Goal: Task Accomplishment & Management: Use online tool/utility

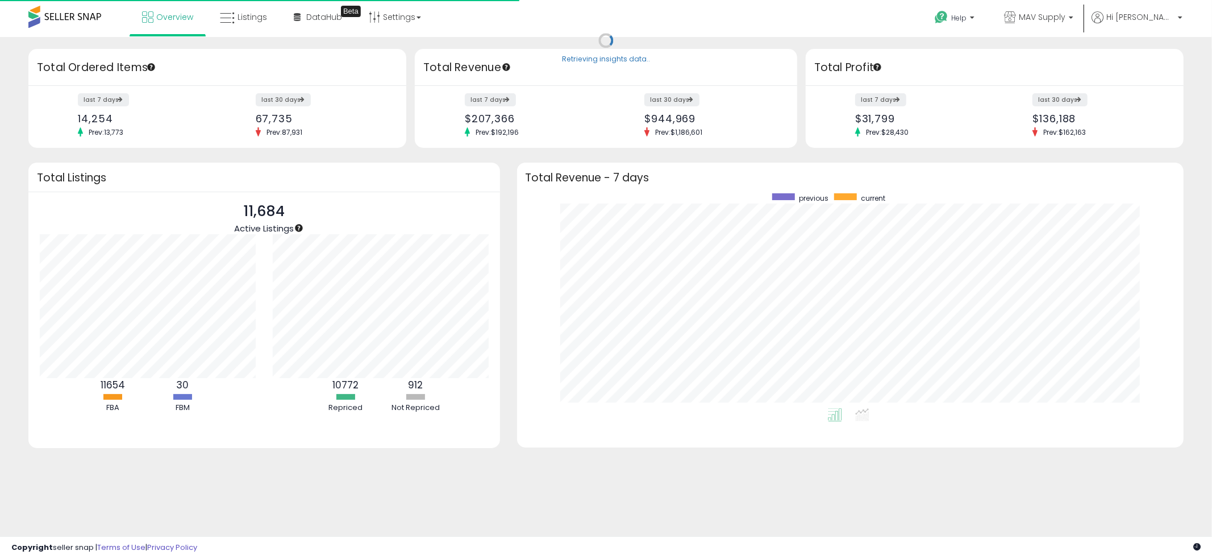
scroll to position [214, 644]
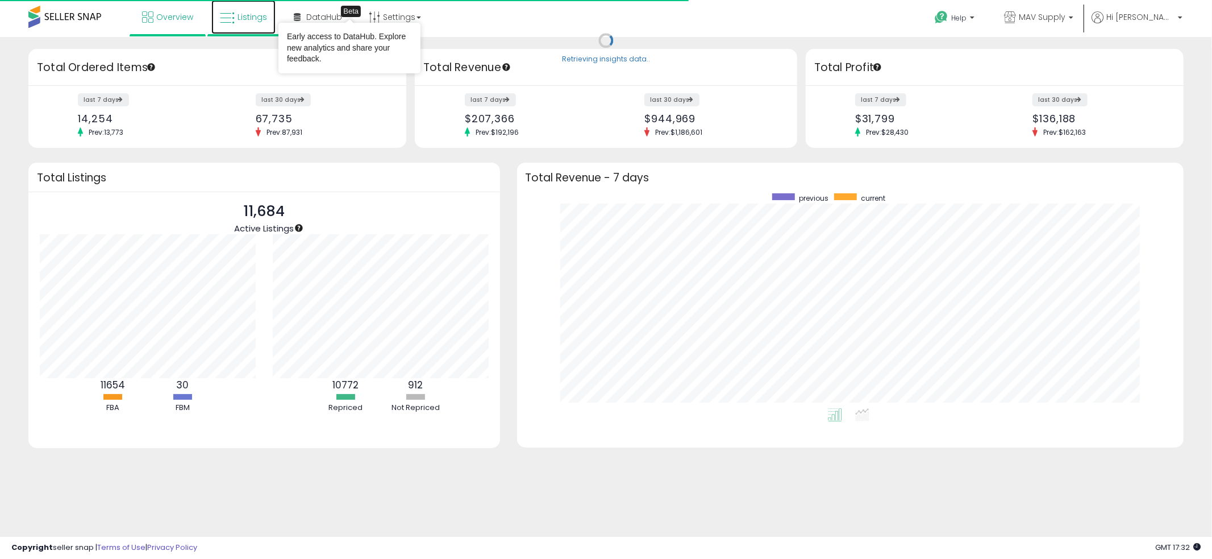
click at [267, 11] on link "Listings" at bounding box center [243, 17] width 64 height 34
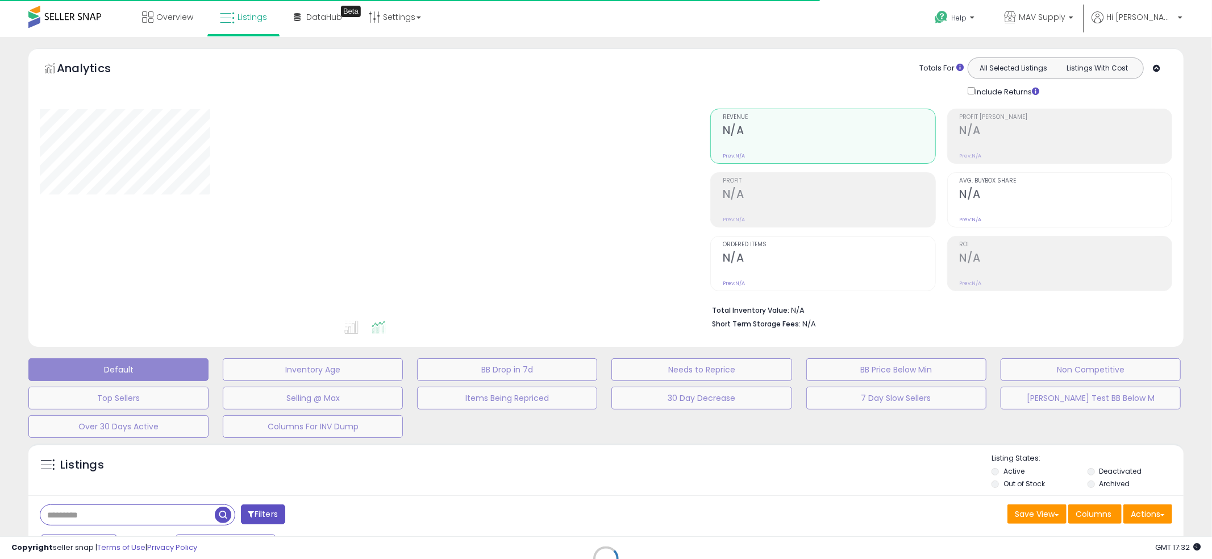
click at [143, 505] on div "Retrieving listings data.." at bounding box center [606, 567] width 1172 height 259
click at [131, 511] on div "Retrieving listings data.." at bounding box center [606, 567] width 1172 height 259
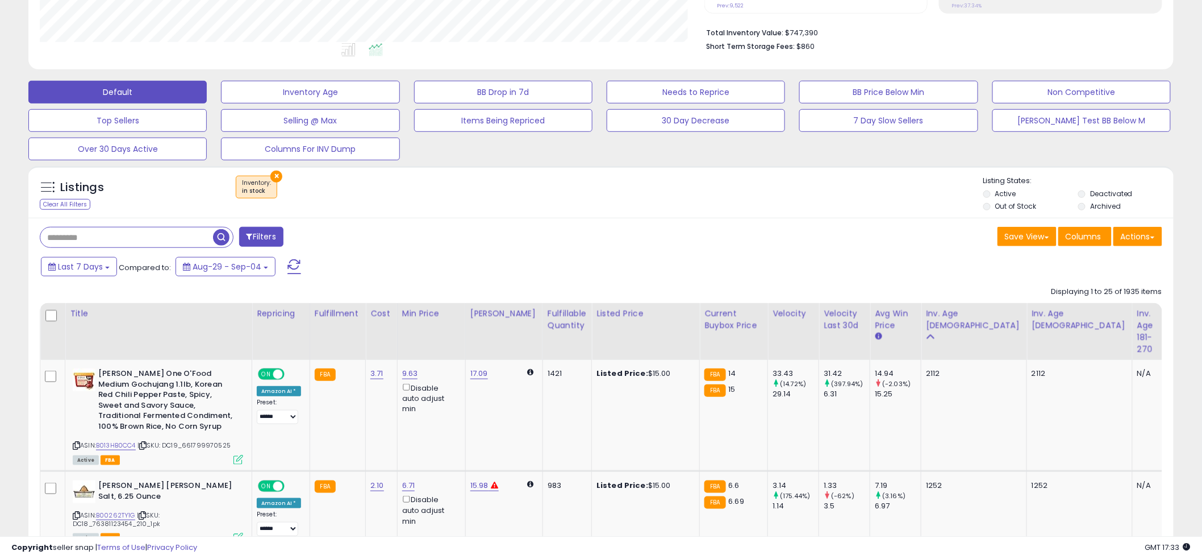
scroll to position [418, 0]
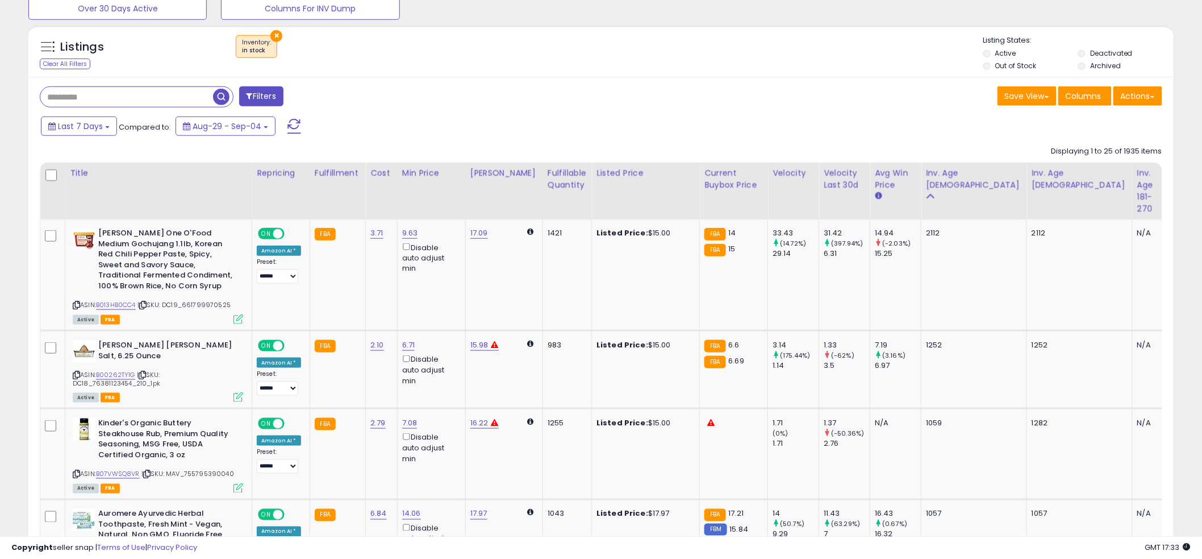
click at [149, 95] on input "text" at bounding box center [126, 97] width 173 height 20
paste input "**********"
type input "**********"
click at [338, 94] on span "button" at bounding box center [331, 97] width 16 height 16
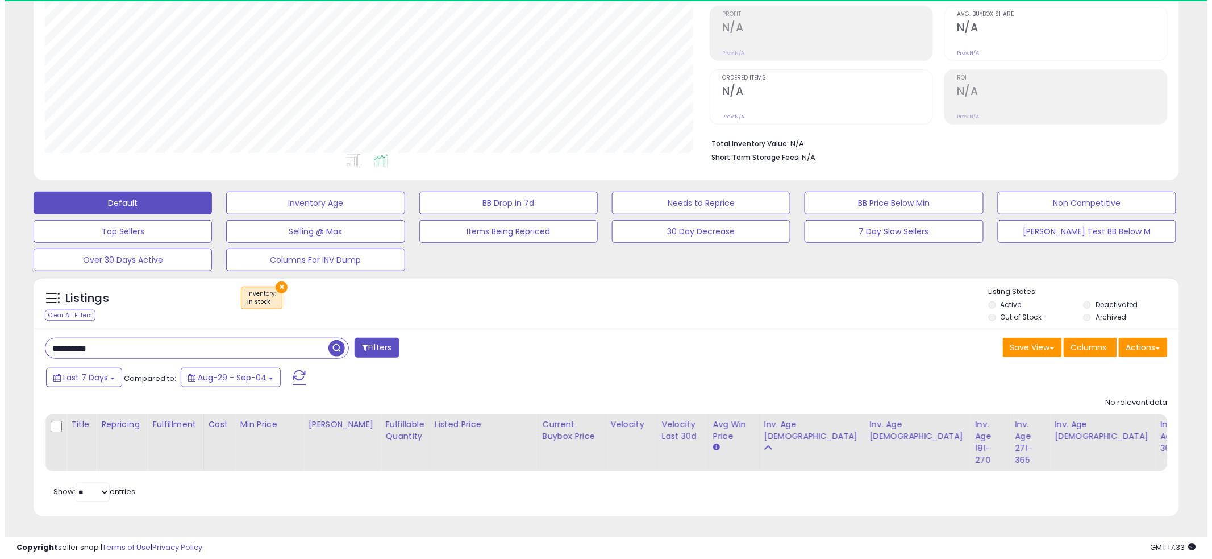
scroll to position [233, 665]
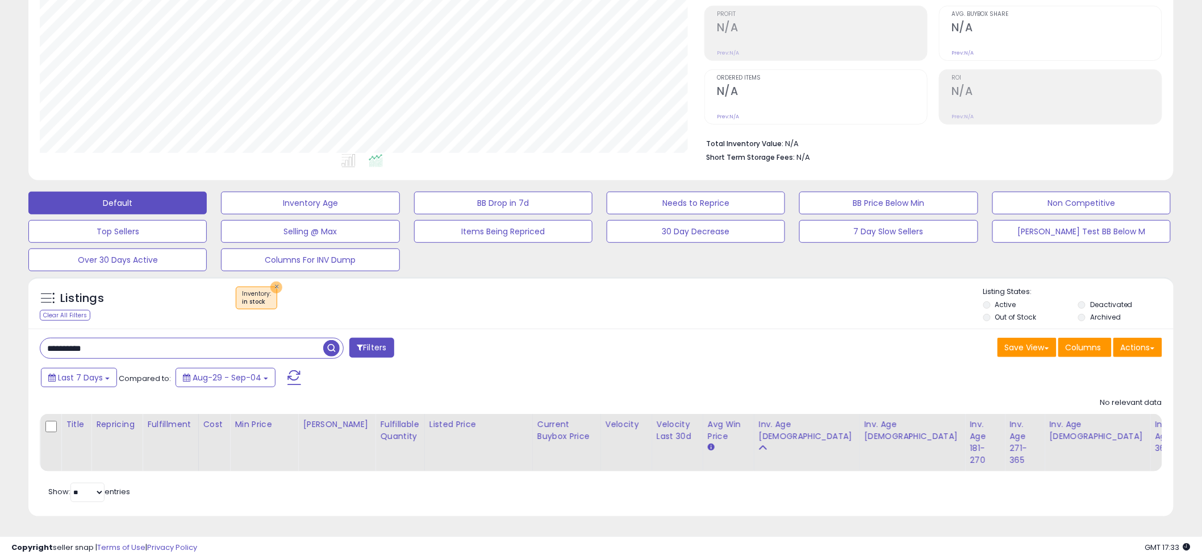
click at [274, 281] on button "×" at bounding box center [276, 287] width 12 height 12
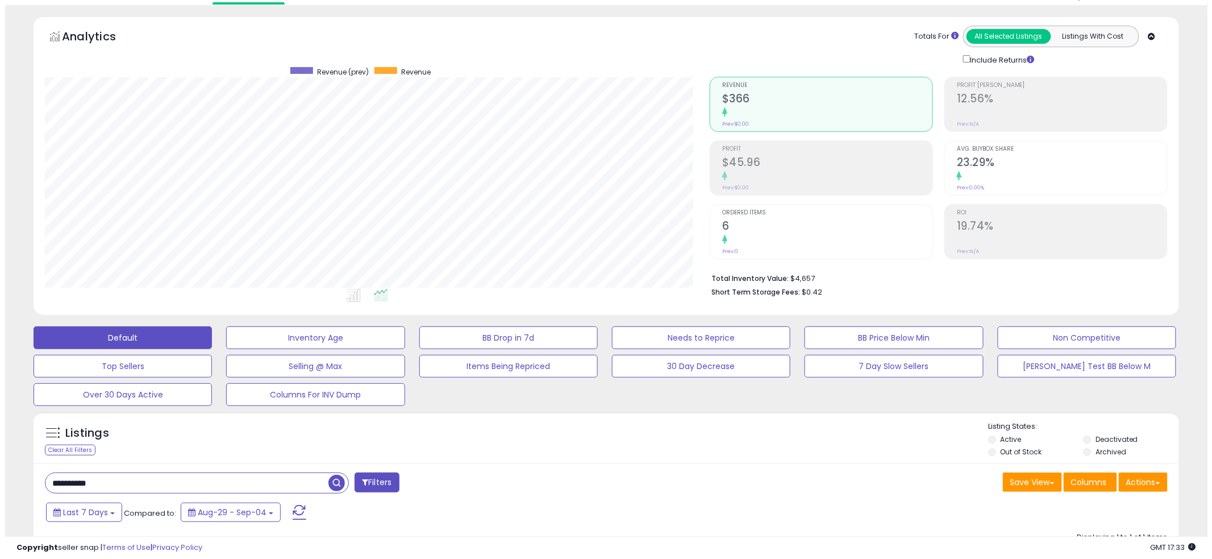
scroll to position [258, 0]
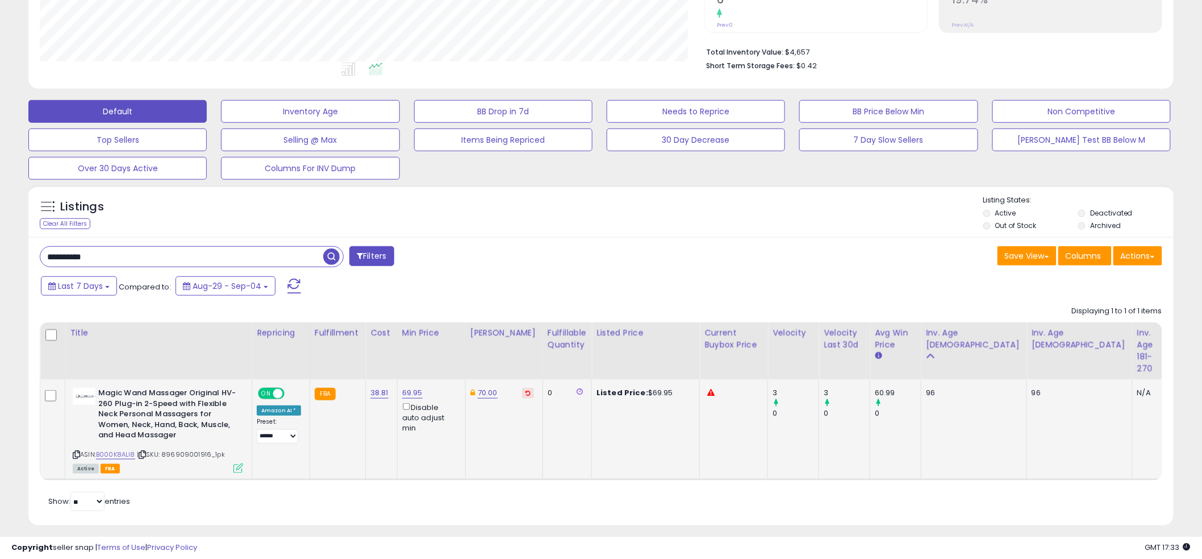
click at [239, 470] on icon at bounding box center [239, 468] width 10 height 10
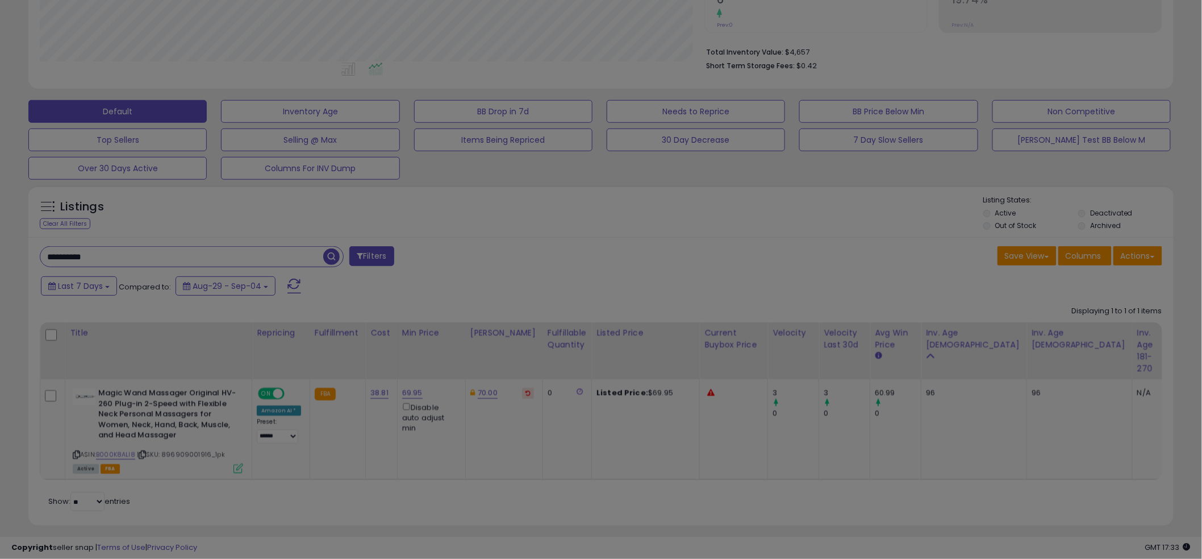
scroll to position [233, 671]
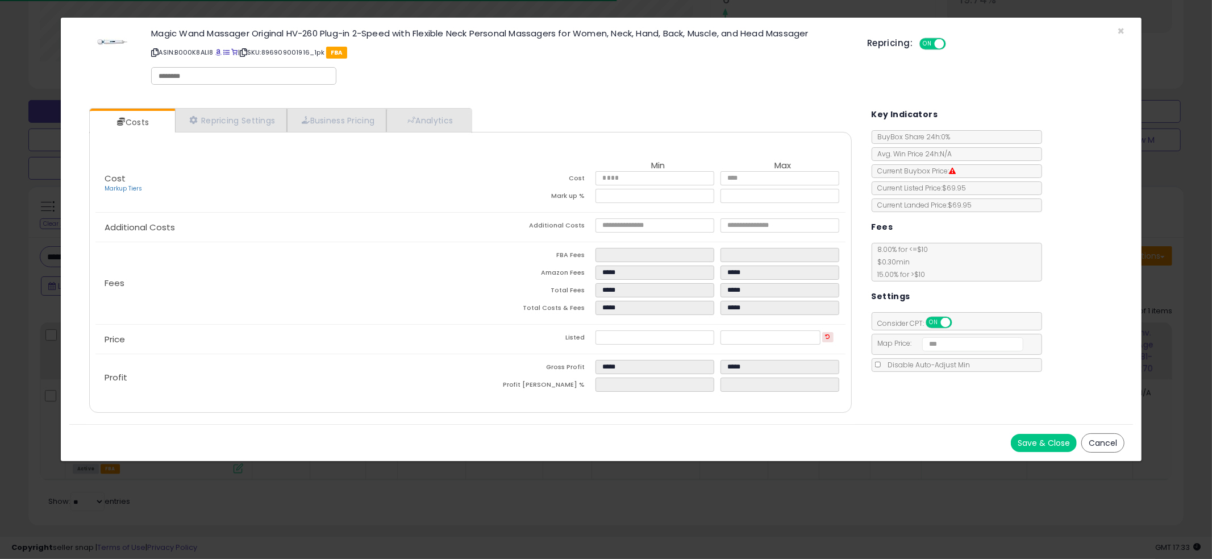
click at [235, 509] on div "× Close Magic Wand Massager Original HV-260 Plug-in 2-Speed with Flexible Neck …" at bounding box center [606, 279] width 1212 height 559
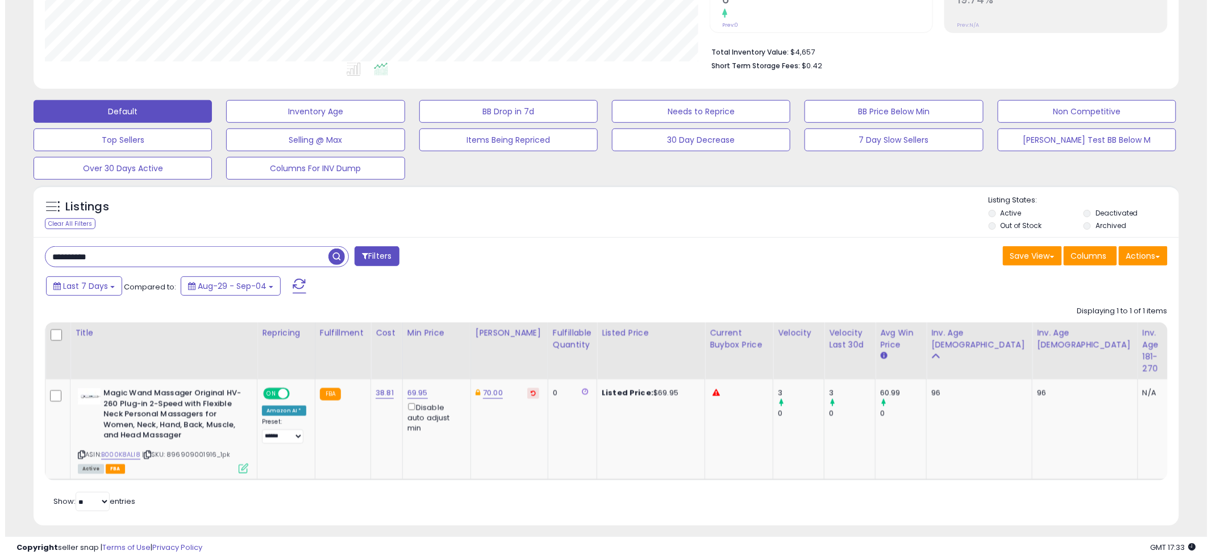
scroll to position [567972, 567539]
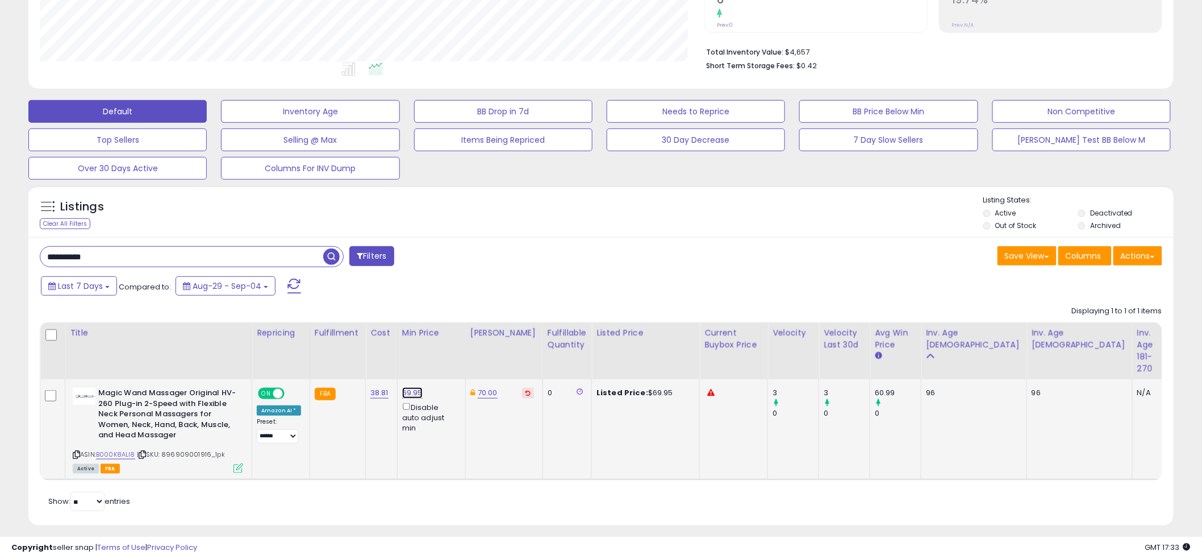
click at [405, 394] on link "69.95" at bounding box center [412, 392] width 20 height 11
click at [374, 420] on td "38.81" at bounding box center [382, 429] width 32 height 101
click at [181, 471] on div "Active FBA" at bounding box center [158, 468] width 170 height 8
click at [238, 468] on icon at bounding box center [239, 468] width 10 height 10
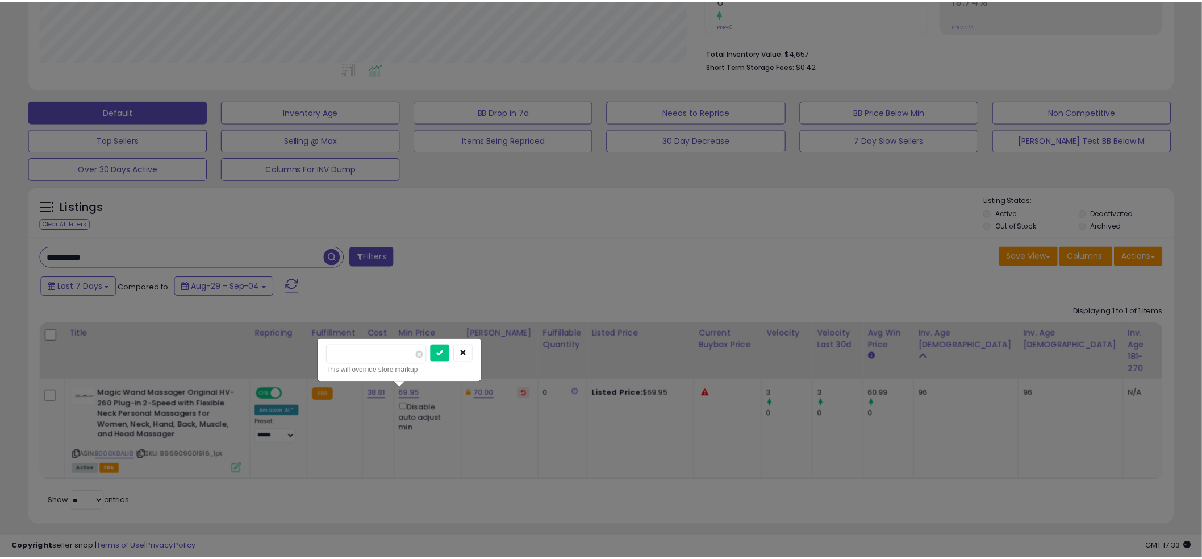
scroll to position [233, 671]
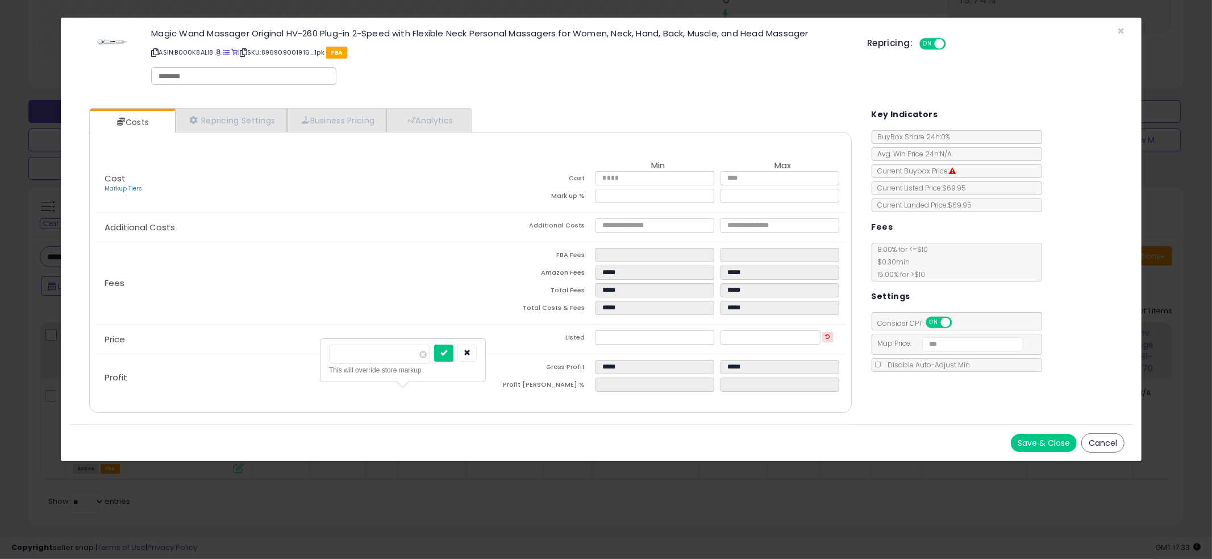
click at [551, 252] on td "FBA Fees" at bounding box center [532, 257] width 125 height 18
click at [473, 359] on button "button" at bounding box center [466, 352] width 19 height 17
click at [584, 316] on td "Total Costs & Fees" at bounding box center [532, 310] width 125 height 18
click at [665, 203] on td "*****" at bounding box center [657, 198] width 125 height 18
click at [657, 180] on input "*****" at bounding box center [654, 178] width 119 height 14
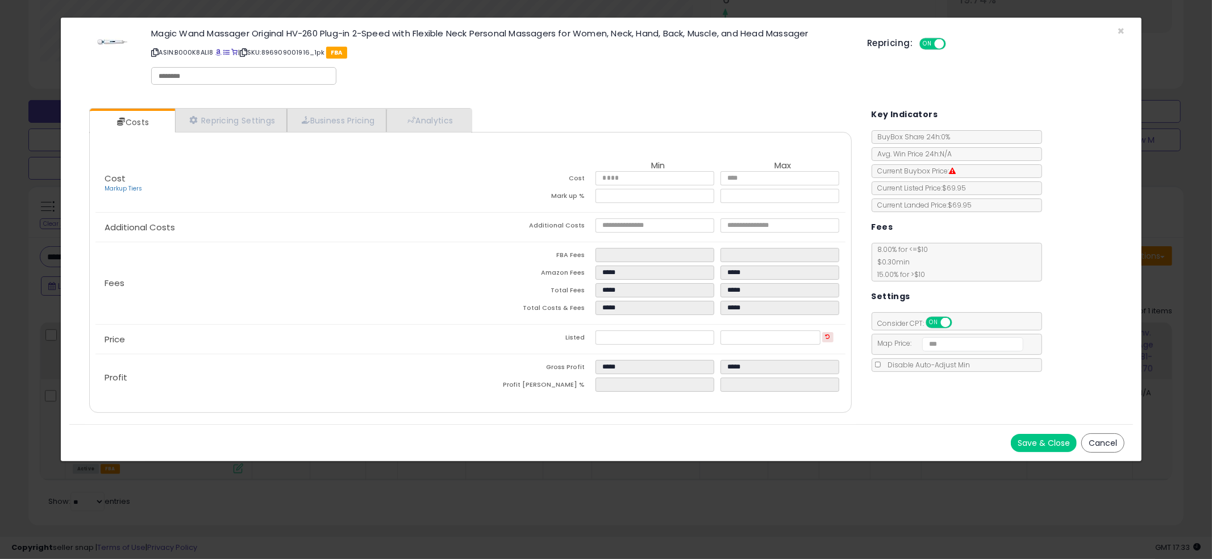
click at [534, 324] on div "Price Listed ***** *****" at bounding box center [470, 338] width 750 height 29
click at [1102, 442] on button "Cancel" at bounding box center [1102, 442] width 43 height 19
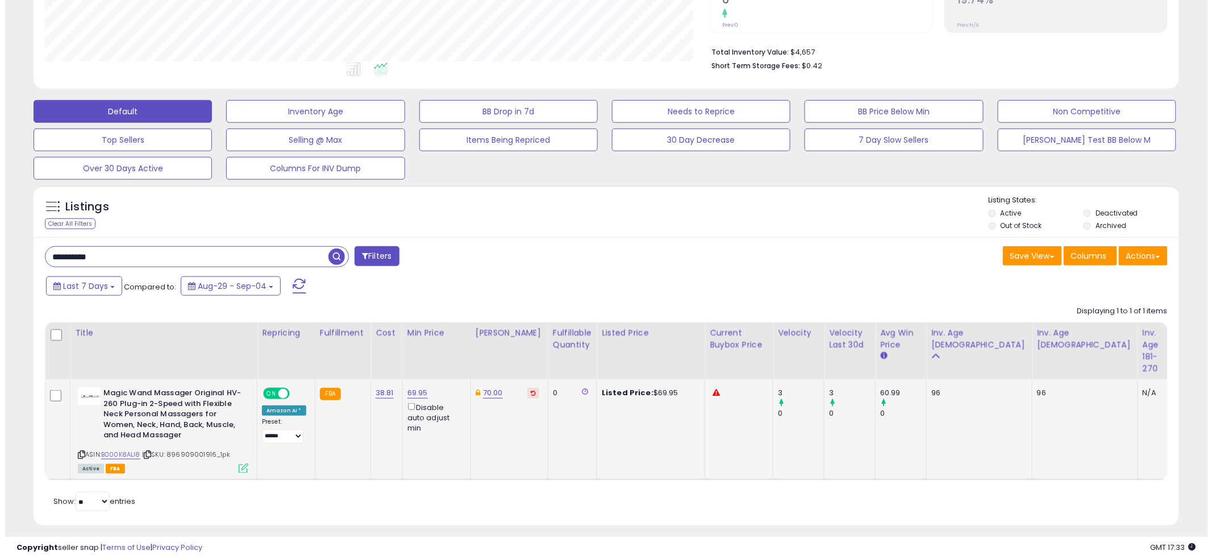
scroll to position [567972, 567539]
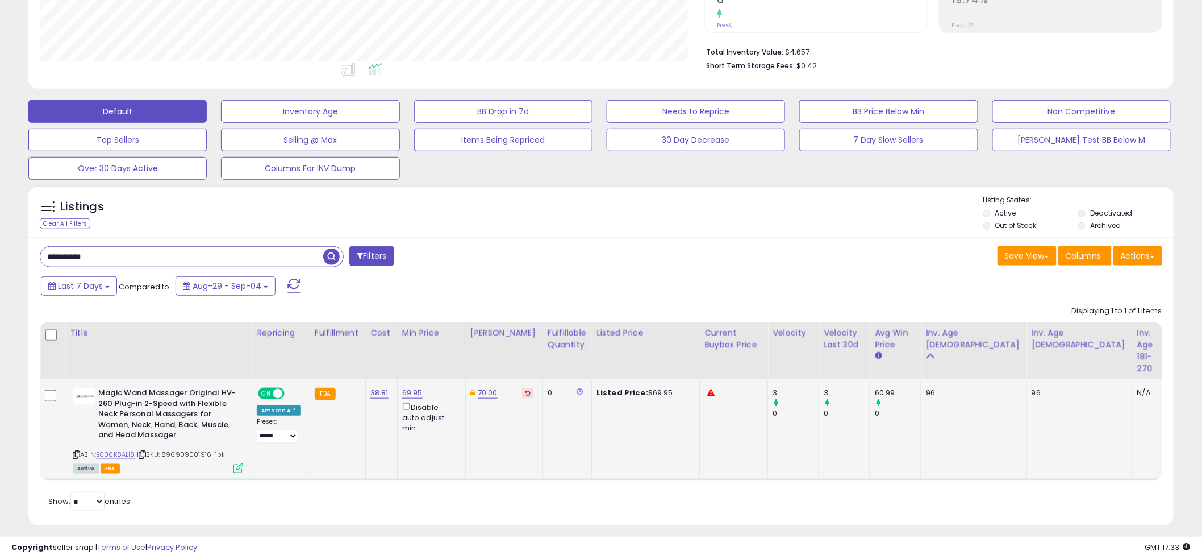
click at [543, 420] on td "0" at bounding box center [567, 429] width 49 height 101
click at [239, 469] on icon at bounding box center [239, 468] width 10 height 10
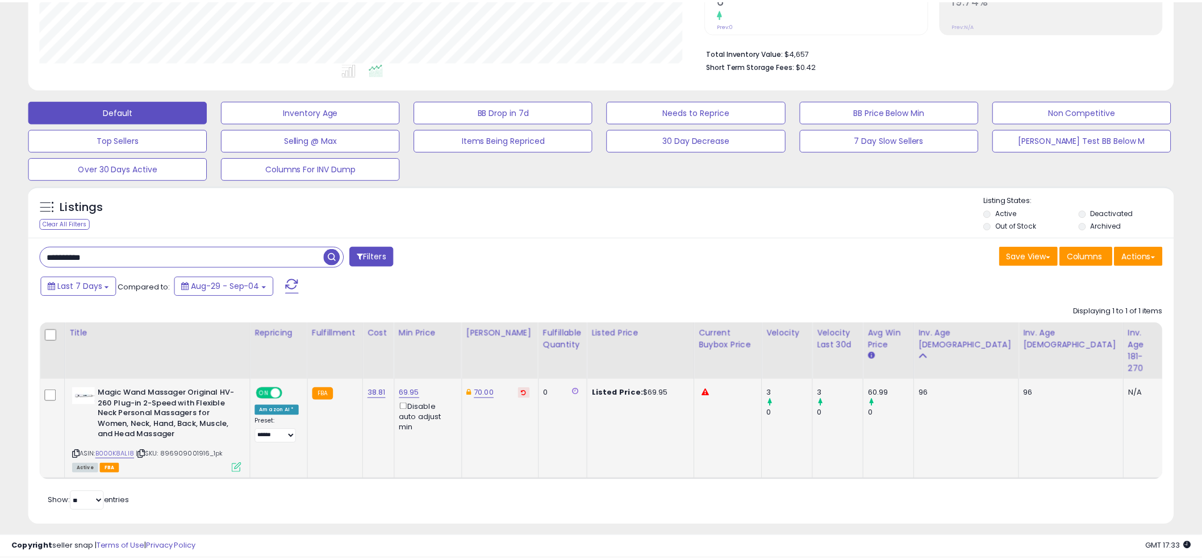
scroll to position [0, 0]
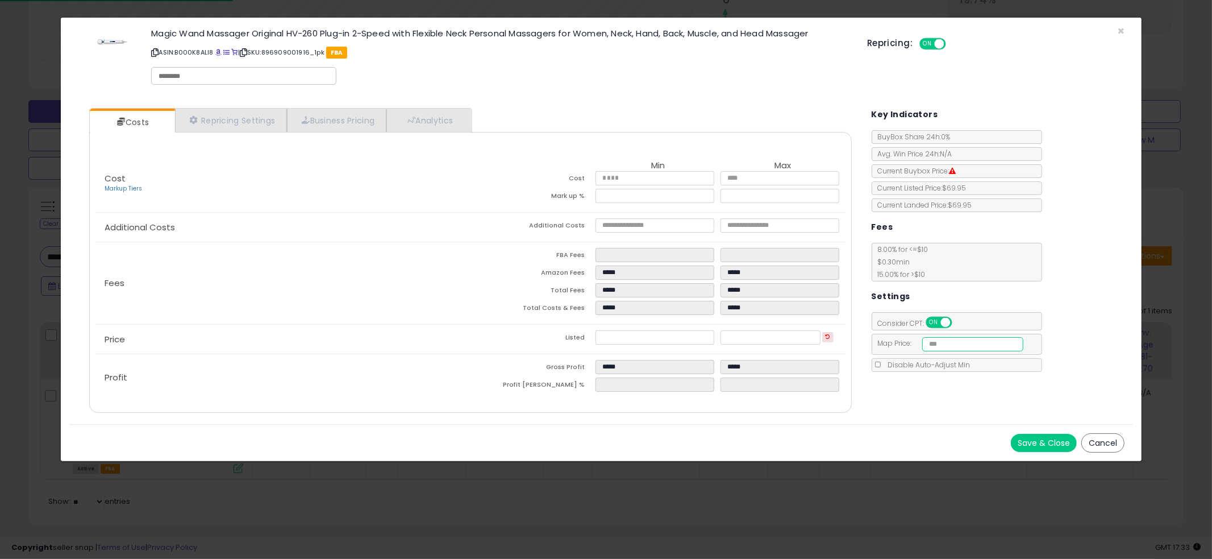
click at [953, 341] on input "*****" at bounding box center [973, 344] width 102 height 14
click at [1072, 332] on div "Key Indicators BuyBox Share 24h: 0% Avg. Win Price 24h: N/A Current Buybox Pric…" at bounding box center [998, 235] width 253 height 272
click at [1105, 437] on button "Cancel" at bounding box center [1102, 442] width 43 height 19
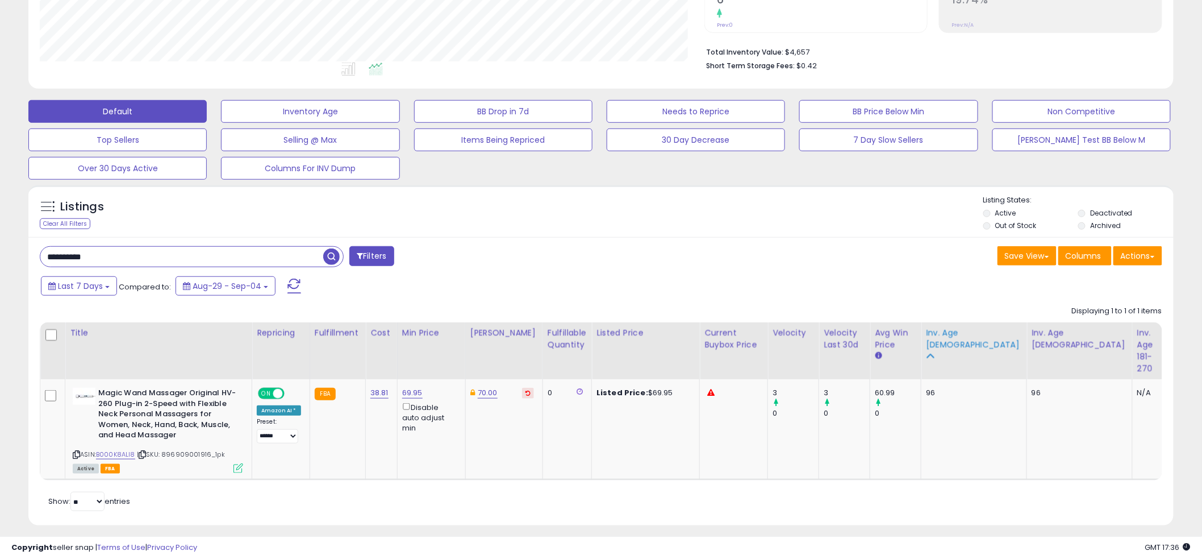
click at [928, 348] on div "Inv. Age [DEMOGRAPHIC_DATA]" at bounding box center [974, 339] width 96 height 24
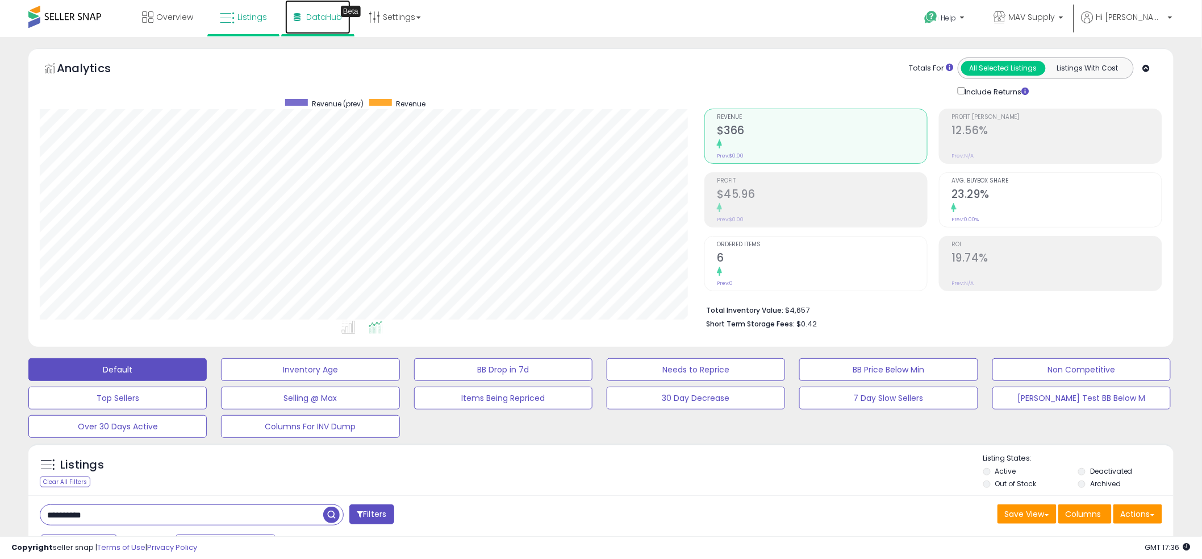
click at [306, 16] on span "DataHub" at bounding box center [324, 16] width 36 height 11
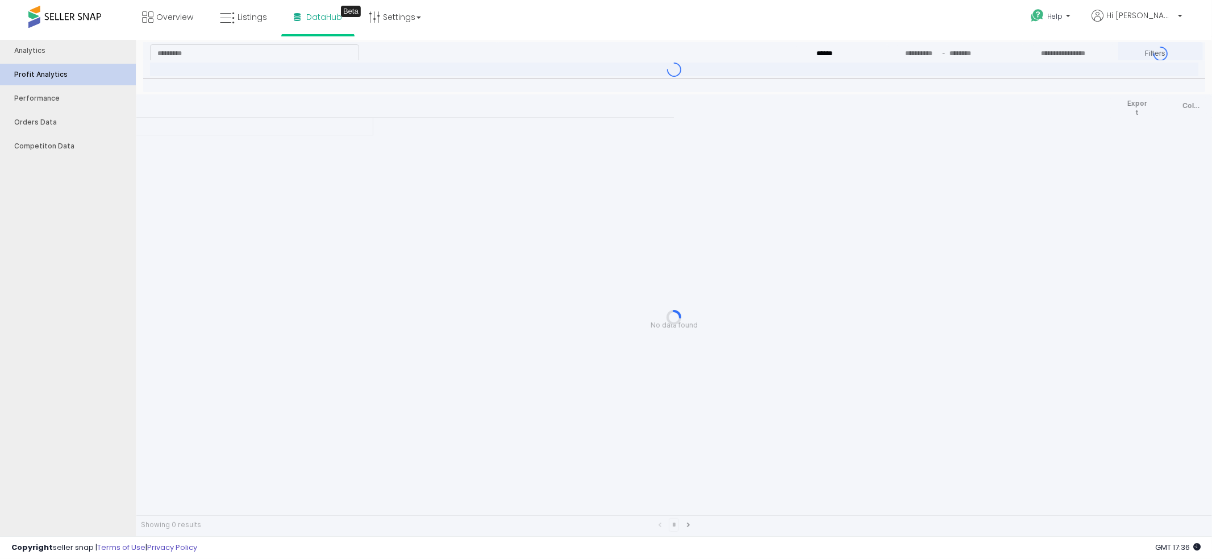
type input "***"
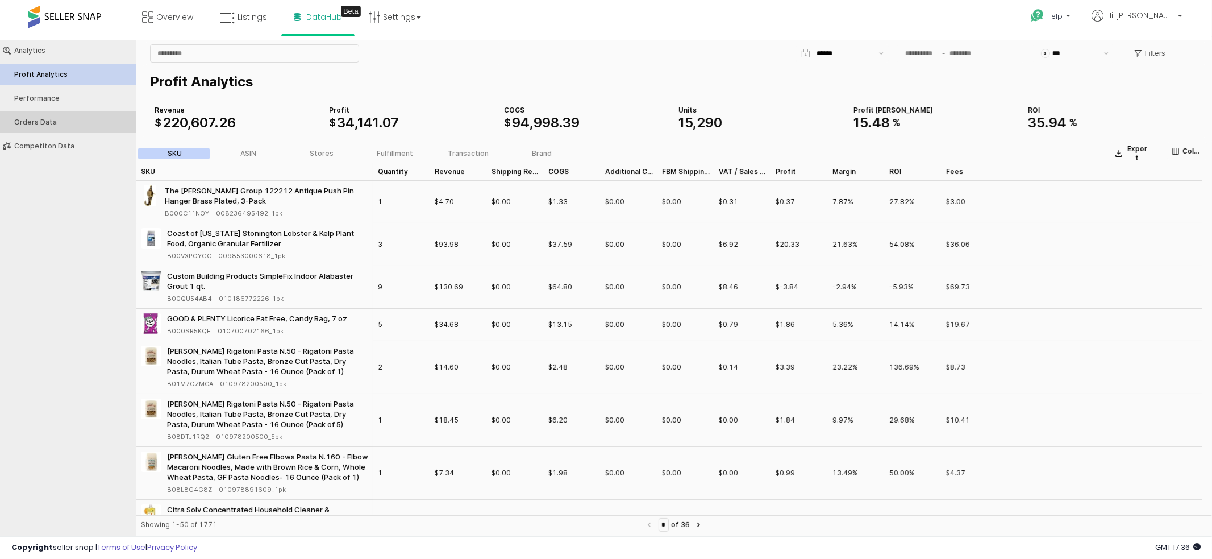
click at [103, 113] on button "Orders Data" at bounding box center [68, 122] width 144 height 22
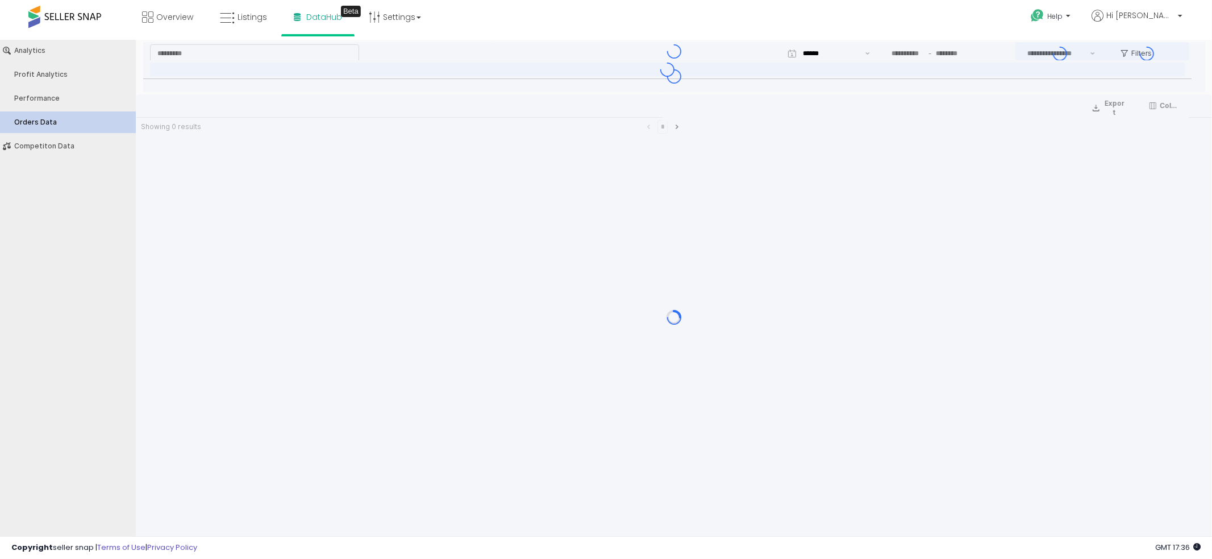
type input "***"
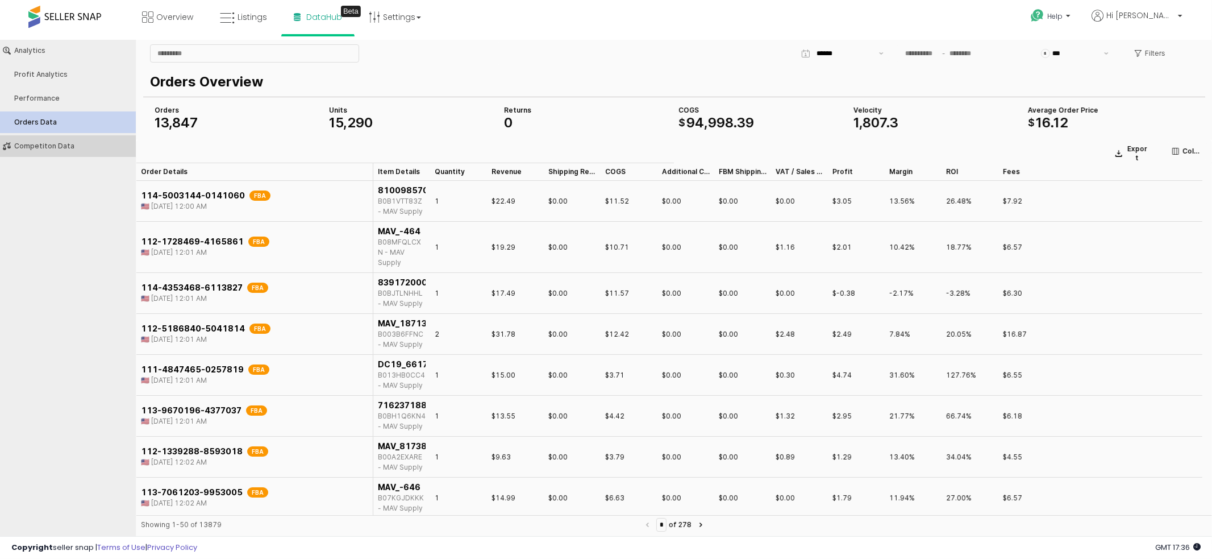
click at [45, 147] on div "Competiton Data" at bounding box center [73, 145] width 119 height 8
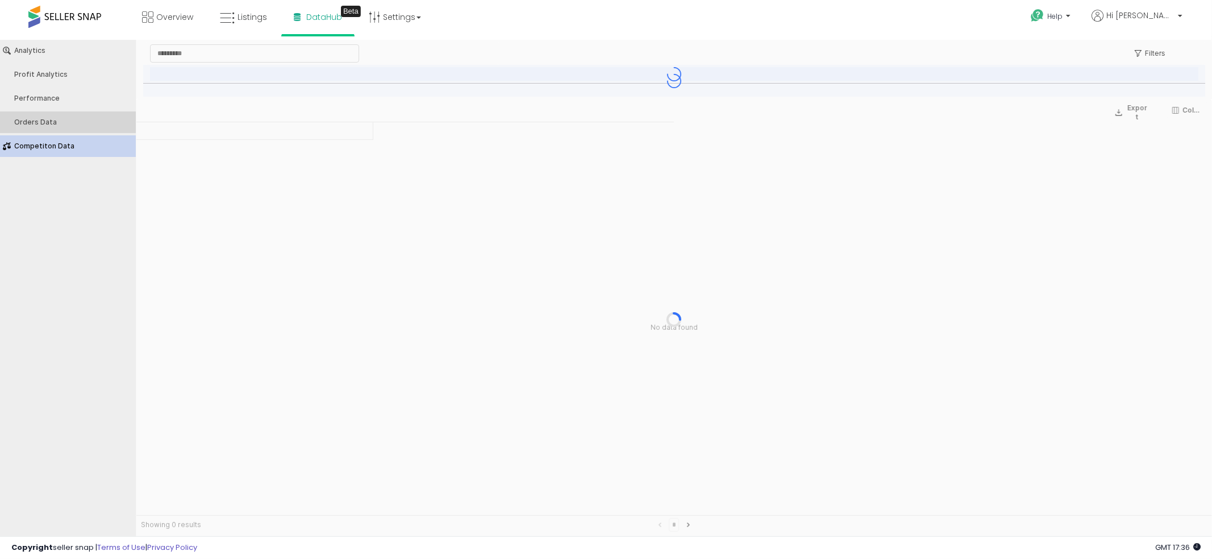
click at [67, 128] on button "Orders Data" at bounding box center [68, 122] width 144 height 22
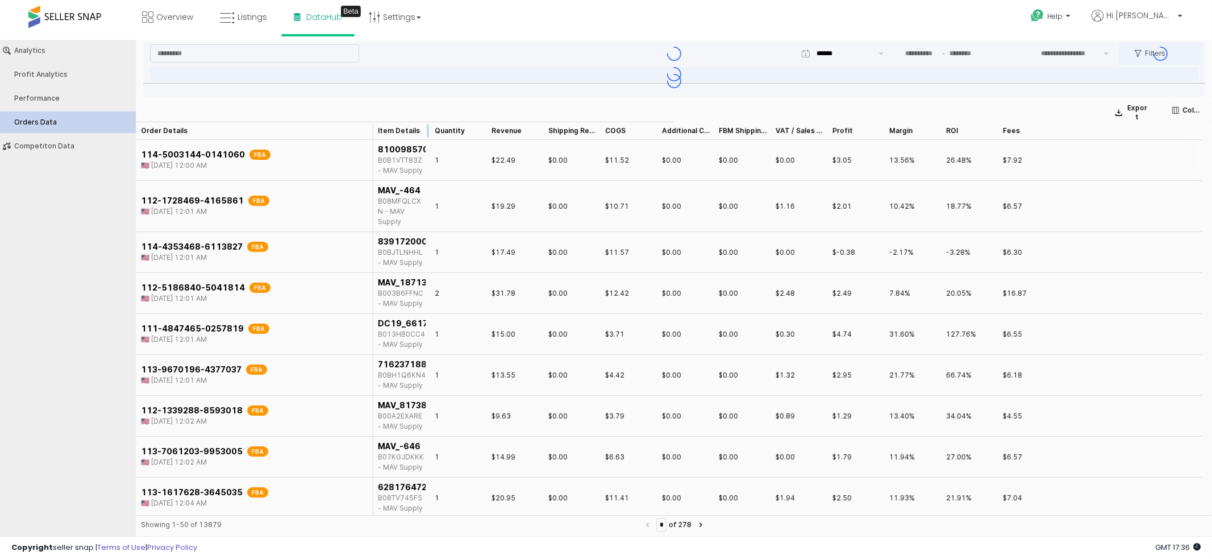
type input "***"
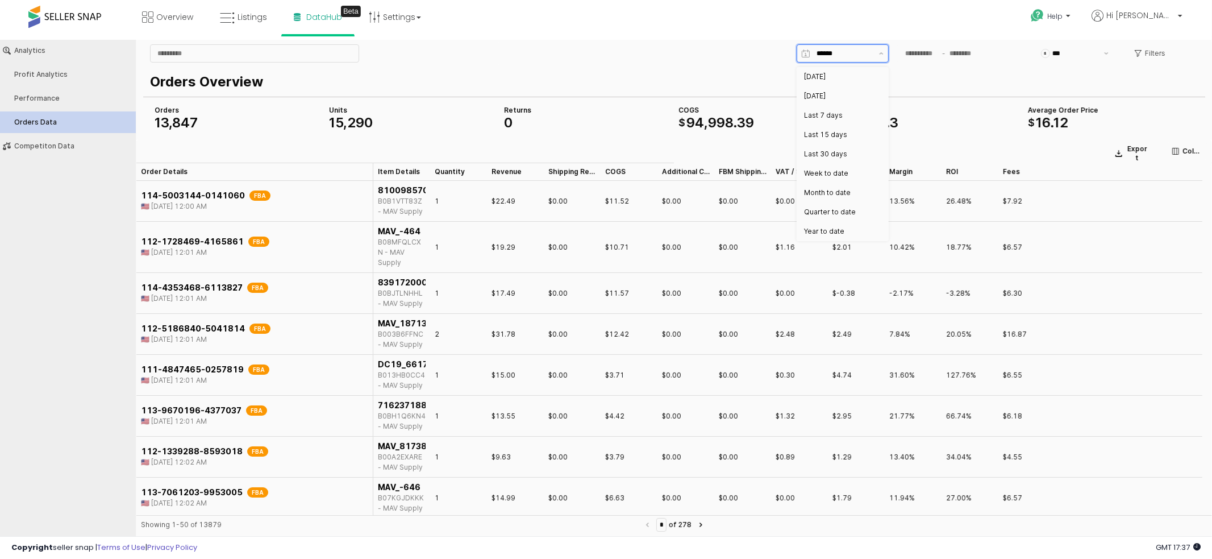
click at [845, 55] on input "App Frame" at bounding box center [845, 52] width 56 height 11
click at [831, 91] on div "Yesterday" at bounding box center [839, 95] width 70 height 9
type input "*********"
type input "**********"
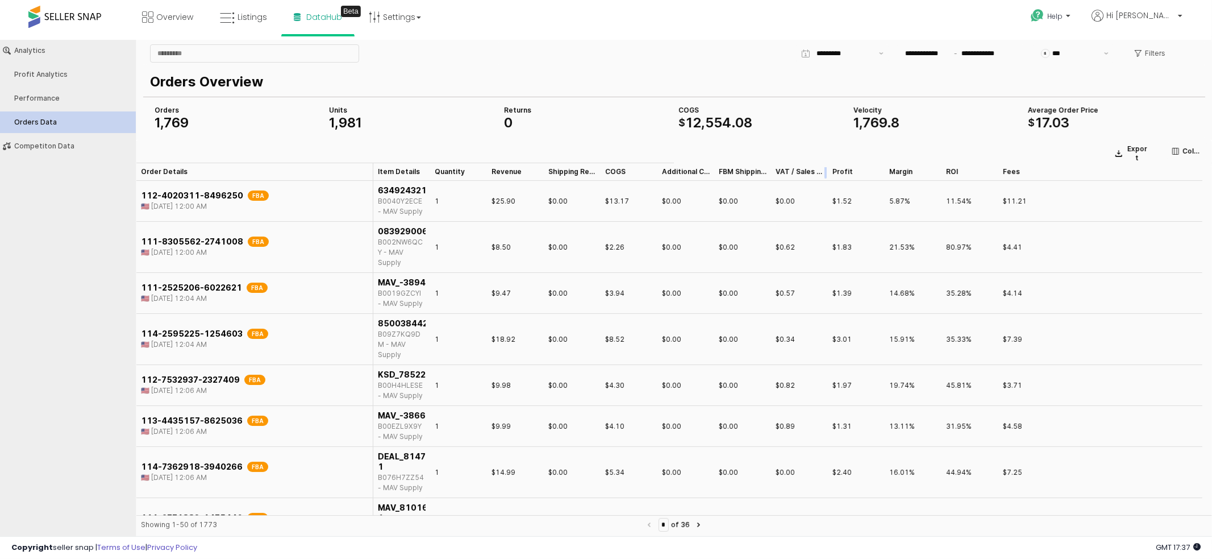
click at [828, 166] on div "App Frame" at bounding box center [828, 171] width 0 height 18
click at [840, 170] on div "Profit Profit" at bounding box center [856, 171] width 57 height 18
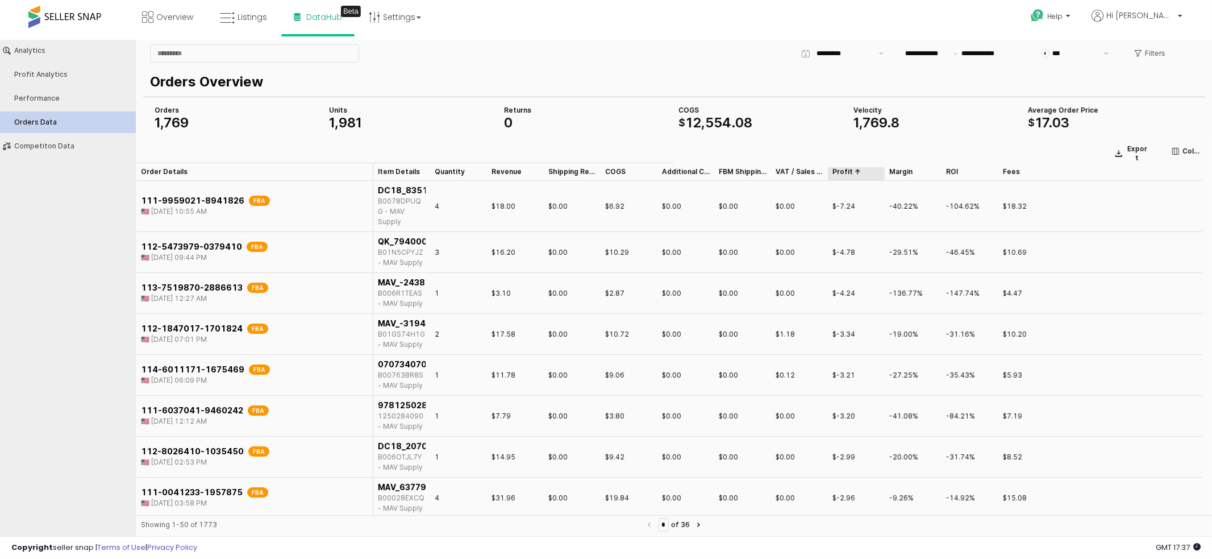
click at [840, 170] on div "Profit Profit" at bounding box center [856, 171] width 57 height 18
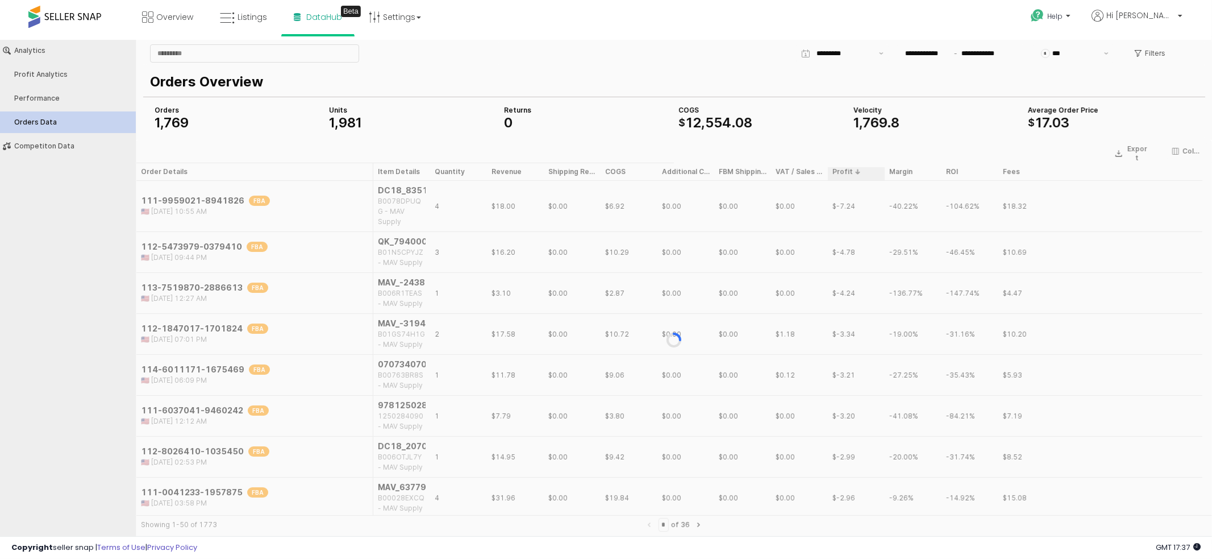
click at [840, 170] on div "App Frame" at bounding box center [674, 339] width 1076 height 400
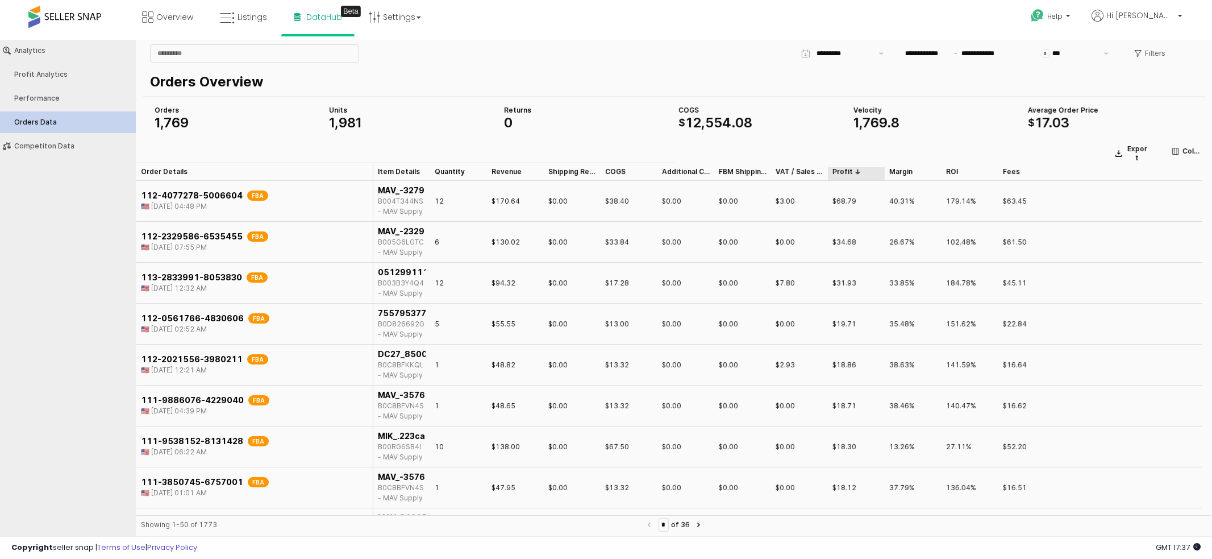
click at [840, 170] on div "Profit Profit" at bounding box center [856, 171] width 57 height 18
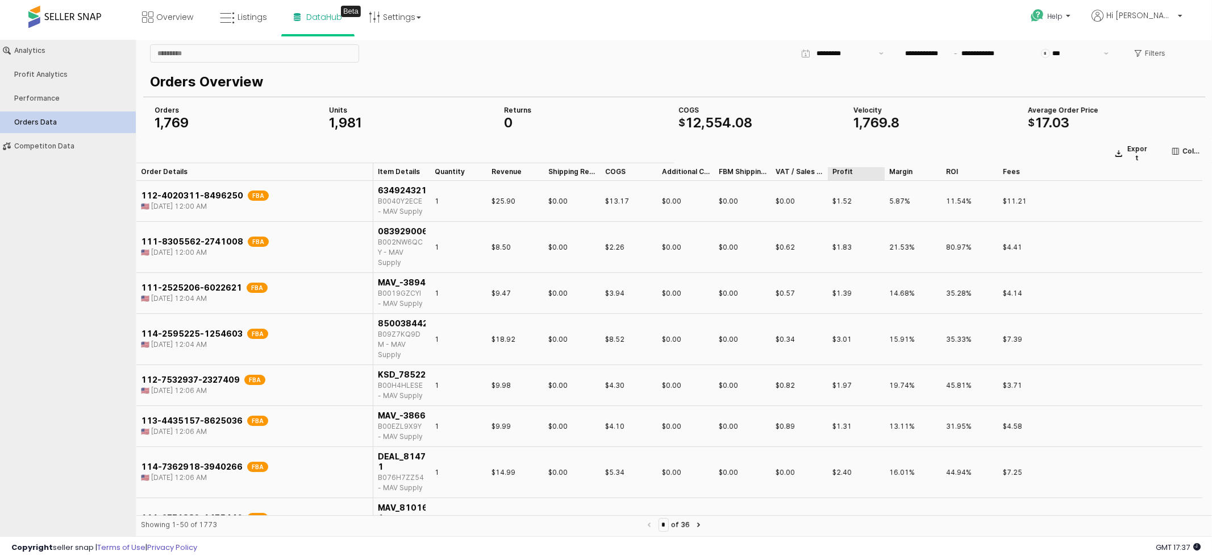
click at [840, 172] on div "Profit Profit" at bounding box center [856, 171] width 57 height 18
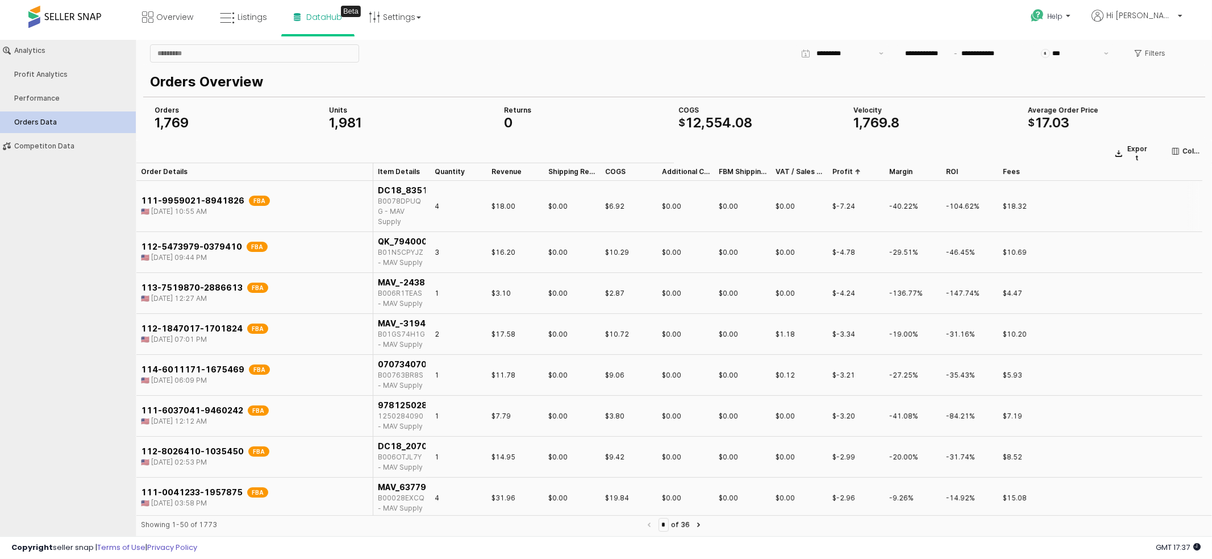
click at [395, 199] on div "B0078DPUQG - MAV Supply" at bounding box center [402, 210] width 48 height 31
click at [199, 186] on div "111-9959021-8941826 FBA 🇺🇸 Sep 11, 2025 10:55 AM" at bounding box center [254, 205] width 237 height 51
click at [346, 192] on div "111-9959021-8941826 FBA 🇺🇸 Sep 11, 2025 10:55 AM" at bounding box center [254, 205] width 237 height 51
drag, startPoint x: 376, startPoint y: 189, endPoint x: 428, endPoint y: 190, distance: 51.7
click at [428, 190] on div "DC18_835143001832_173_1pk B0078DPUQG - MAV Supply" at bounding box center [401, 205] width 57 height 51
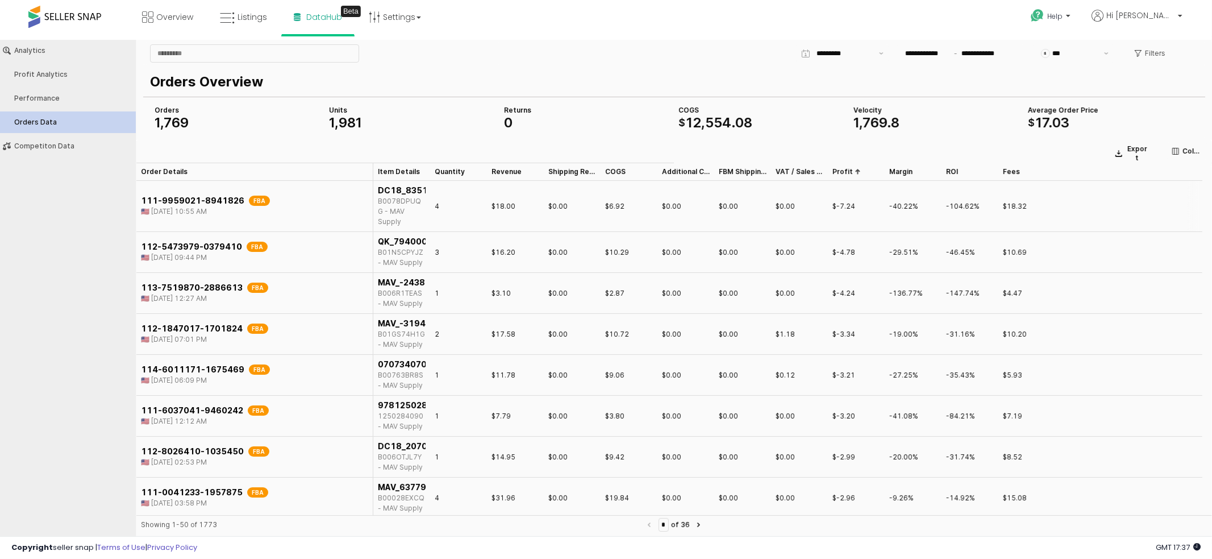
click at [413, 200] on div "B0078DPUQG - MAV Supply" at bounding box center [402, 210] width 48 height 31
copy div "B0078DPUQG"
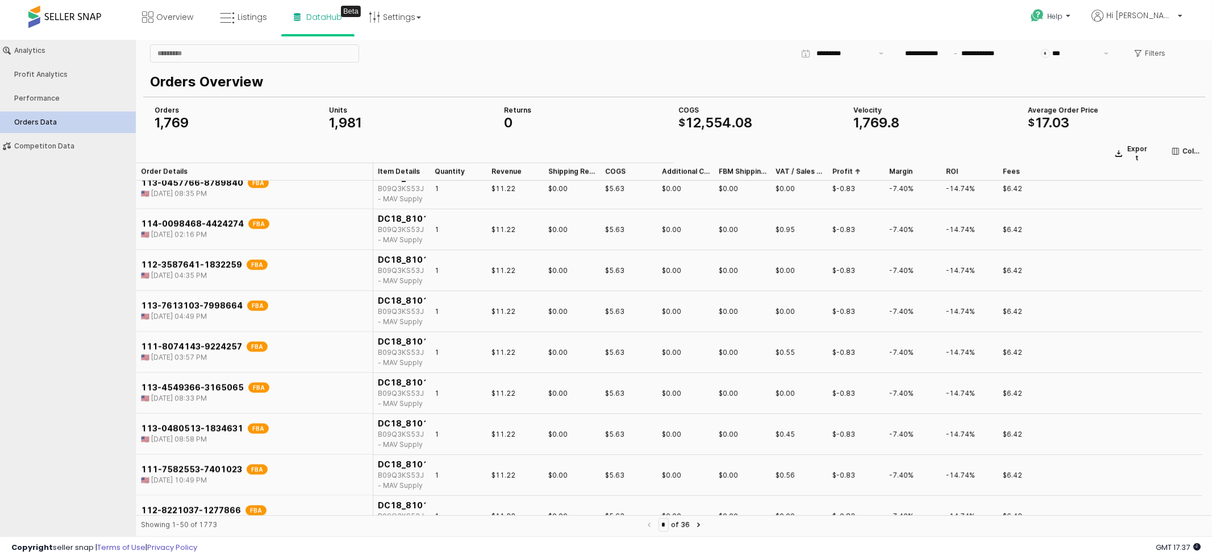
scroll to position [1723, 0]
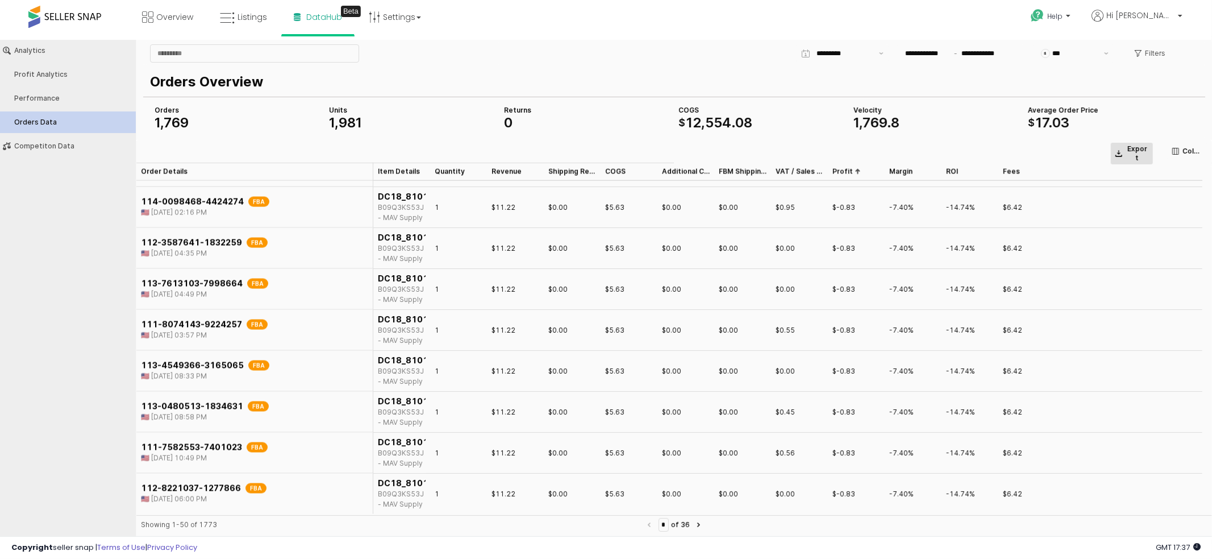
click at [1141, 152] on p "Export" at bounding box center [1137, 153] width 23 height 18
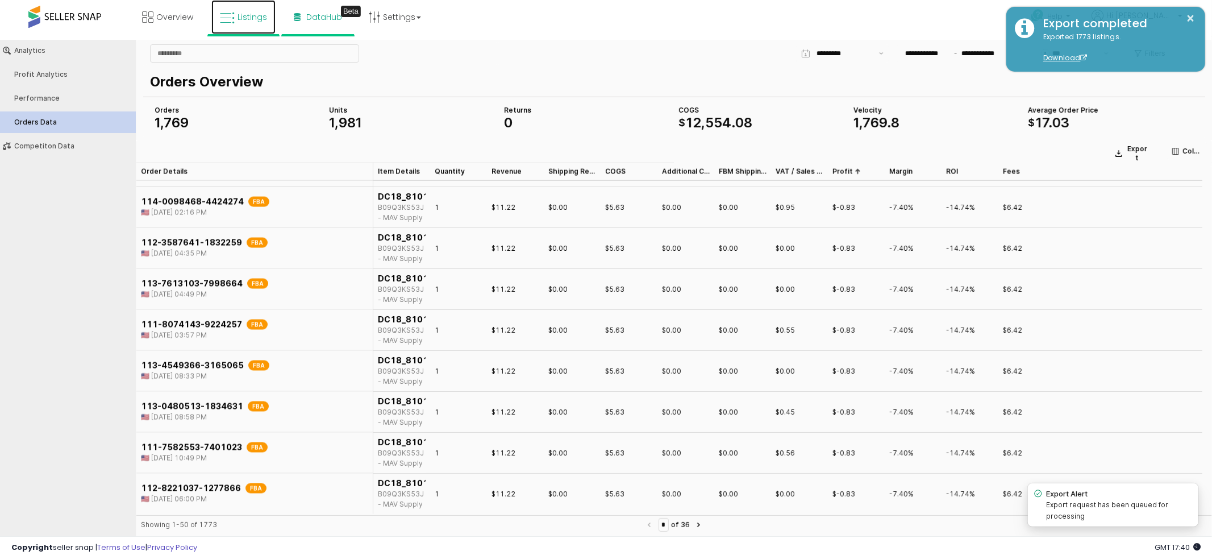
click at [249, 19] on span "Listings" at bounding box center [253, 16] width 30 height 11
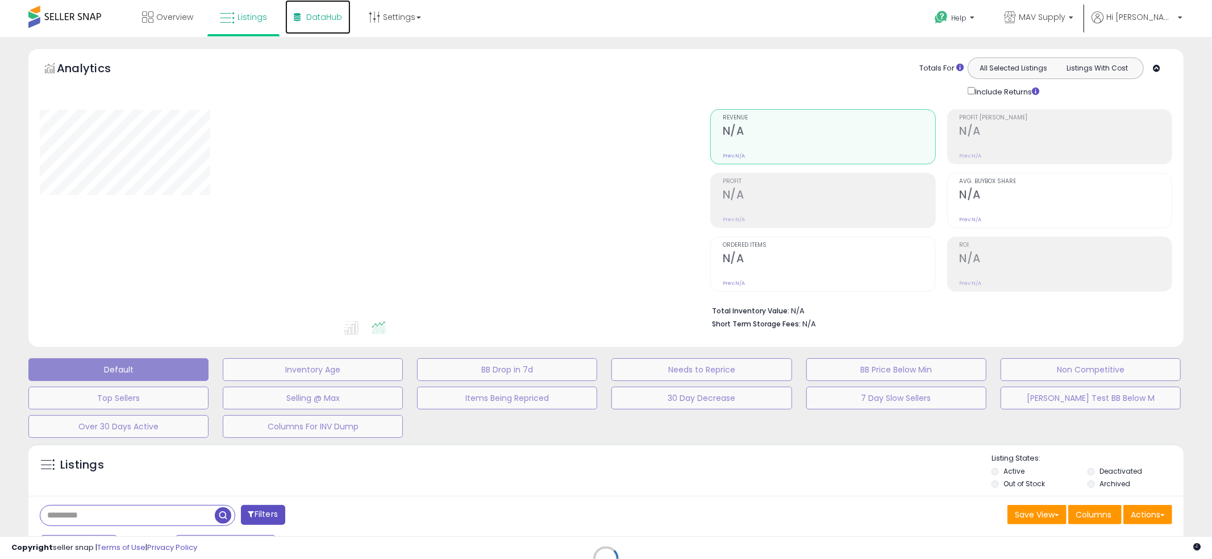
click at [313, 17] on span "DataHub" at bounding box center [324, 16] width 36 height 11
click at [314, 15] on span "DataHub" at bounding box center [324, 16] width 36 height 11
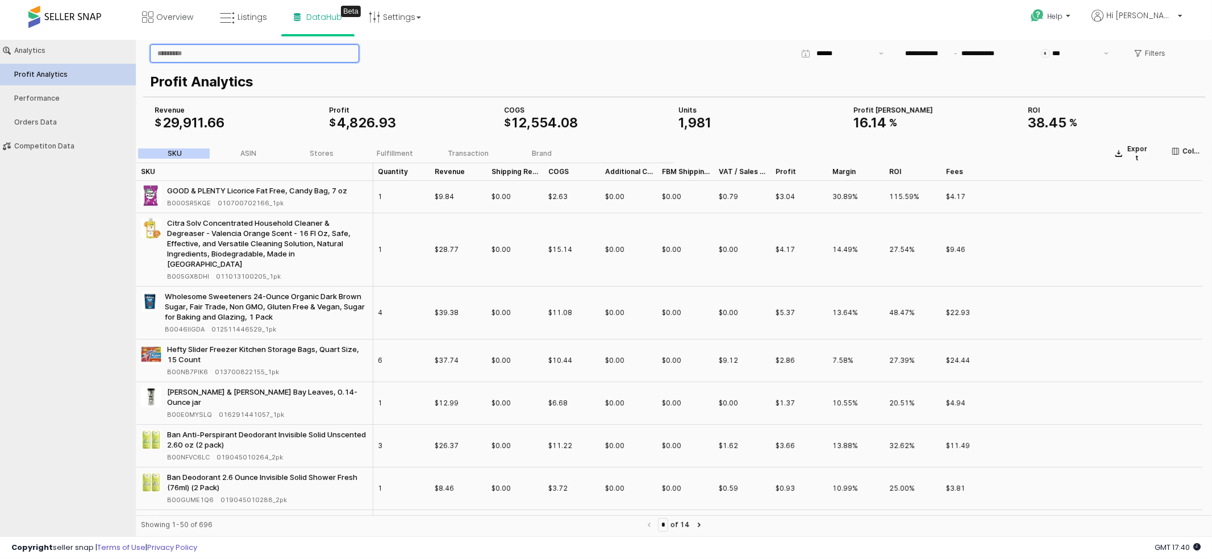
click at [209, 49] on input "App Frame" at bounding box center [255, 52] width 208 height 17
paste input "**********"
type input "**********"
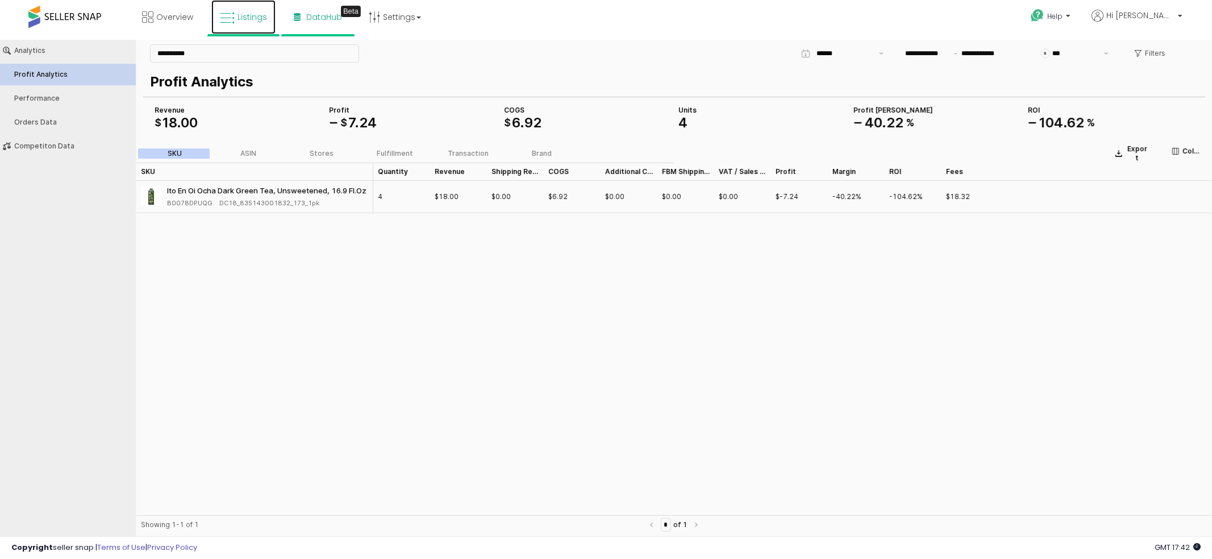
click at [238, 28] on link "Listings" at bounding box center [243, 17] width 64 height 34
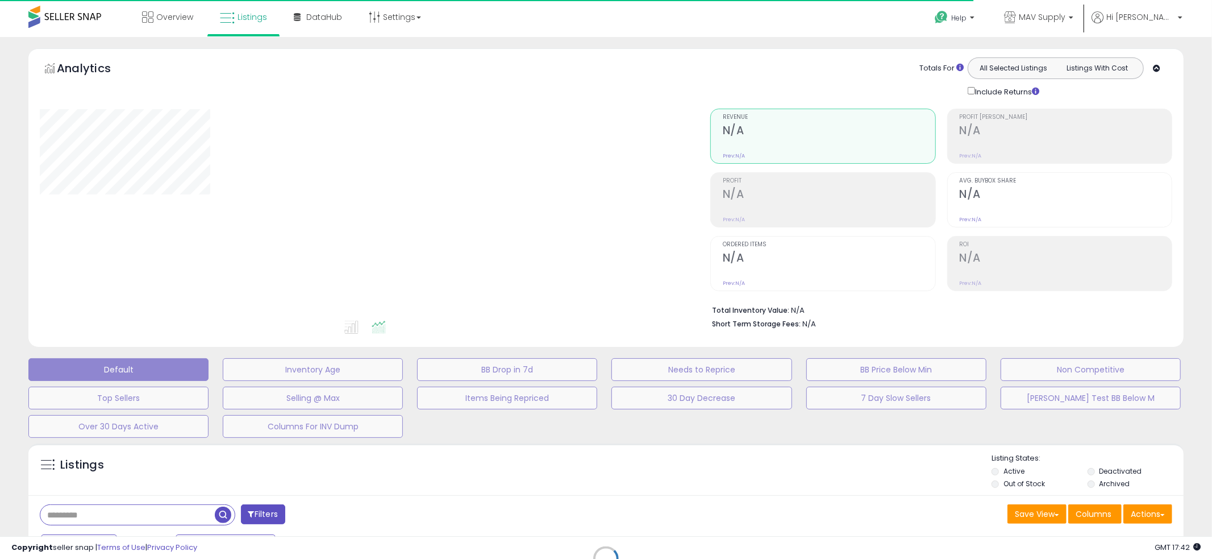
click at [159, 525] on div "Retrieving listings data.." at bounding box center [606, 567] width 1172 height 259
click at [162, 515] on div "Retrieving listings data.." at bounding box center [606, 567] width 1172 height 259
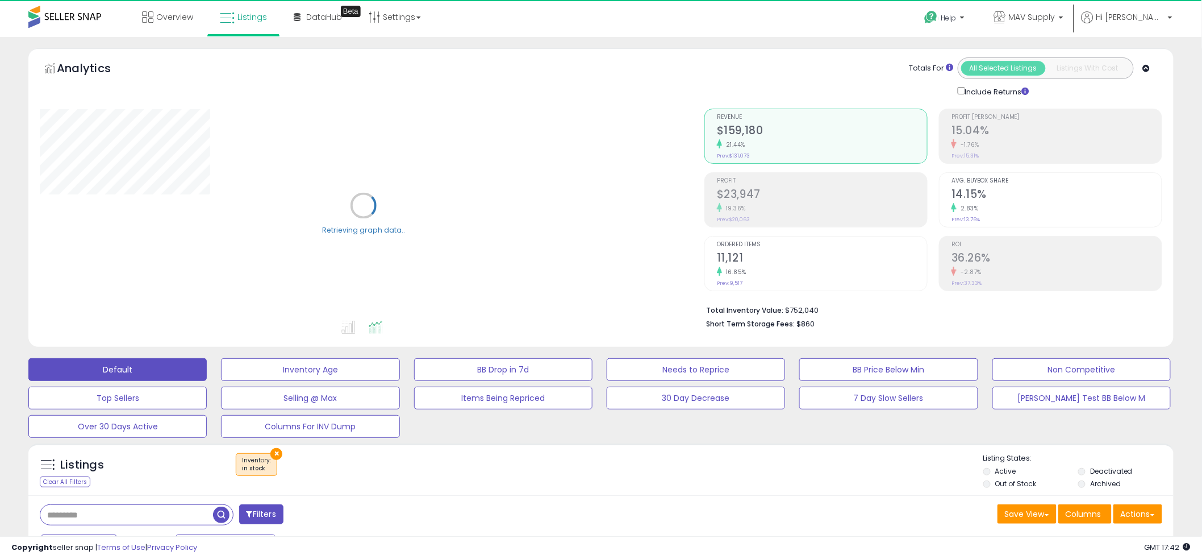
click at [189, 512] on input "text" at bounding box center [126, 515] width 173 height 20
paste input "**********"
type input "**********"
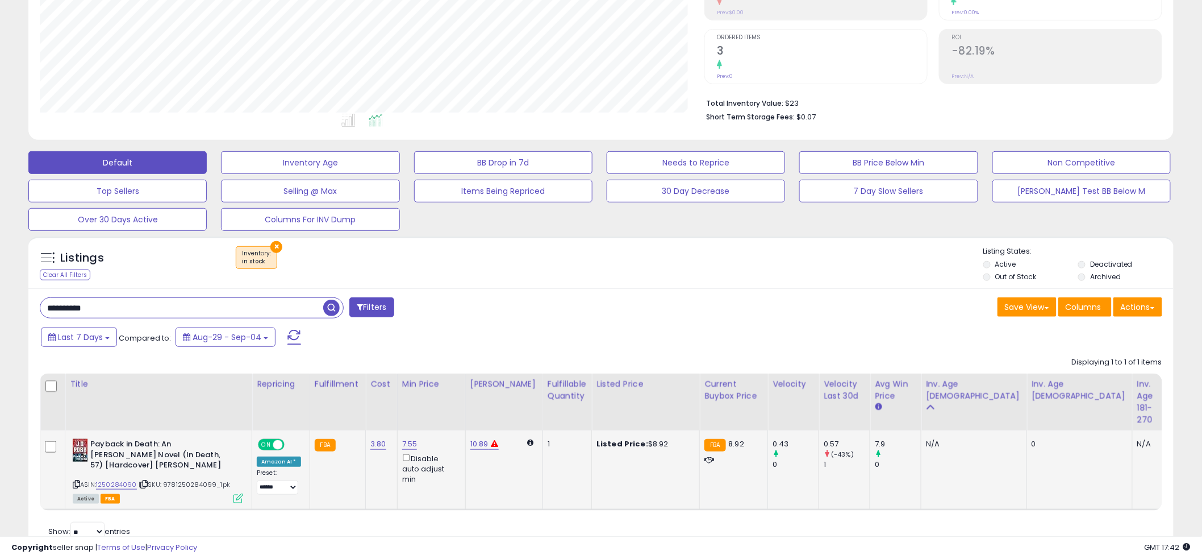
click at [236, 496] on icon at bounding box center [239, 498] width 10 height 10
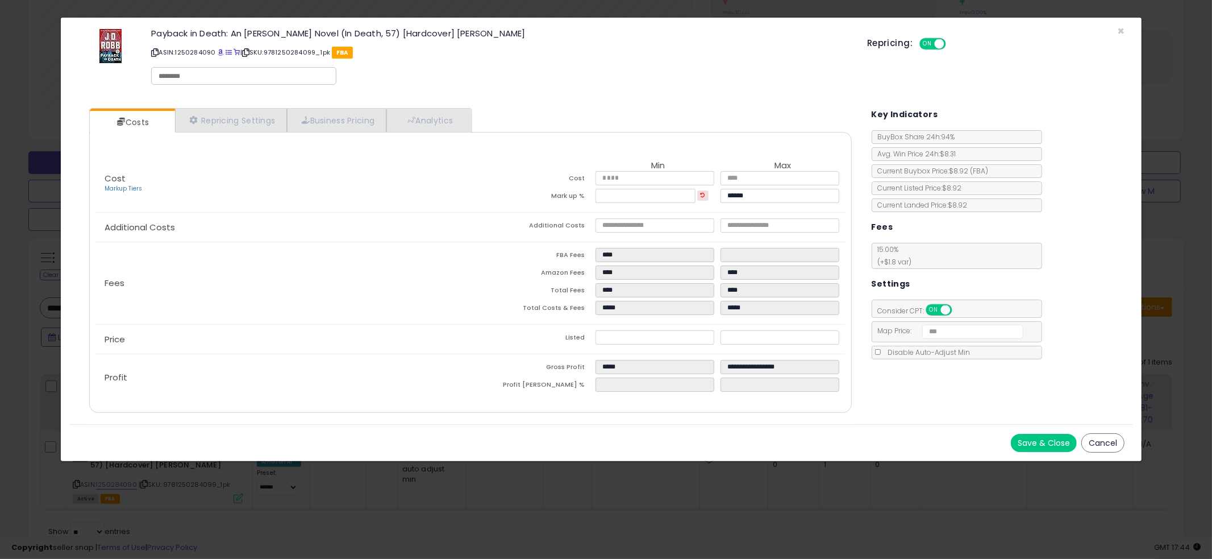
click at [40, 186] on div "× Close Payback in Death: An Eve Dallas Novel (In Death, 57) [Hardcover] Robb, …" at bounding box center [606, 279] width 1212 height 559
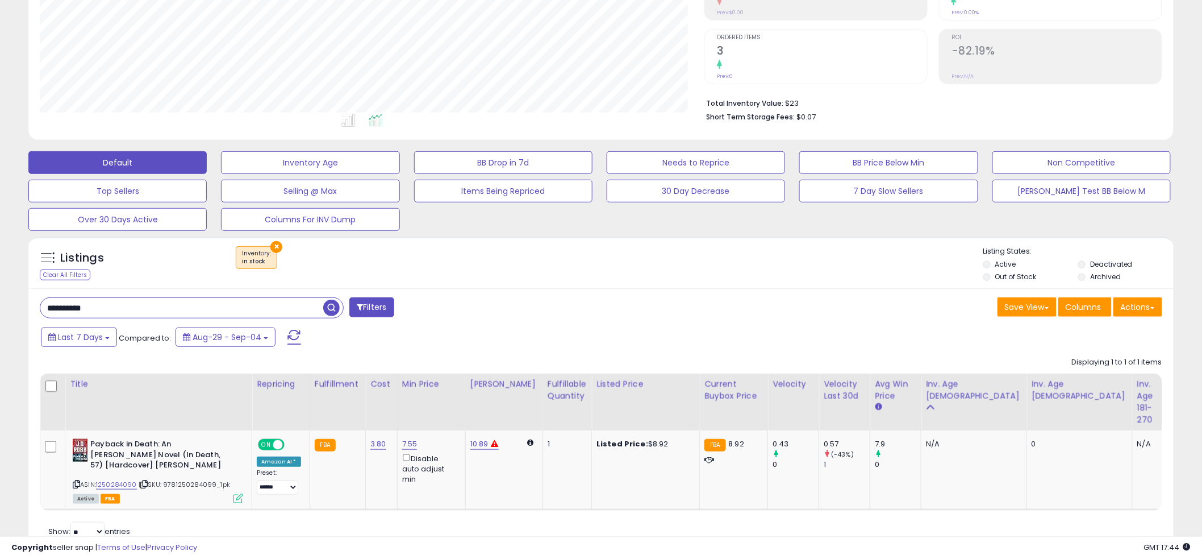
scroll to position [0, 0]
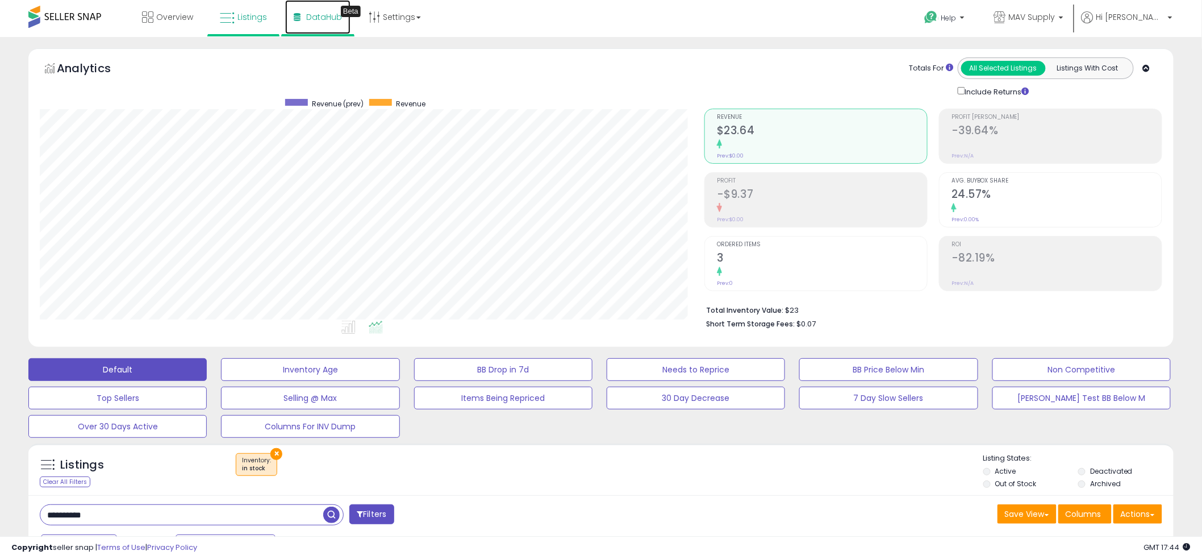
click at [321, 21] on span "DataHub" at bounding box center [324, 16] width 36 height 11
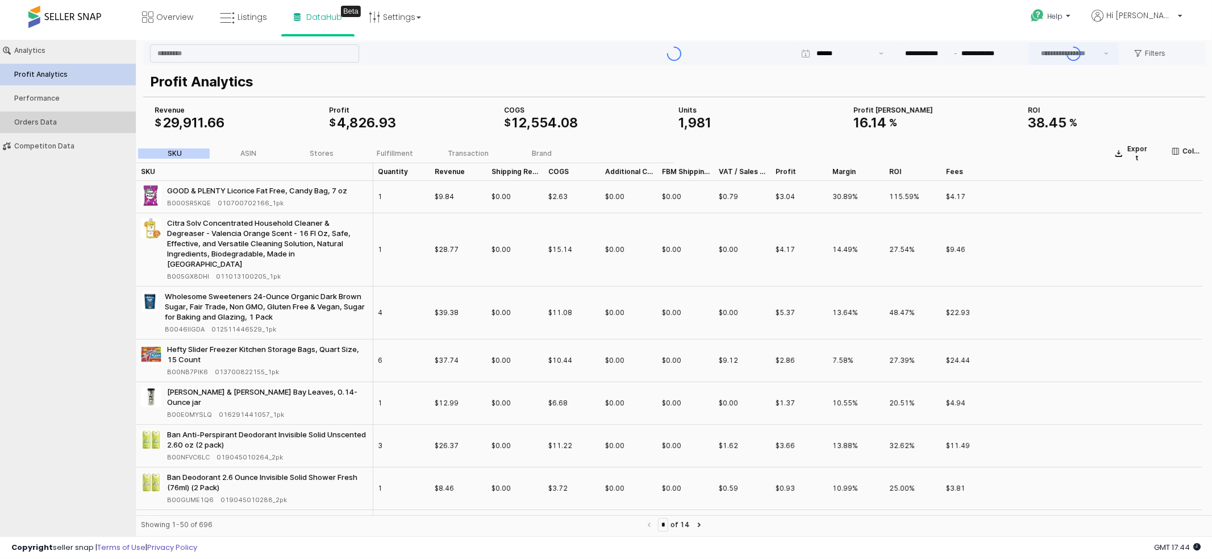
type input "***"
click at [393, 149] on div "Fulfillment" at bounding box center [395, 153] width 36 height 8
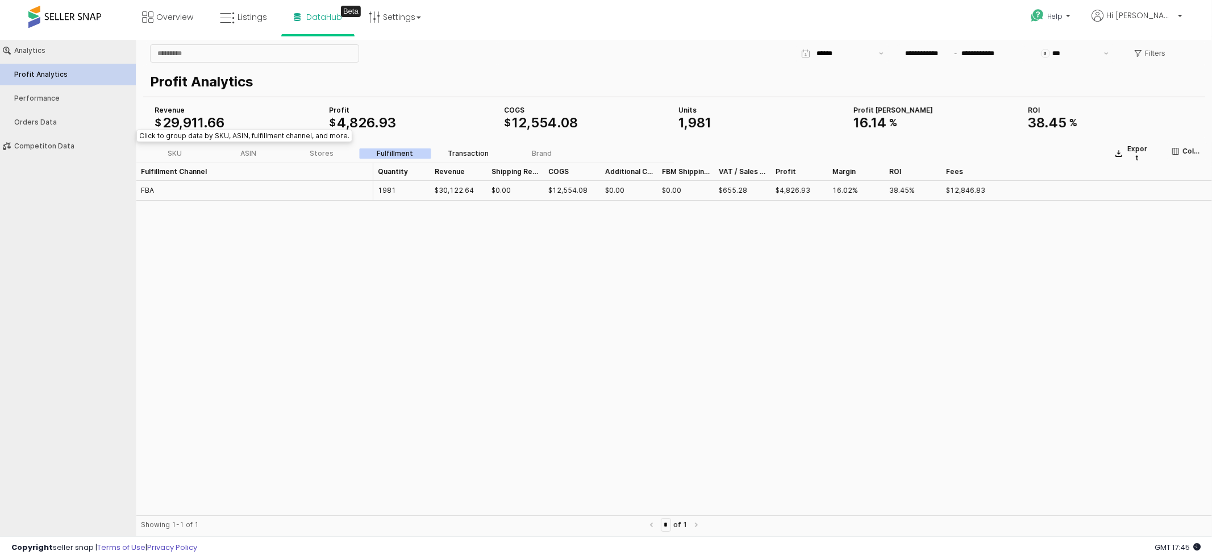
click at [450, 153] on div "Transaction" at bounding box center [468, 153] width 41 height 8
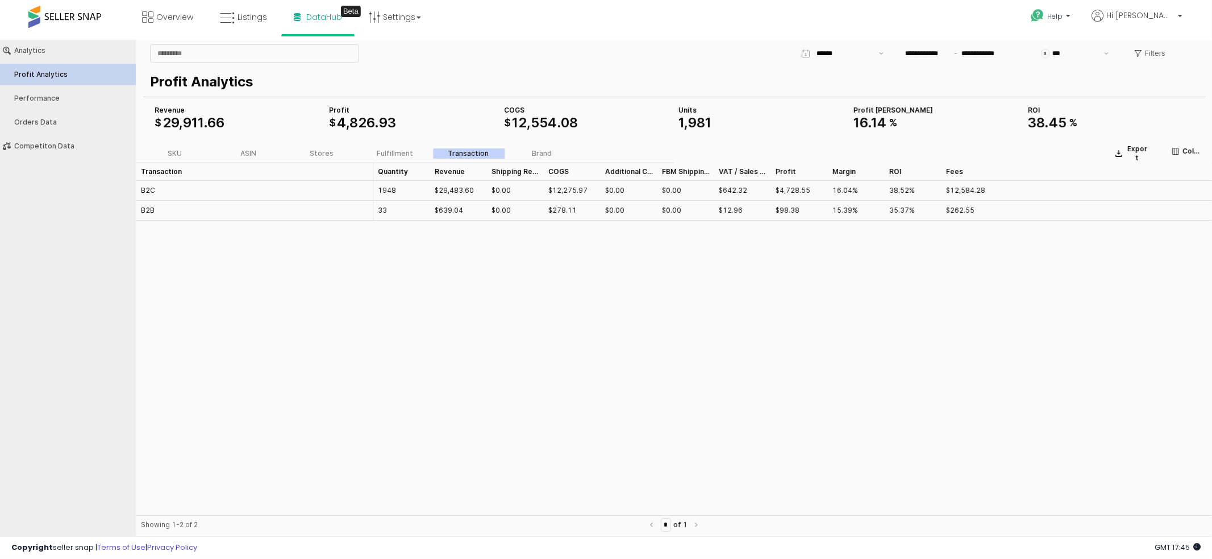
click at [398, 159] on div "SKU ASIN Stores Fulfillment Transaction Brand" at bounding box center [358, 153] width 444 height 14
click at [395, 153] on div "Fulfillment" at bounding box center [395, 153] width 36 height 8
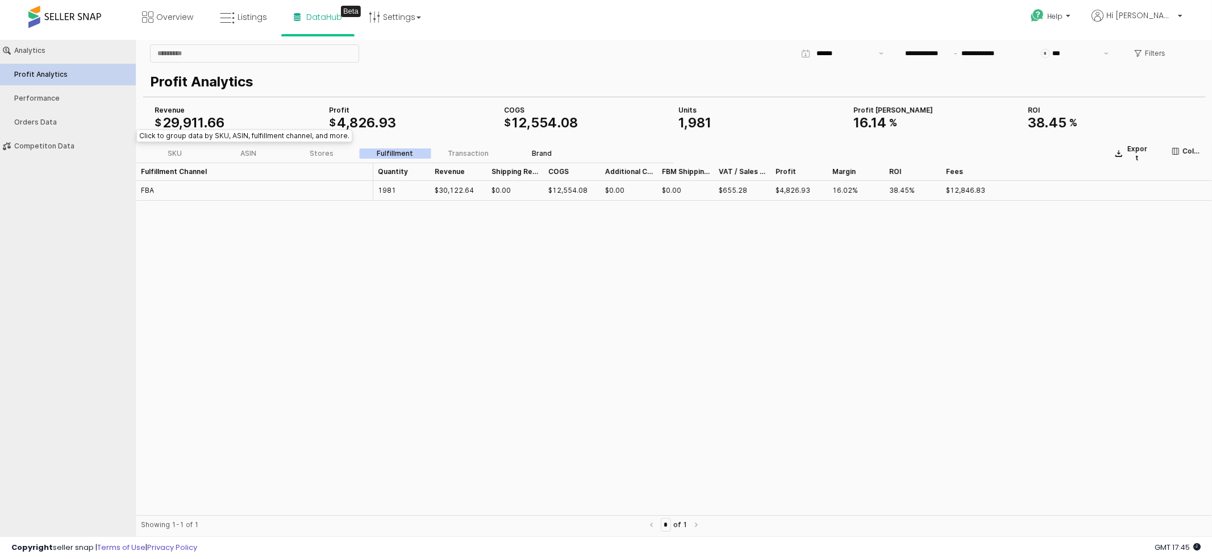
click at [529, 151] on label "Brand" at bounding box center [541, 153] width 73 height 10
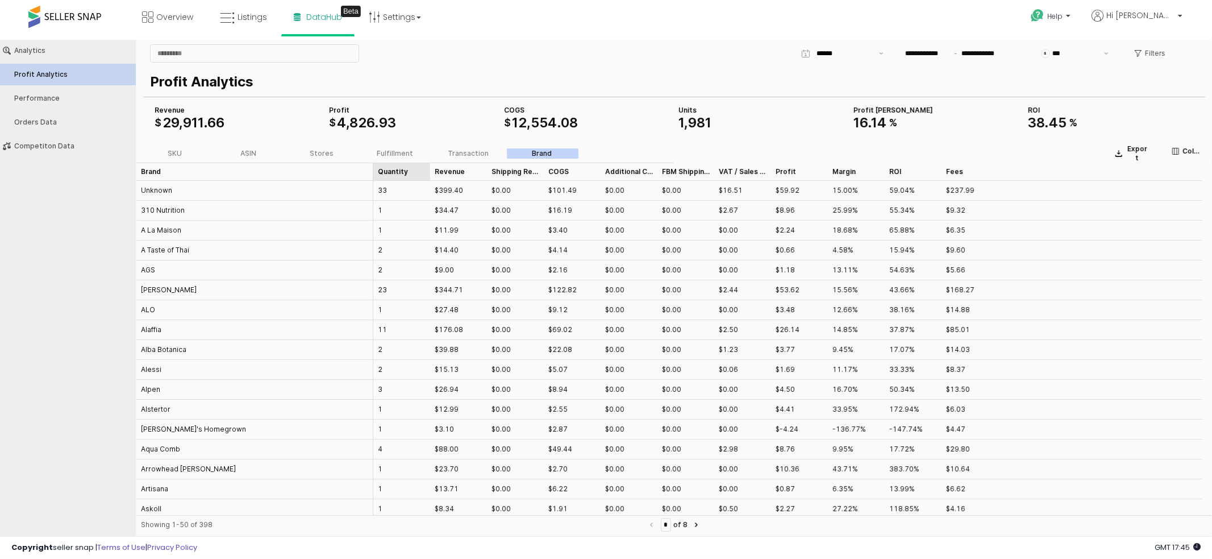
click at [402, 167] on div "Quantity Quantity" at bounding box center [401, 171] width 57 height 18
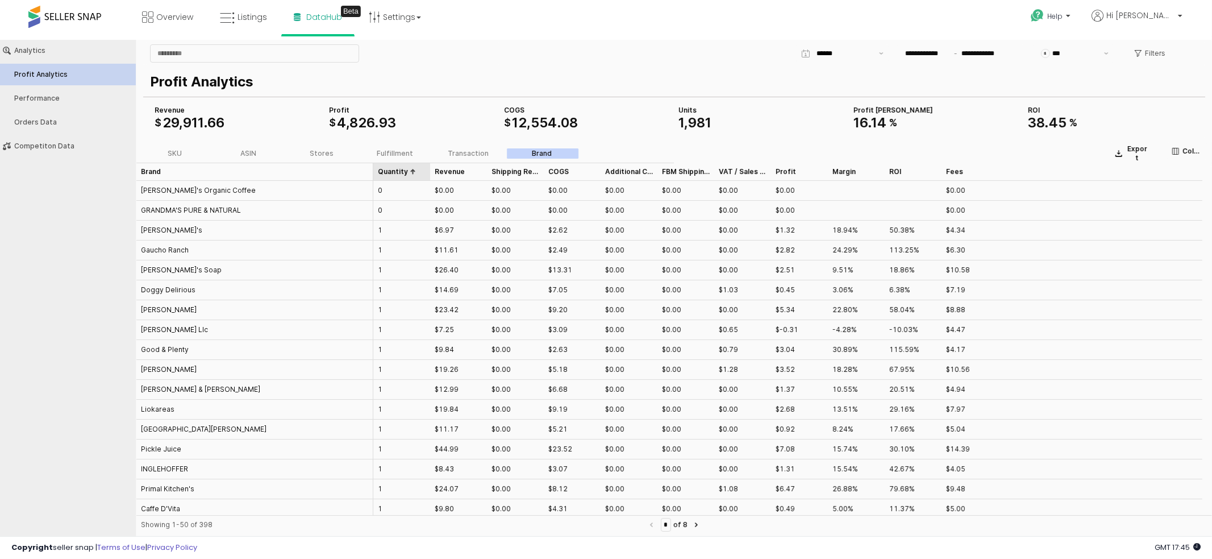
click at [402, 167] on div "Quantity Quantity" at bounding box center [401, 171] width 57 height 18
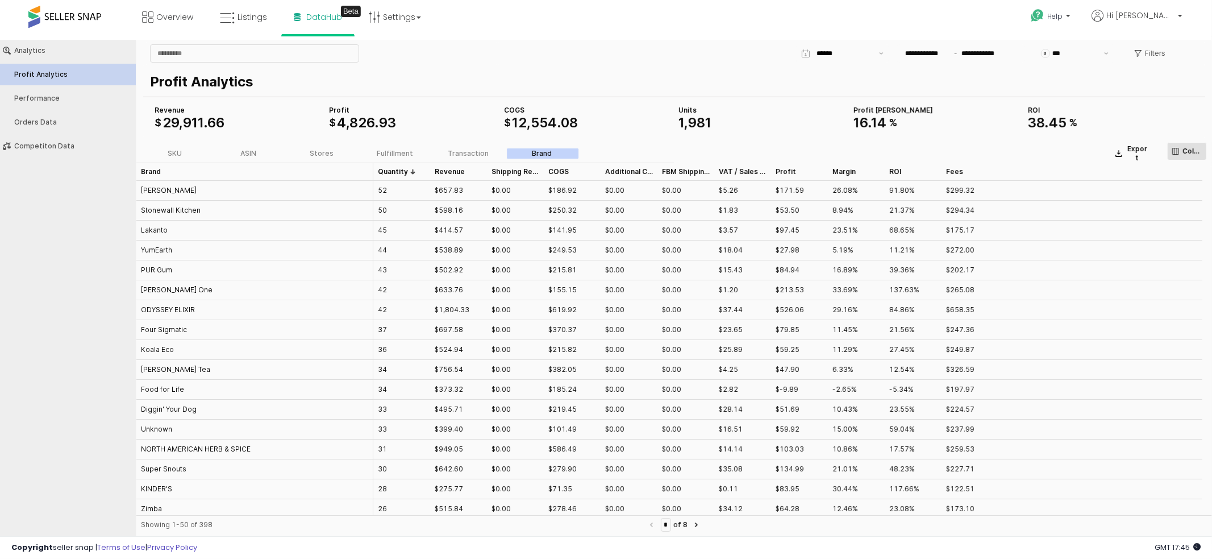
click at [1171, 147] on button "Columns" at bounding box center [1187, 150] width 40 height 18
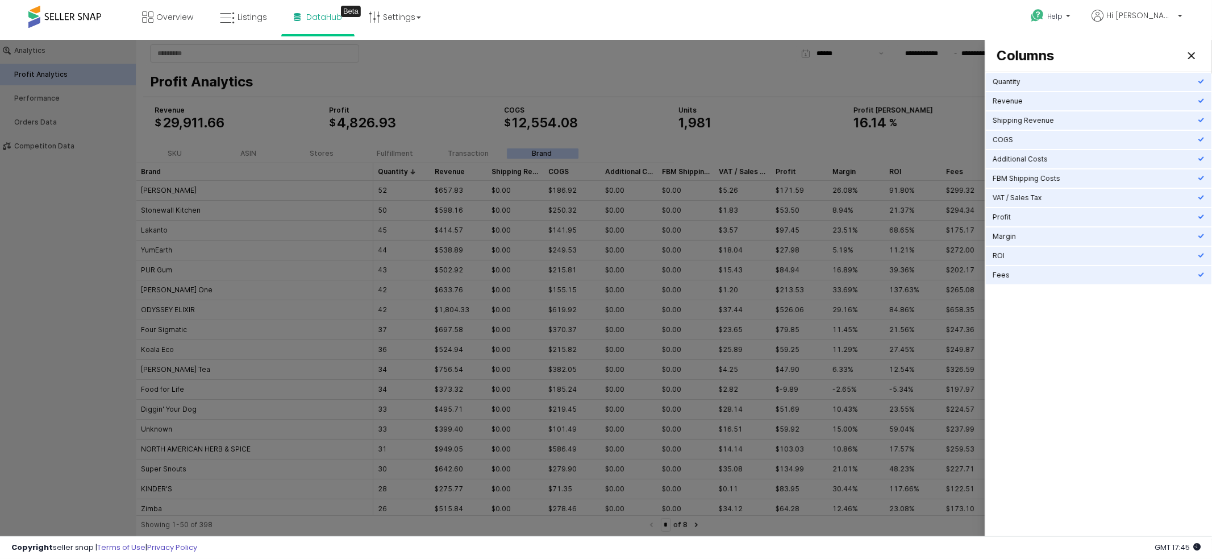
click at [893, 152] on div at bounding box center [606, 289] width 1212 height 500
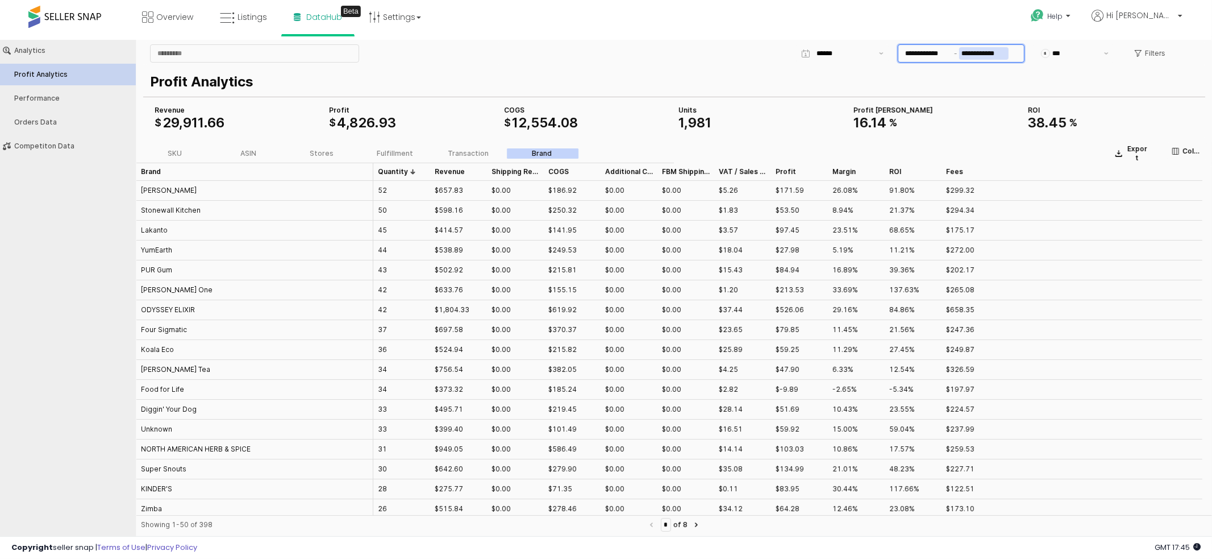
click at [977, 57] on input "**********" at bounding box center [983, 53] width 49 height 13
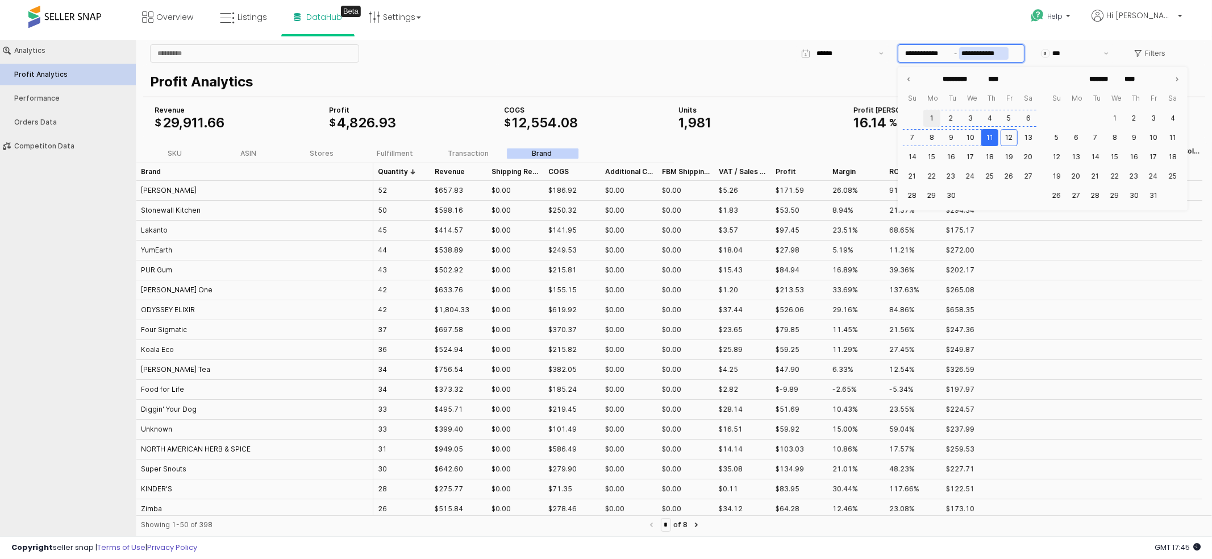
click at [930, 113] on button "1" at bounding box center [931, 117] width 17 height 17
type input "**********"
click at [1013, 139] on button "12" at bounding box center [1009, 136] width 17 height 17
type input "**********"
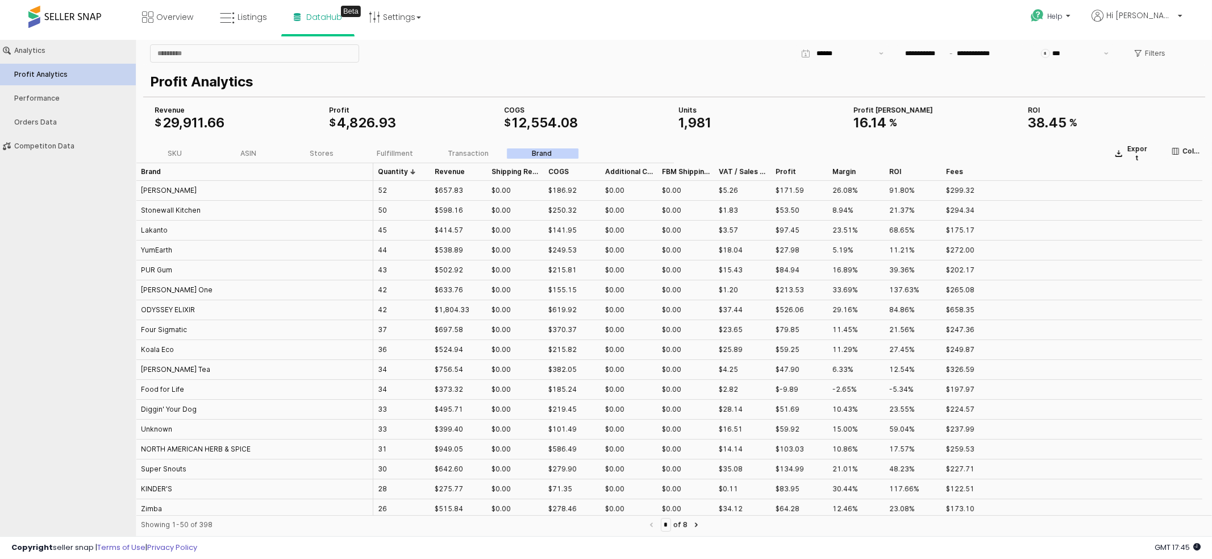
click at [706, 68] on div "Profit Analytics COGS $ 12 , 554 . 08 Revenue $ 29 , 911 . 66 Profit $ 4 , 826 …" at bounding box center [674, 100] width 1062 height 73
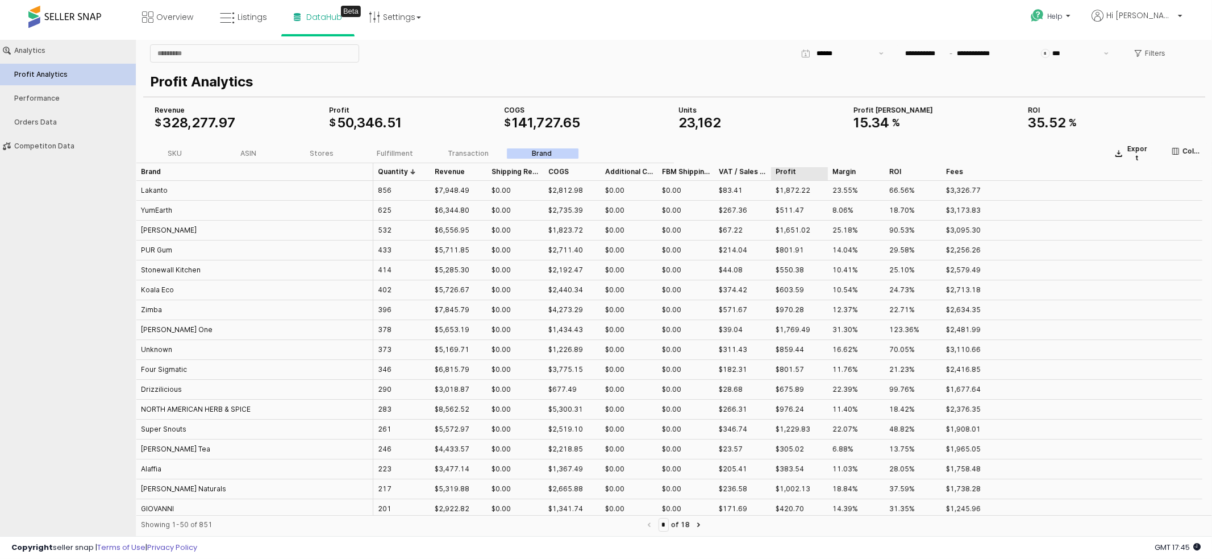
click at [790, 170] on div "Profit Profit" at bounding box center [799, 171] width 57 height 18
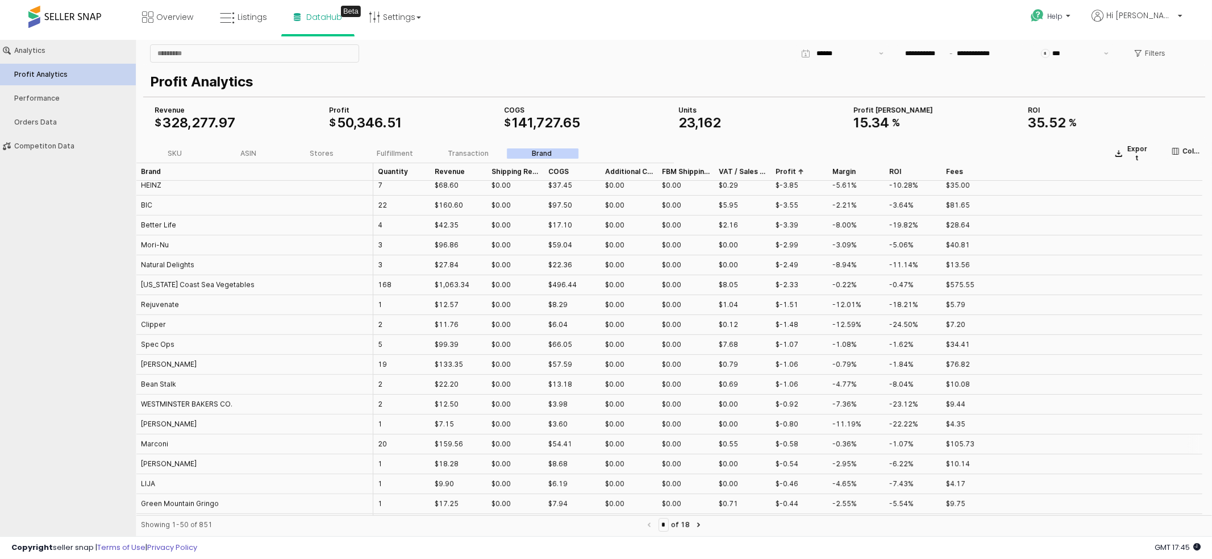
scroll to position [662, 0]
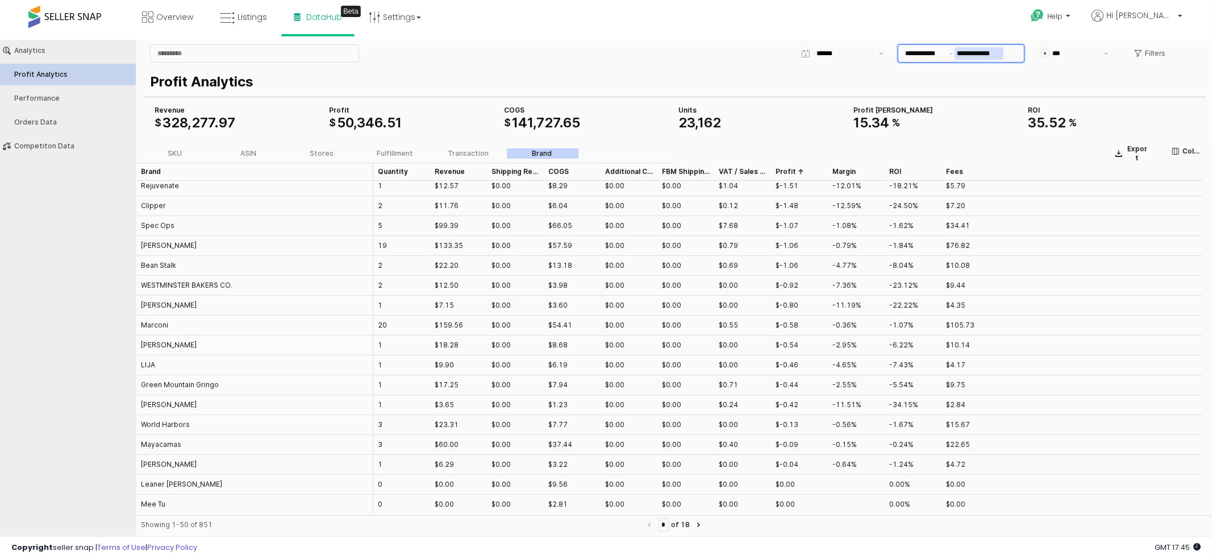
click at [985, 52] on input "**********" at bounding box center [979, 53] width 49 height 13
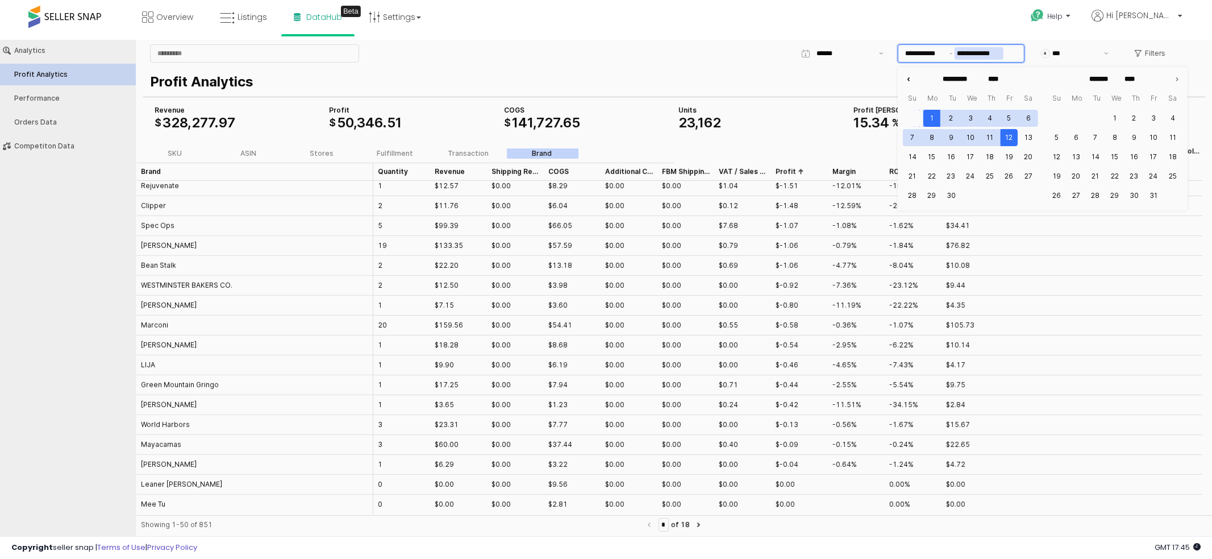
click at [911, 74] on icon "Previous month" at bounding box center [908, 78] width 11 height 11
type input "******"
type input "*********"
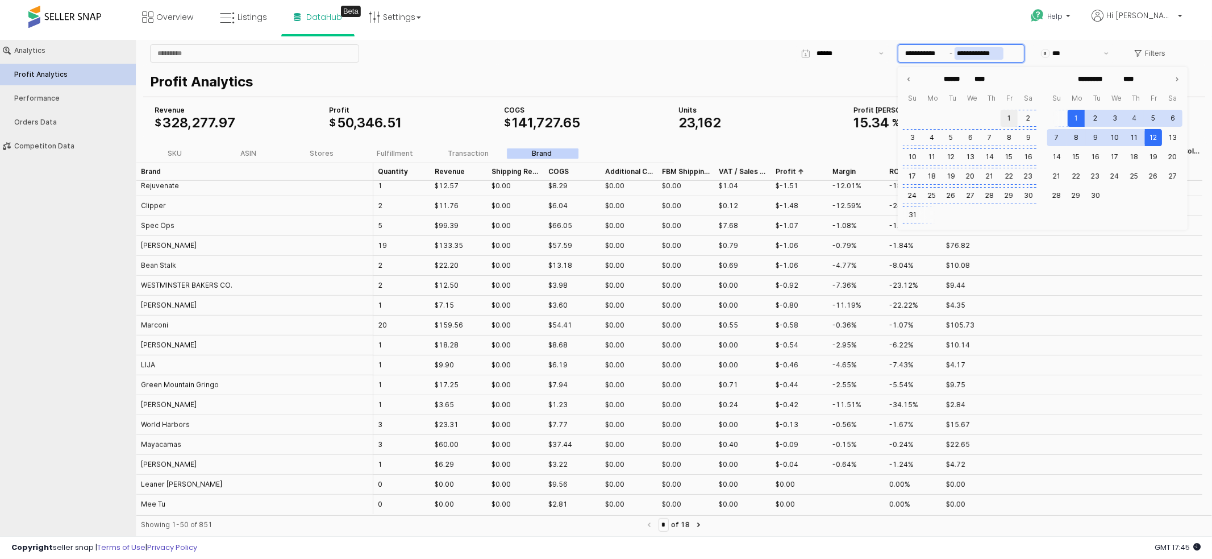
click at [1007, 116] on button "1" at bounding box center [1009, 117] width 17 height 17
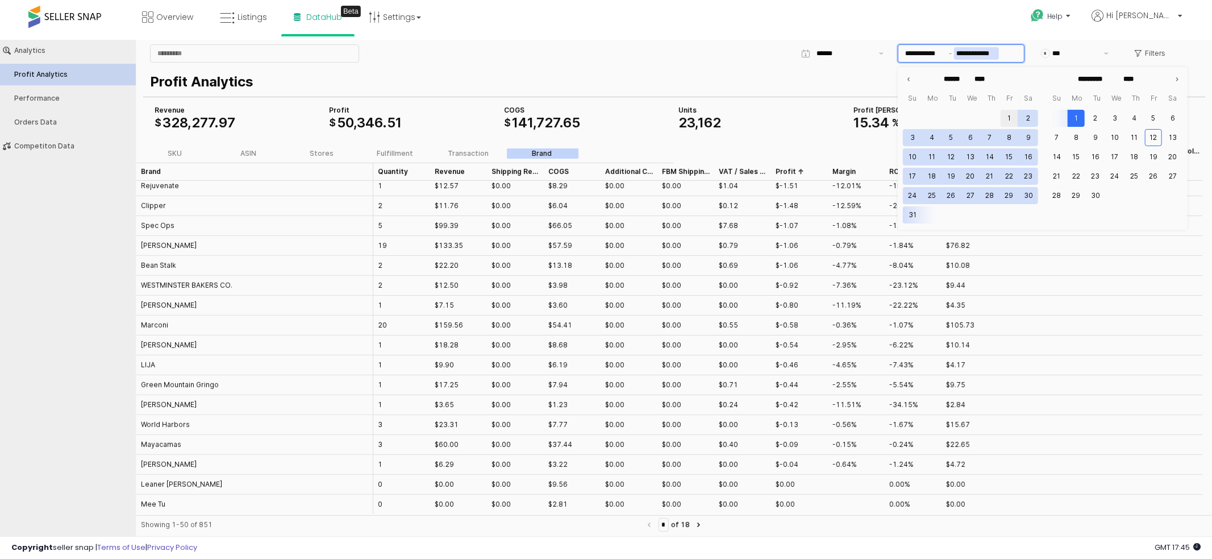
type input "**********"
click at [914, 212] on button "31" at bounding box center [912, 214] width 17 height 17
type input "**********"
click at [806, 36] on div "Help Contact Support Search Knowledge Hub Request a Feature Hi Mike" at bounding box center [994, 24] width 401 height 48
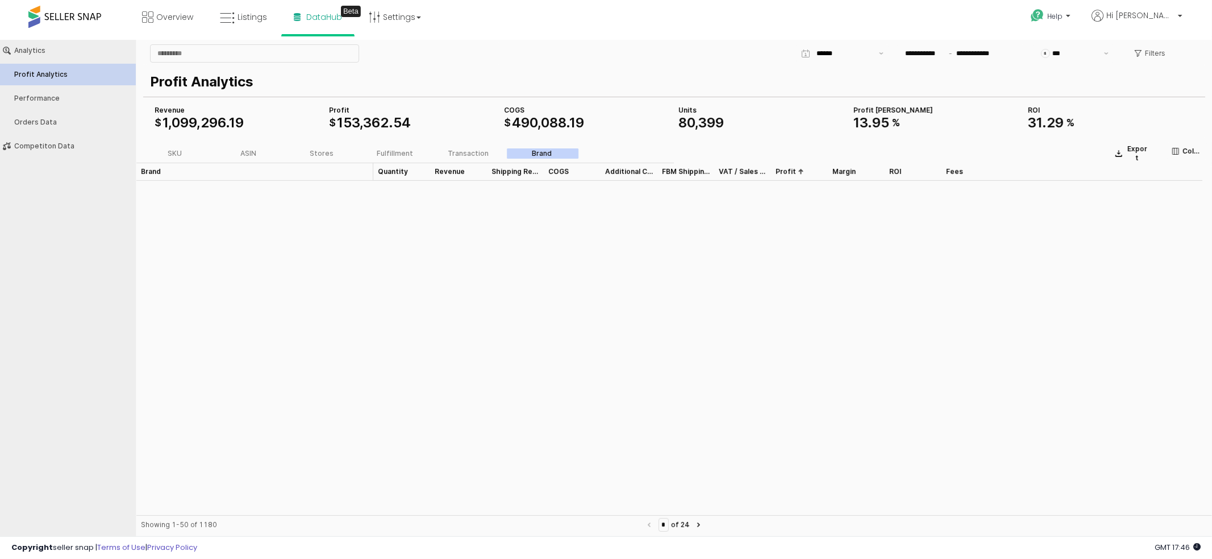
scroll to position [0, 0]
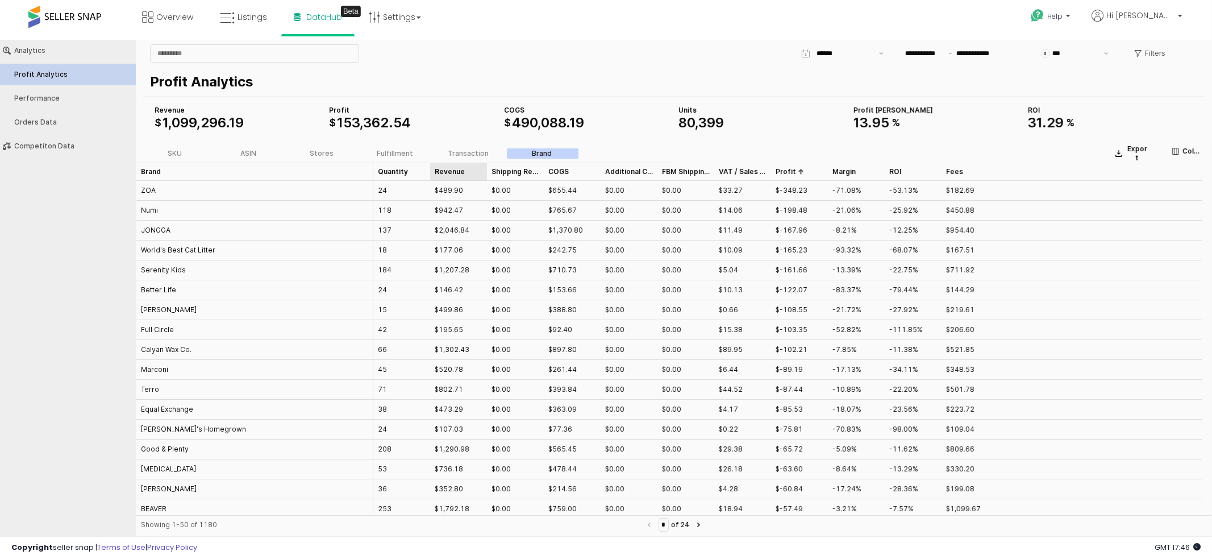
click at [457, 170] on div "Revenue Revenue" at bounding box center [458, 171] width 57 height 18
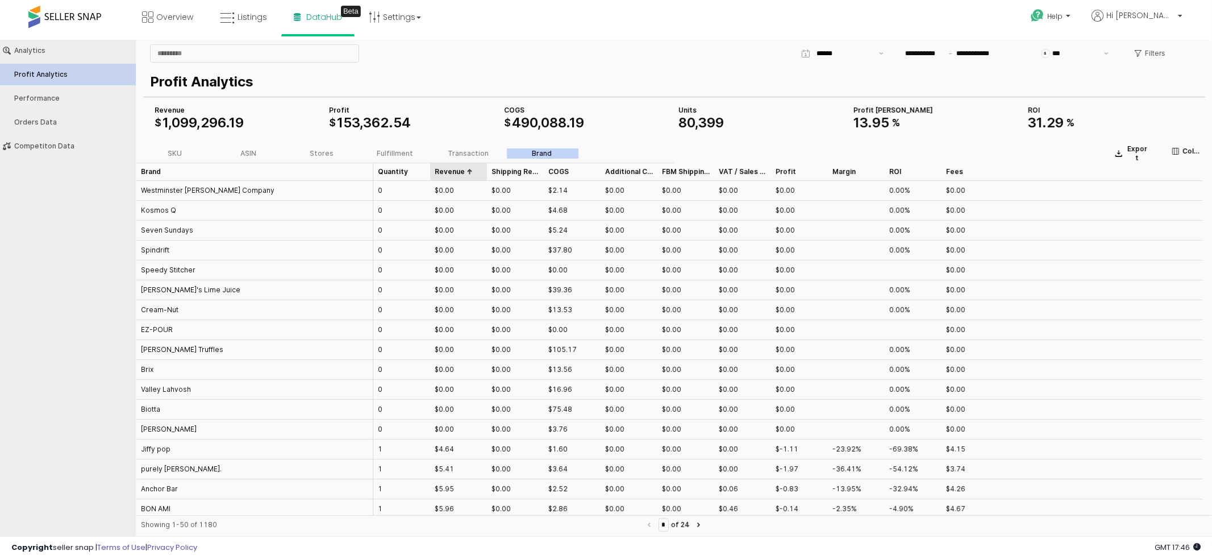
click at [458, 169] on div "Revenue Revenue" at bounding box center [458, 171] width 57 height 18
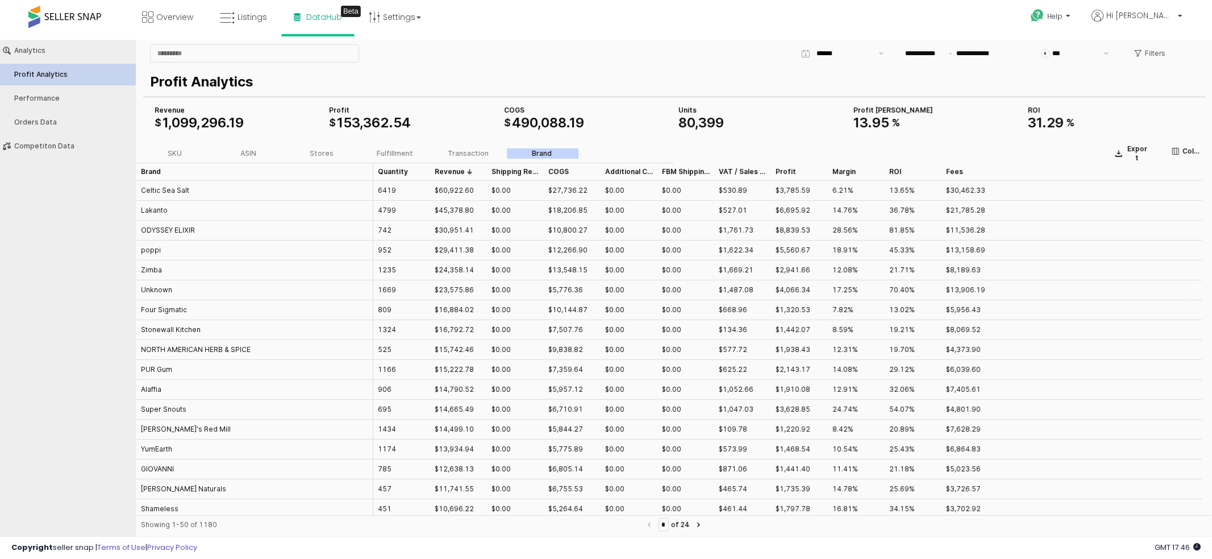
click at [152, 290] on div "Unknown" at bounding box center [156, 289] width 31 height 10
click at [390, 286] on div "1669" at bounding box center [387, 289] width 18 height 10
click at [330, 151] on div "Stores" at bounding box center [322, 153] width 24 height 8
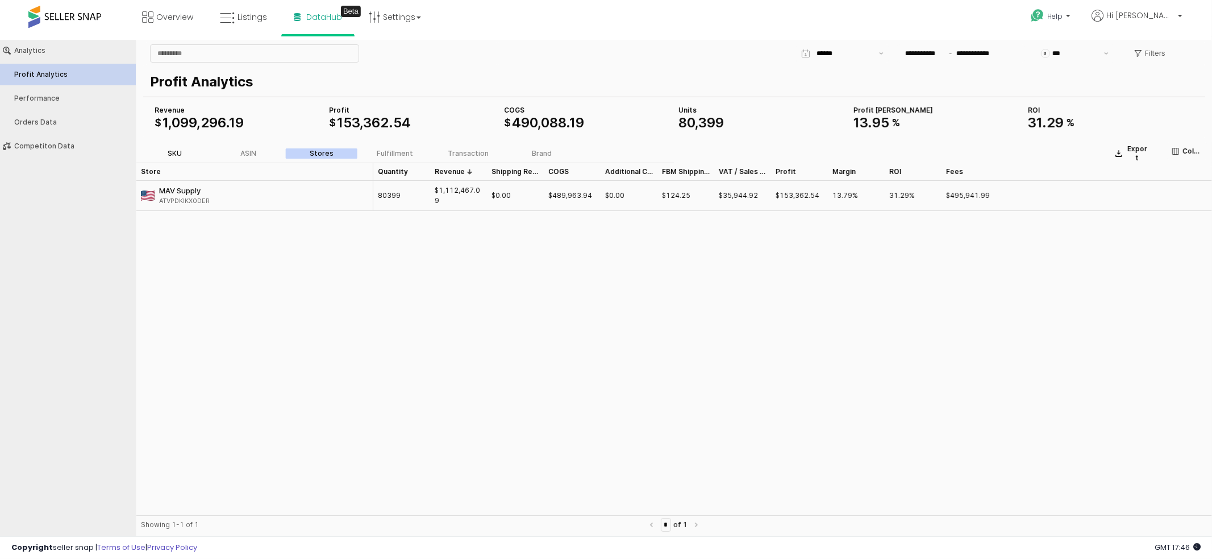
click at [165, 156] on label "SKU" at bounding box center [174, 153] width 73 height 10
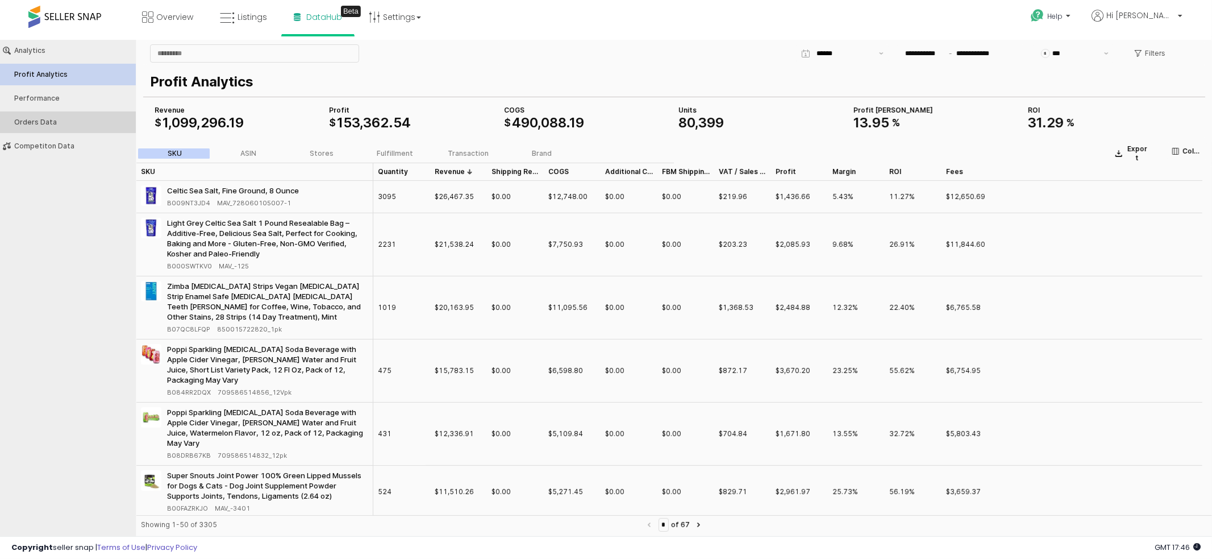
click at [64, 123] on div "Orders Data" at bounding box center [73, 122] width 119 height 8
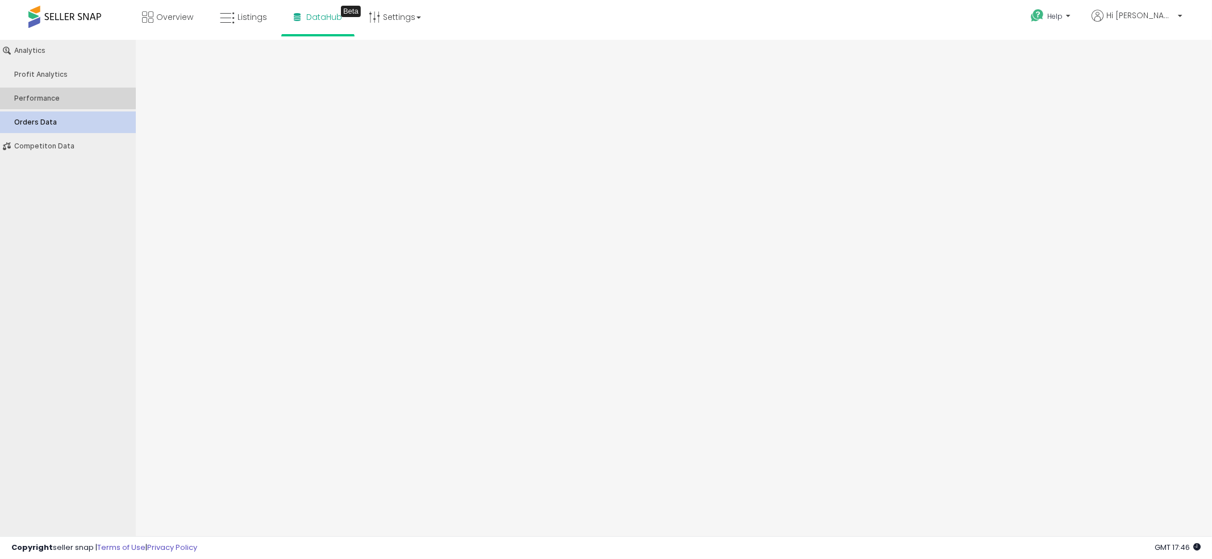
click at [76, 99] on div "Performance" at bounding box center [73, 98] width 119 height 8
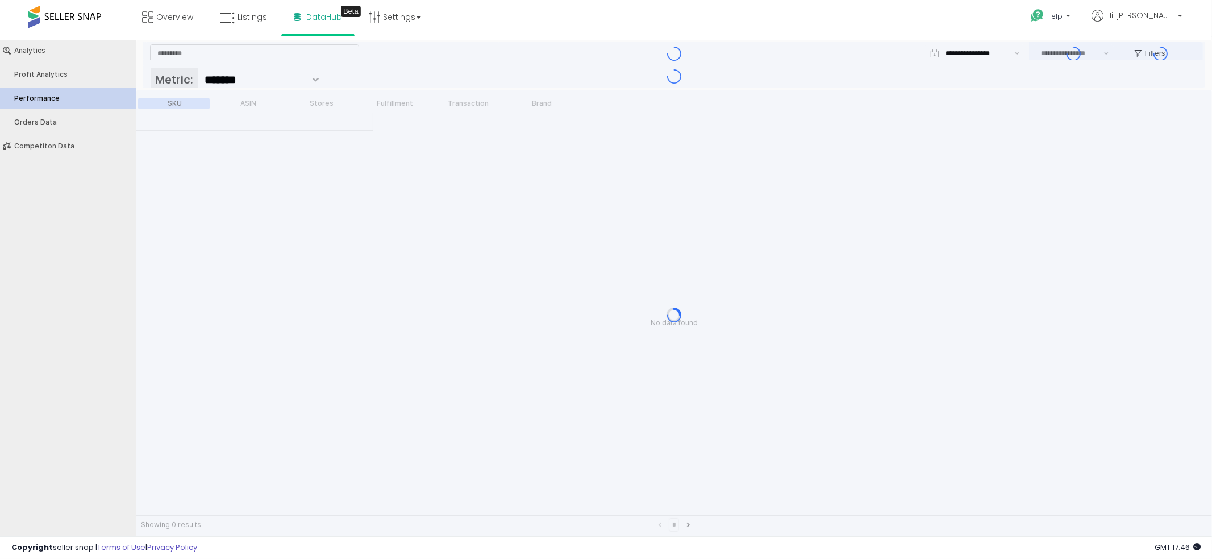
type input "***"
click at [282, 83] on div "App Frame" at bounding box center [674, 86] width 1062 height 45
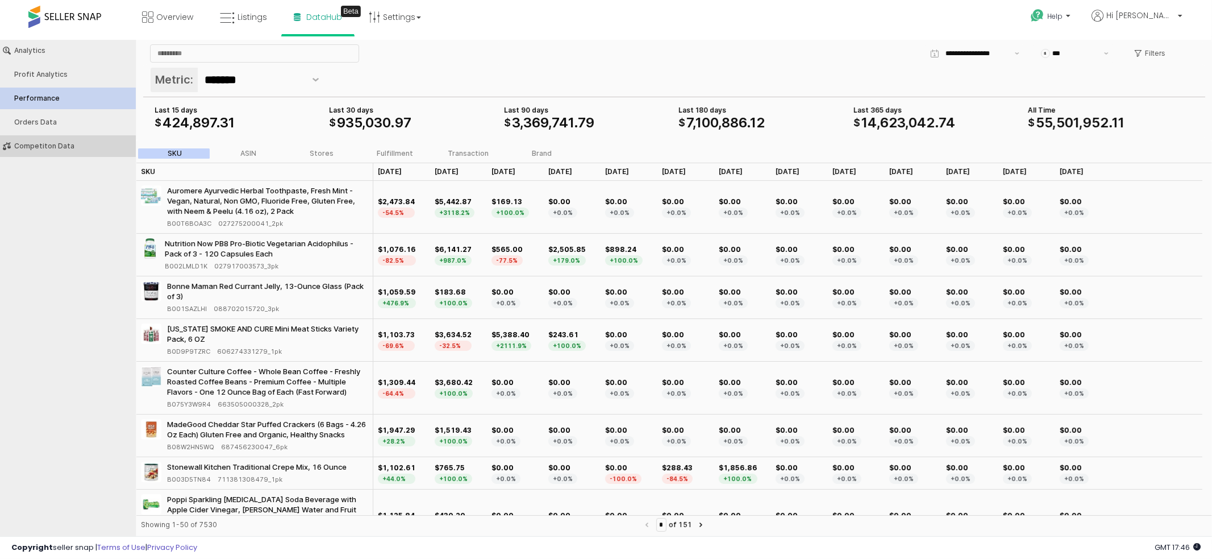
click at [56, 153] on button "Competiton Data" at bounding box center [68, 146] width 144 height 22
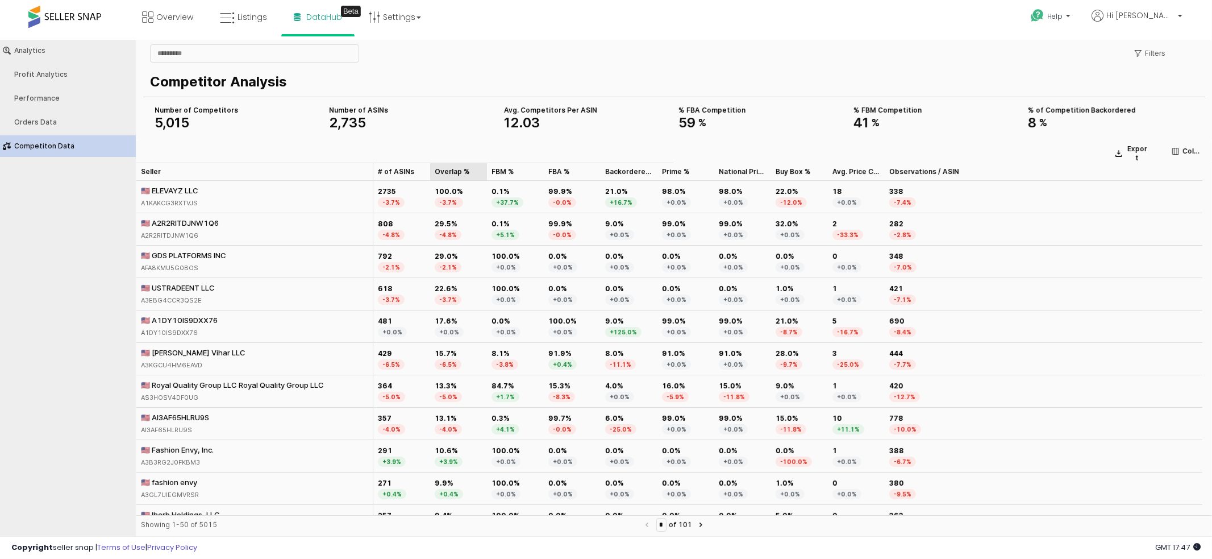
click at [449, 171] on div "Overlap % Overlap %" at bounding box center [458, 171] width 57 height 18
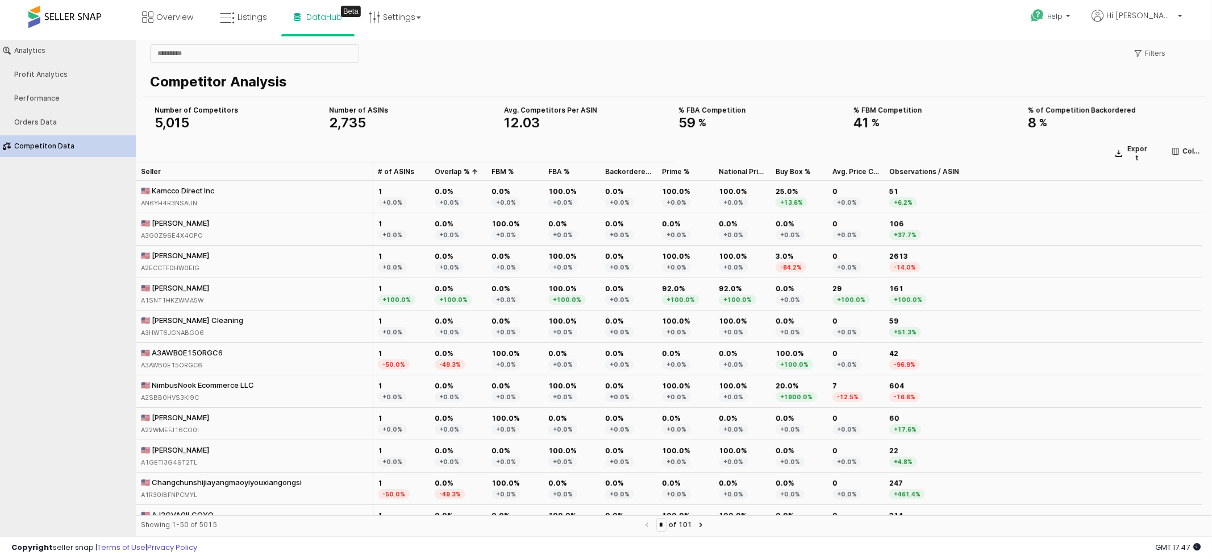
click at [449, 171] on div "Overlap % Overlap %" at bounding box center [458, 171] width 57 height 18
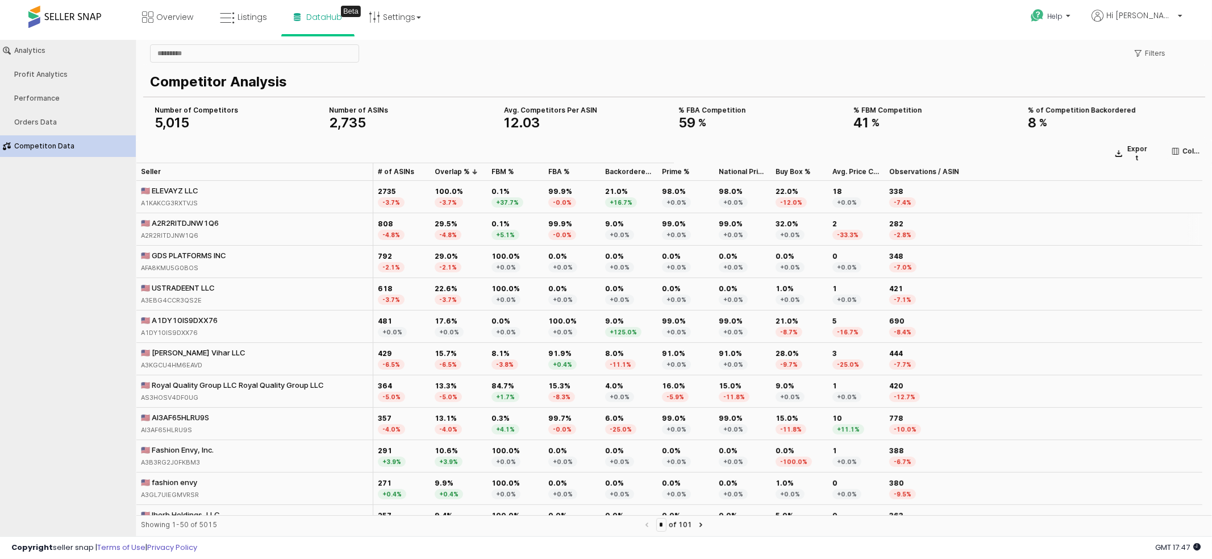
click at [207, 219] on div "🇺🇸 A2R2RITDJNW1Q6" at bounding box center [180, 222] width 78 height 10
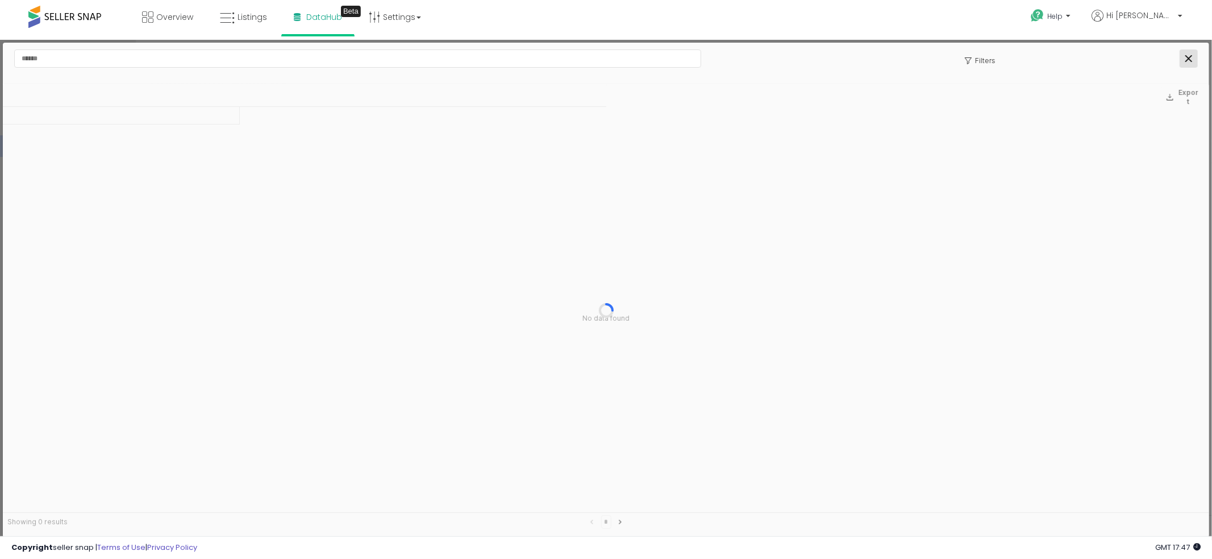
click at [1190, 57] on icon "Close" at bounding box center [1188, 58] width 7 height 7
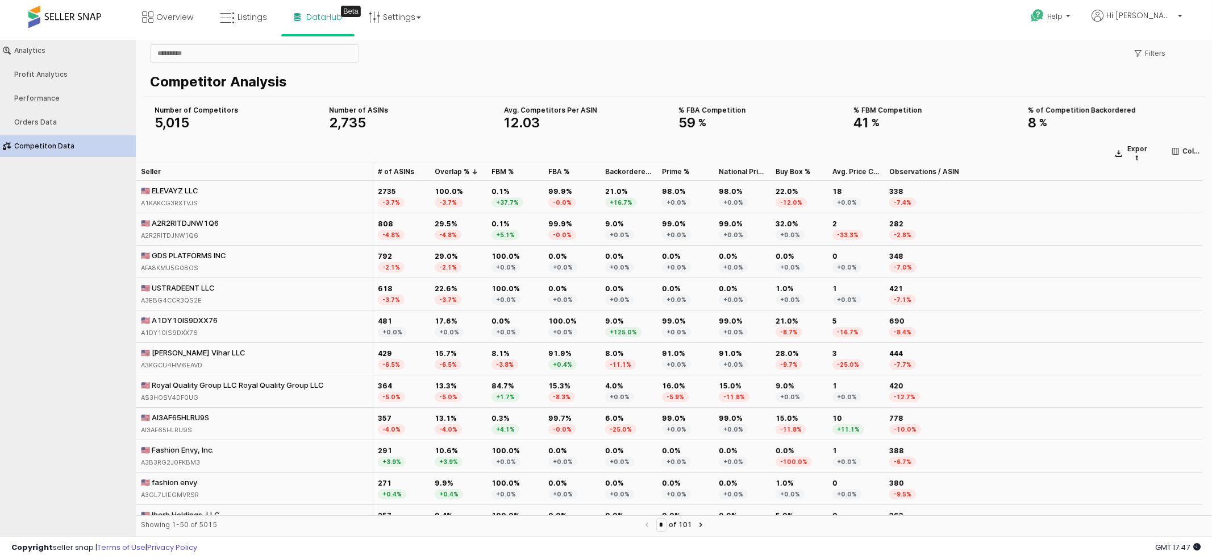
drag, startPoint x: 234, startPoint y: 224, endPoint x: 152, endPoint y: 226, distance: 82.4
click at [152, 226] on div "🇺🇸 A2R2RITDJNW1Q6 A2R2RITDJNW1Q6" at bounding box center [254, 229] width 237 height 32
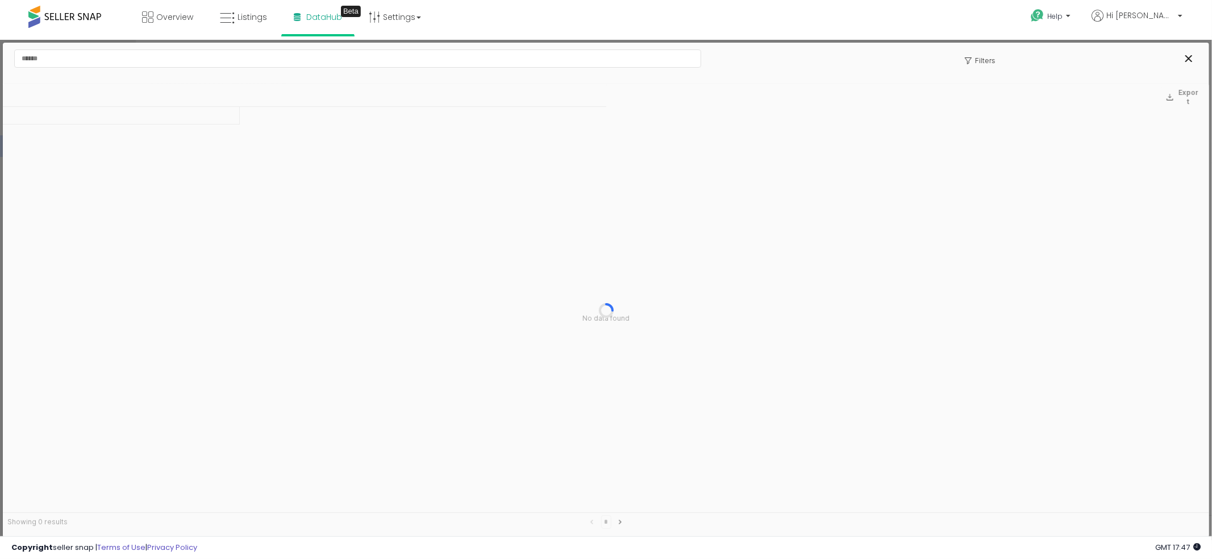
copy div "R2RITDJNW1Q6"
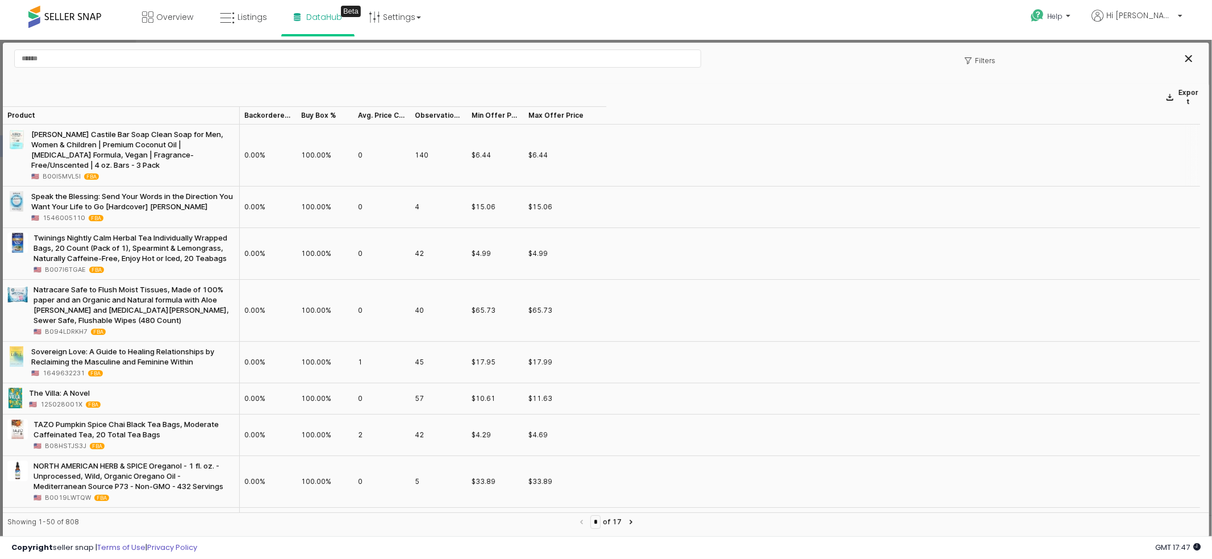
click at [54, 141] on div "Kirk's Castile Bar Soap Clean Soap for Men, Women & Children | Premium Coconut …" at bounding box center [132, 148] width 203 height 41
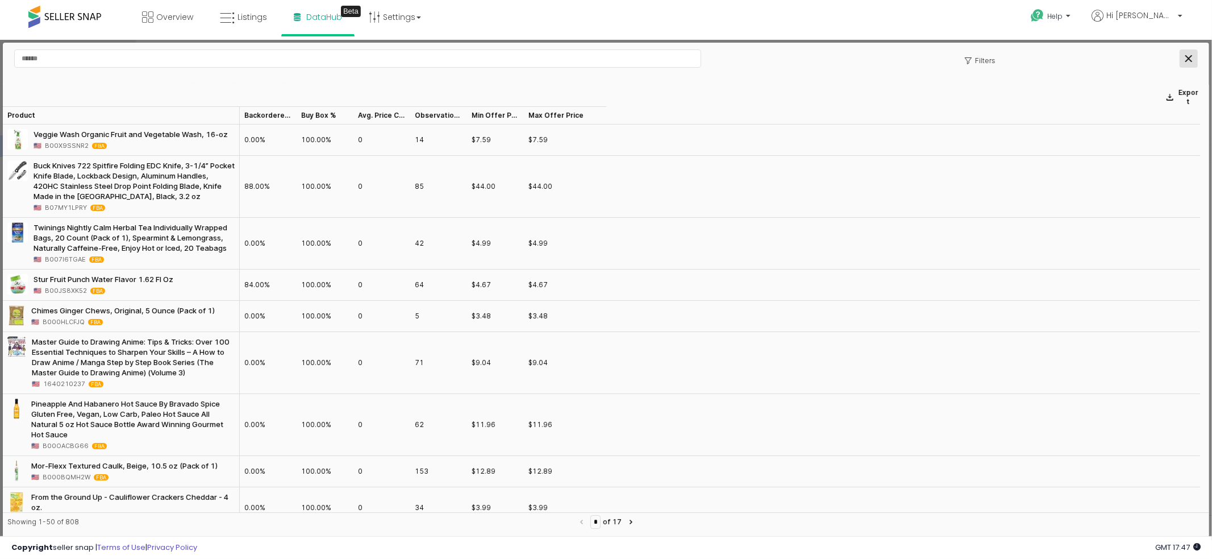
click at [1194, 55] on div "Close" at bounding box center [1188, 57] width 17 height 17
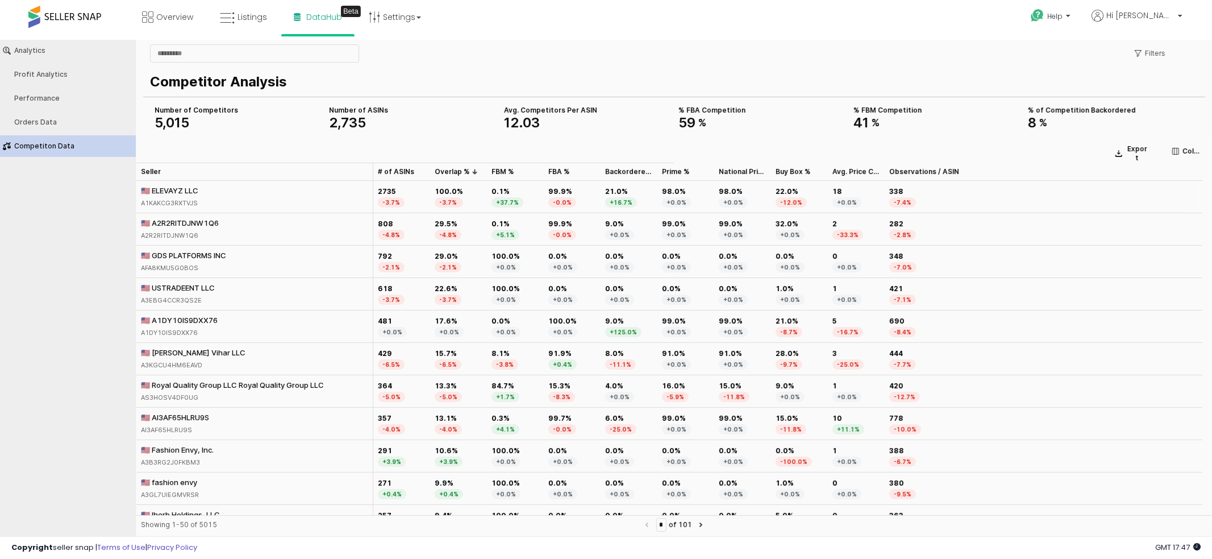
drag, startPoint x: 218, startPoint y: 189, endPoint x: 224, endPoint y: 195, distance: 8.4
click at [224, 195] on div "🇺🇸 ELEVAYZ LLC A1KAKCG3RXTVJS" at bounding box center [254, 196] width 237 height 32
click at [201, 219] on div "🇺🇸 A2R2RITDJNW1Q6" at bounding box center [180, 222] width 78 height 10
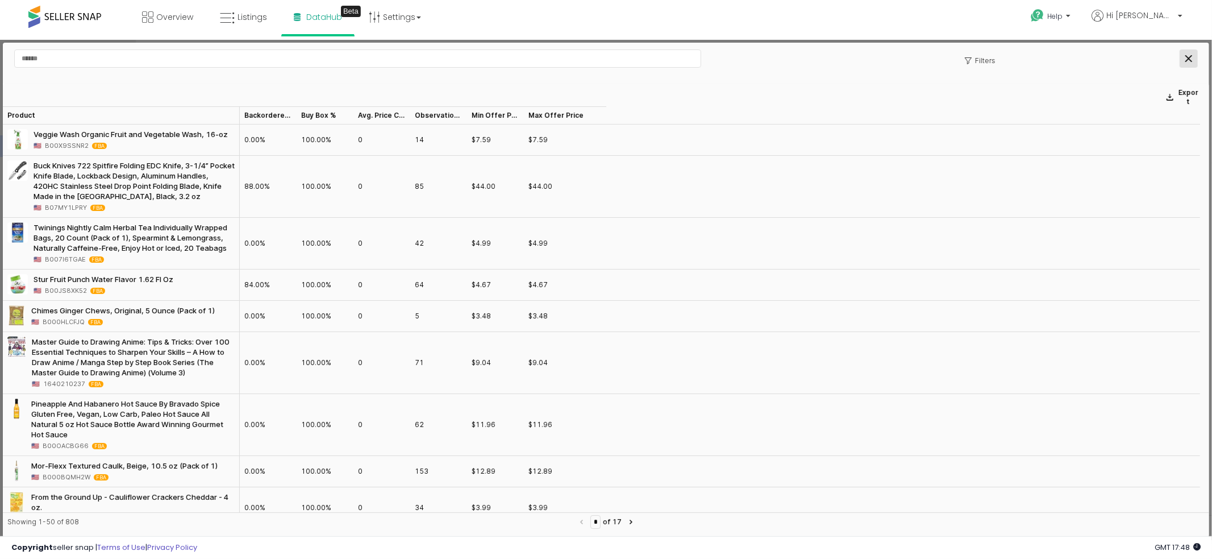
click at [1186, 61] on icon "Close" at bounding box center [1188, 58] width 7 height 7
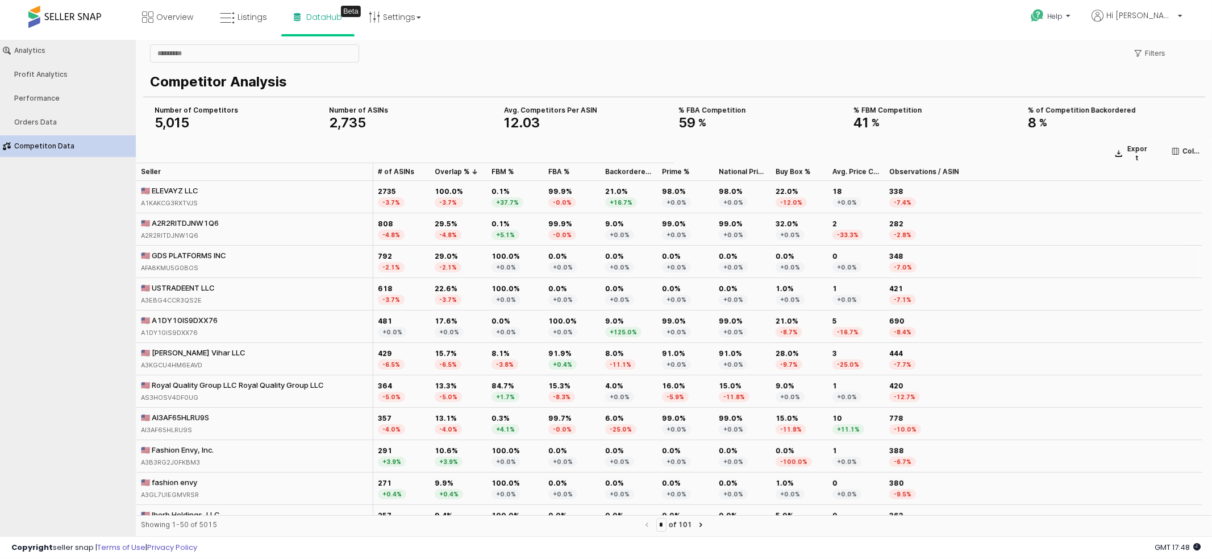
click at [189, 249] on div "🇺🇸 GDS PLATFORMS INC" at bounding box center [183, 254] width 85 height 10
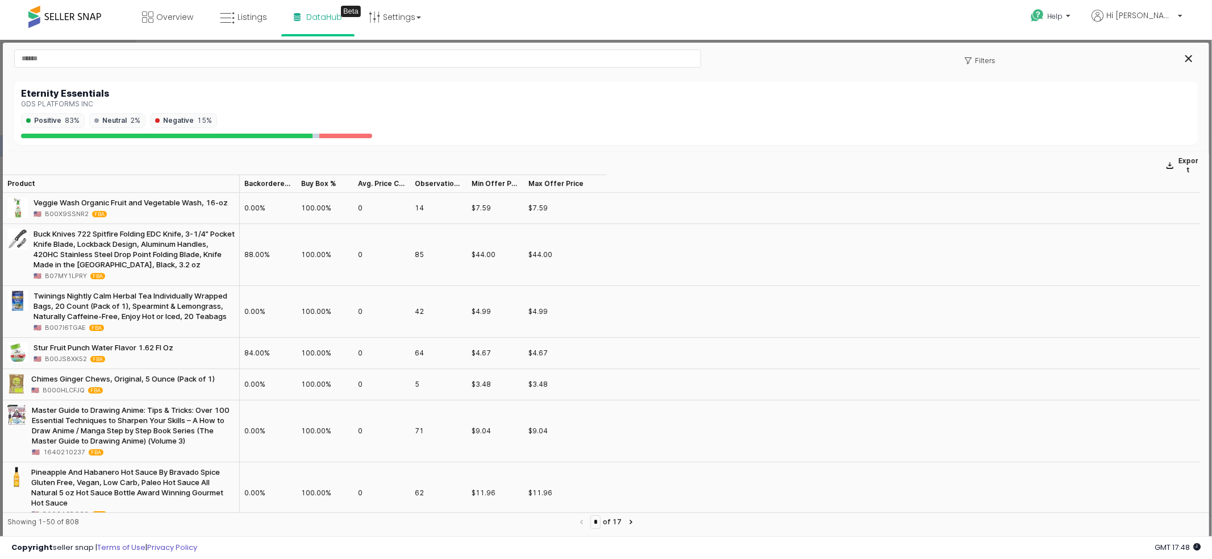
click at [84, 102] on div "GDS PLATFORMS INC" at bounding box center [606, 103] width 1170 height 8
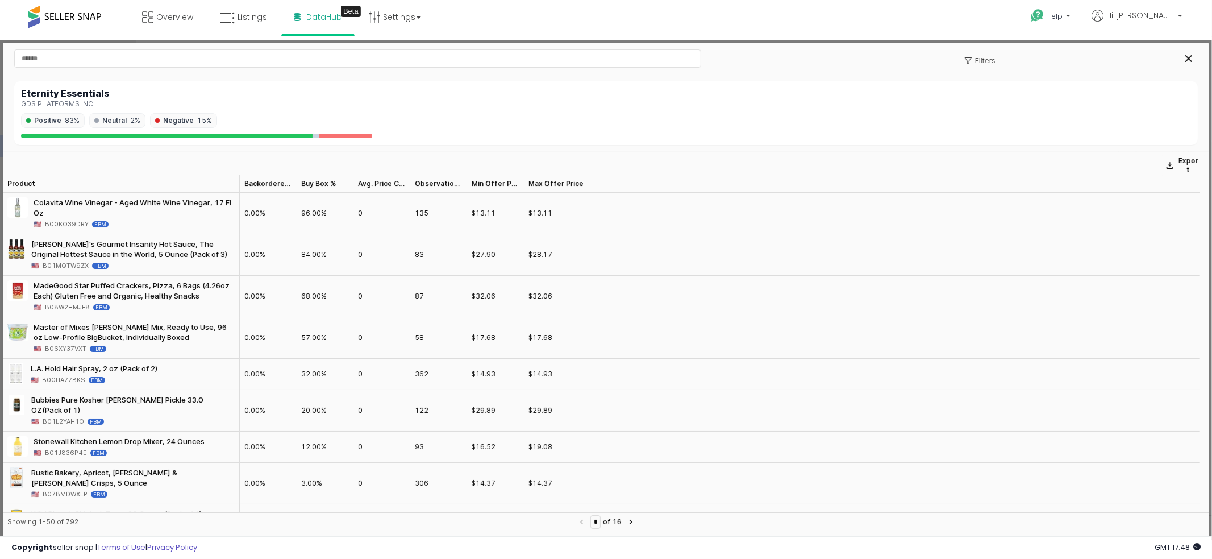
click at [87, 94] on div "Eternity Essentials" at bounding box center [606, 93] width 1170 height 11
click at [920, 117] on div "Positive 83% Neutral 2% Negative 15%" at bounding box center [606, 120] width 1170 height 15
click at [1187, 58] on icon "Close" at bounding box center [1188, 58] width 7 height 7
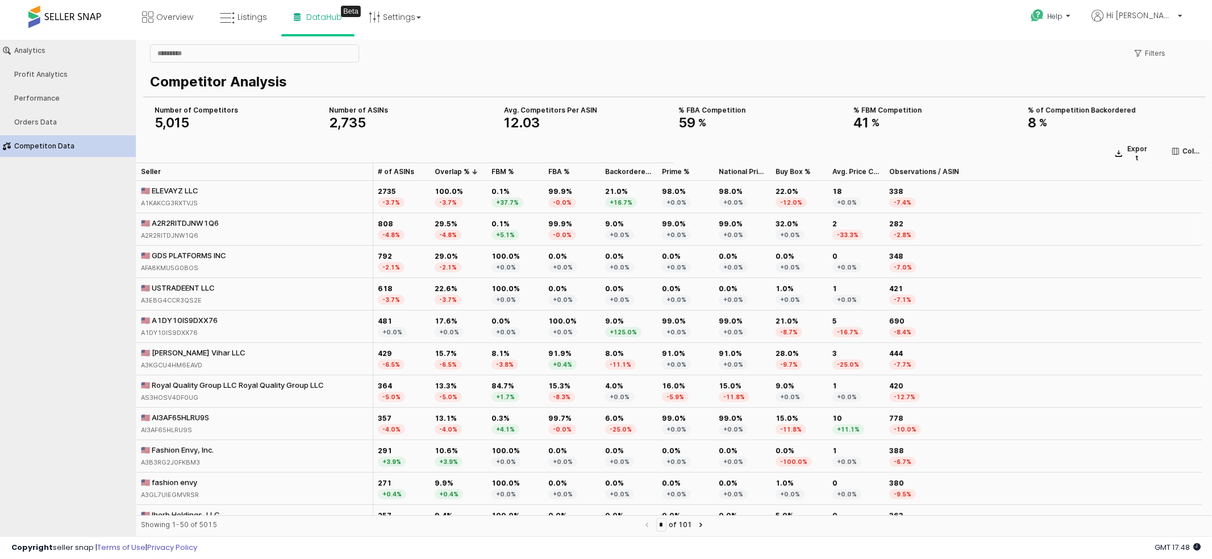
copy div "R2RITDJNW1Q6"
drag, startPoint x: 223, startPoint y: 222, endPoint x: 155, endPoint y: 224, distance: 68.8
click at [0, 39] on html "Skip to main content Analytics Profit Analytics Performance Orders Data Competi…" at bounding box center [606, 289] width 1212 height 500
copy div "AFA8KMU5G0BOS"
drag, startPoint x: 204, startPoint y: 269, endPoint x: 118, endPoint y: 266, distance: 85.8
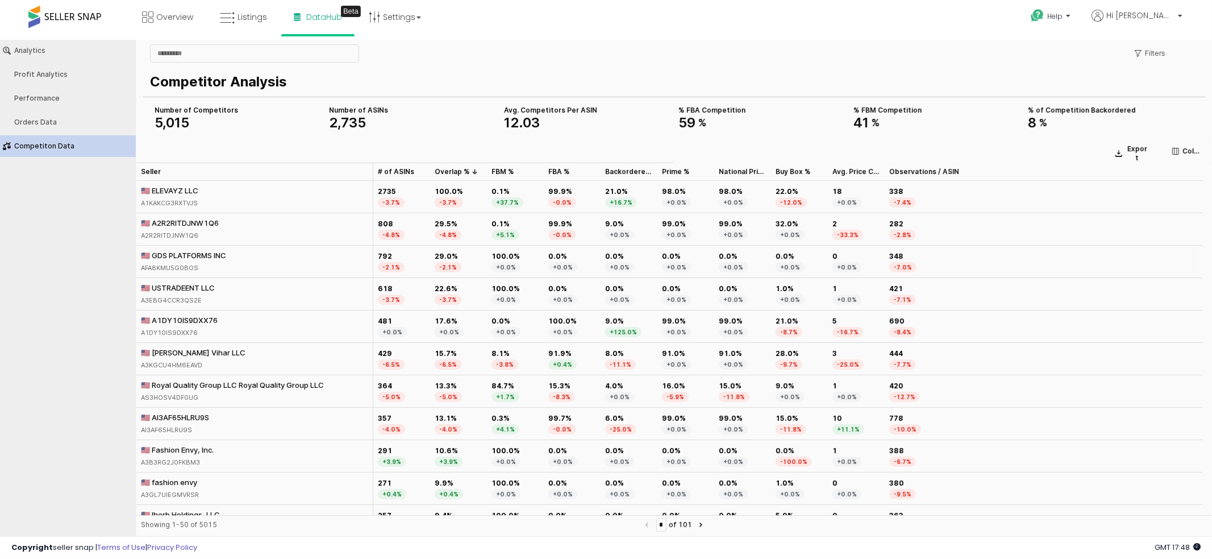
click at [119, 266] on div "Analytics Profit Analytics Performance Orders Data Competiton Data Filters Comp…" at bounding box center [606, 289] width 1212 height 500
click at [624, 40] on div "Filters Competitor Analysis Number of Competitors 5 , 015 Number of ASINs 2 , 7…" at bounding box center [674, 89] width 1076 height 100
click at [186, 352] on div "🇺🇸 Vraj Vihar LLC" at bounding box center [193, 352] width 105 height 10
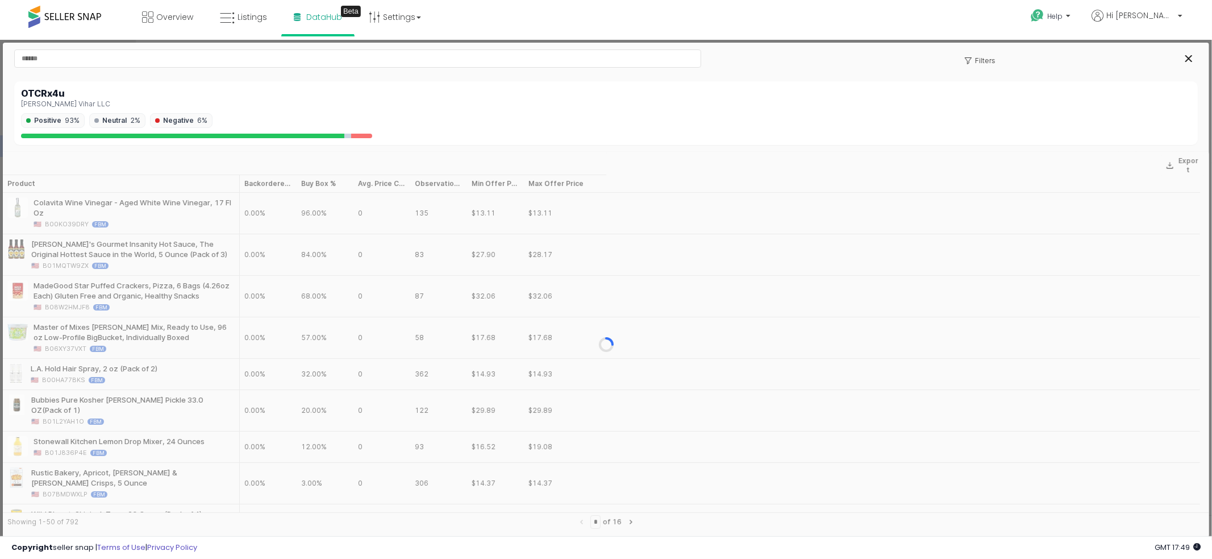
click at [36, 102] on div "Vraj Vihar LLC" at bounding box center [606, 103] width 1170 height 8
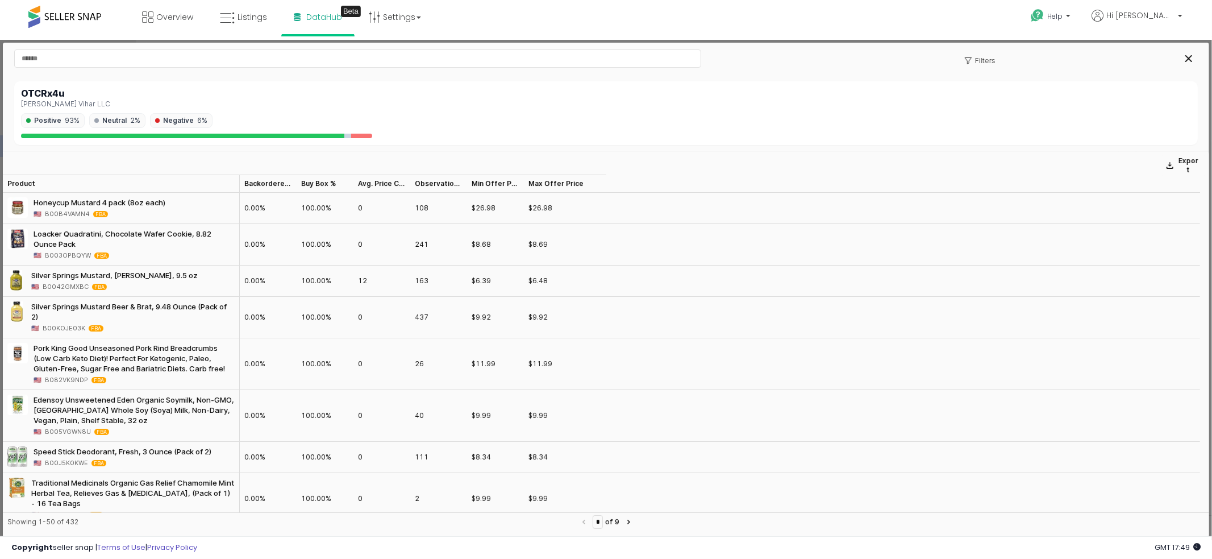
click at [25, 88] on div "OTCRx4u" at bounding box center [606, 93] width 1170 height 11
click at [32, 94] on div "OTCRx4u" at bounding box center [606, 93] width 1170 height 11
click at [34, 99] on div "Vraj Vihar LLC" at bounding box center [606, 103] width 1170 height 8
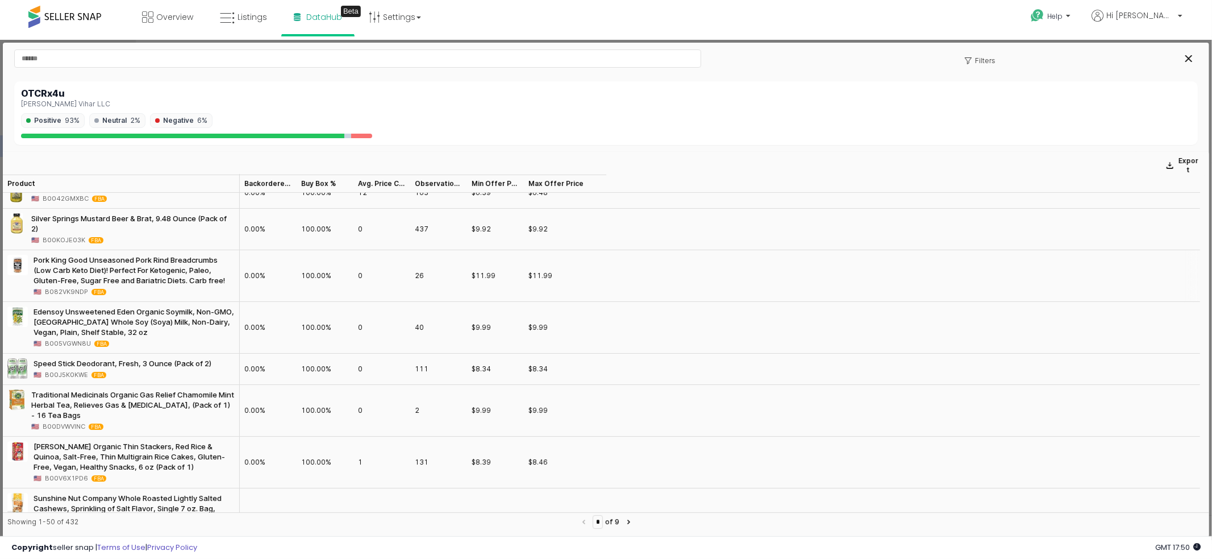
scroll to position [80, 0]
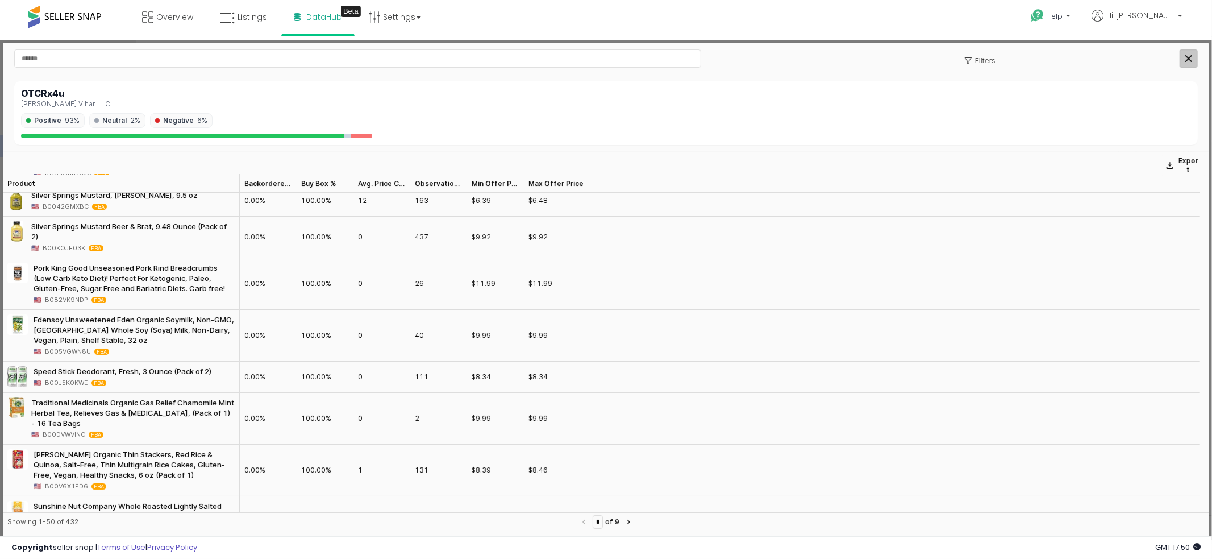
click at [1182, 59] on div "Close" at bounding box center [1188, 57] width 17 height 17
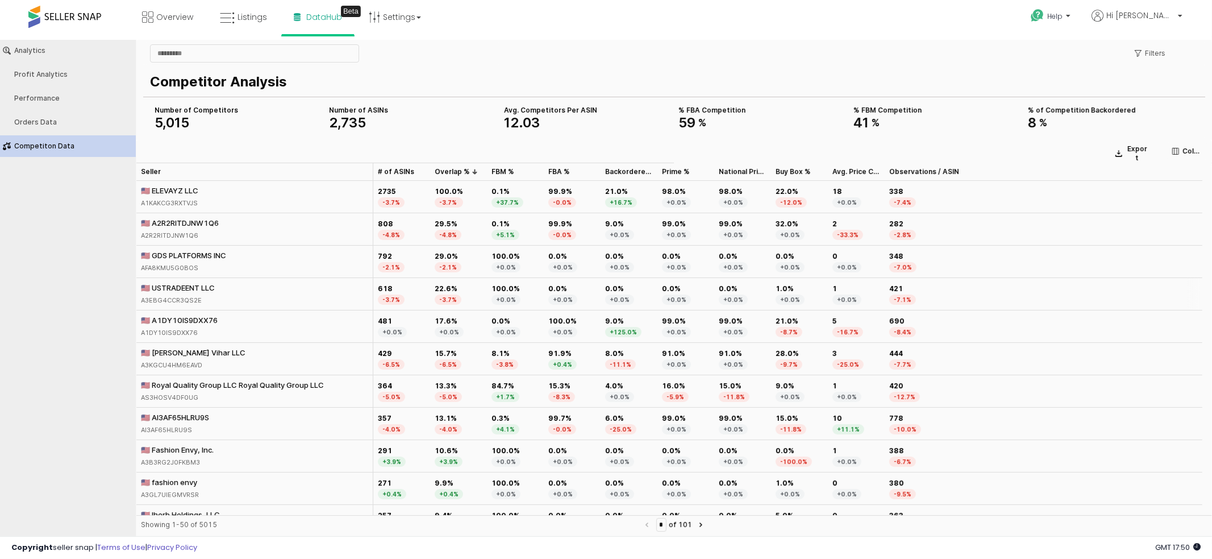
click at [179, 288] on div "🇺🇸 USTRADEENT LLC" at bounding box center [178, 287] width 74 height 10
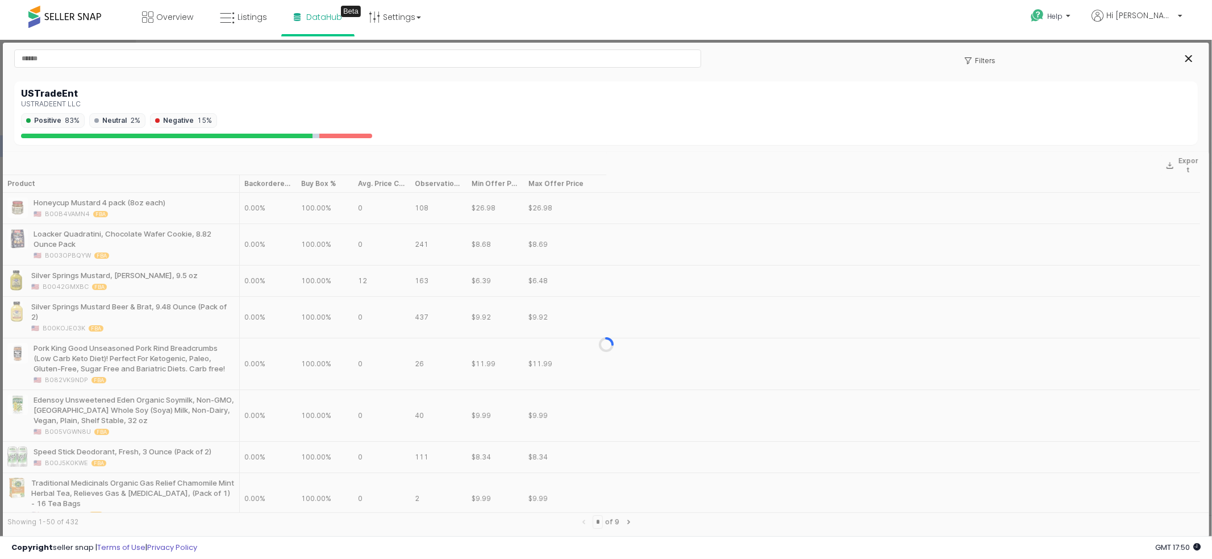
click at [50, 94] on div "USTradeEnt" at bounding box center [606, 93] width 1170 height 11
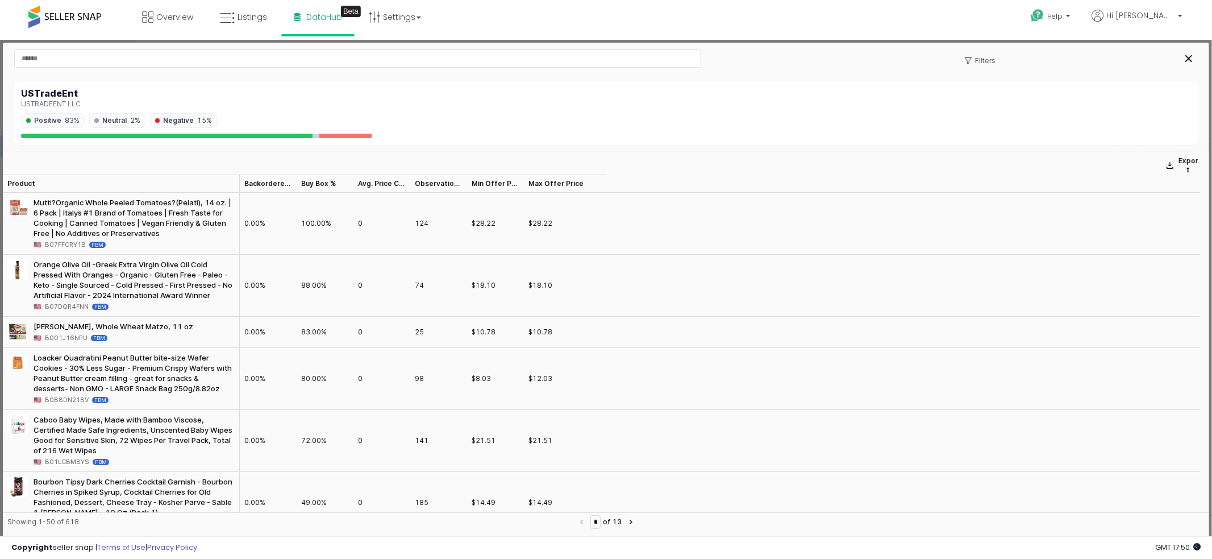
click at [48, 100] on div "USTRADEENT LLC" at bounding box center [606, 103] width 1170 height 8
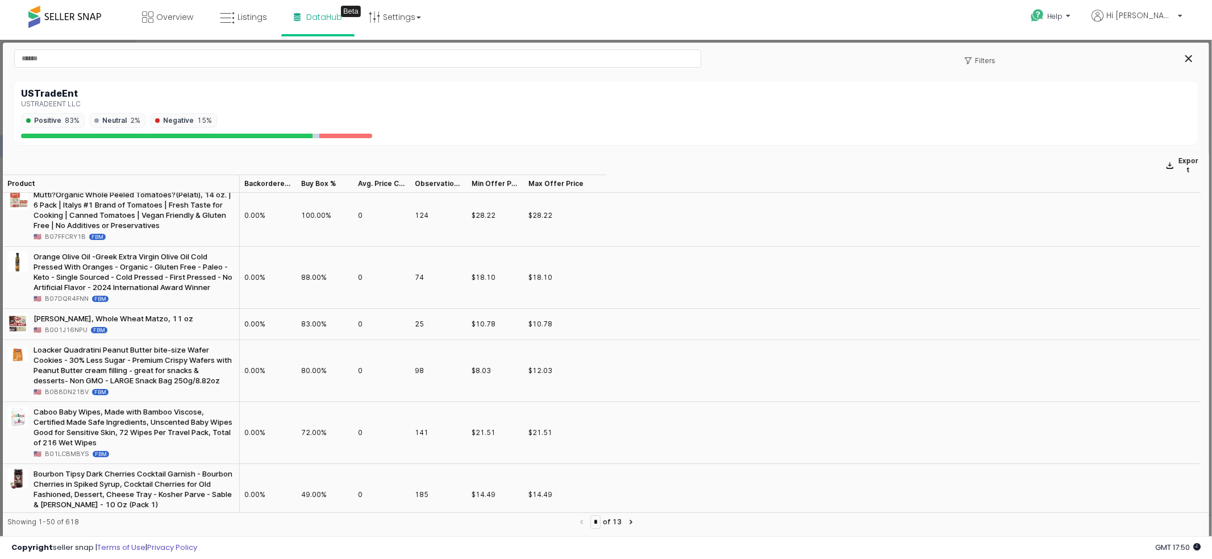
scroll to position [0, 0]
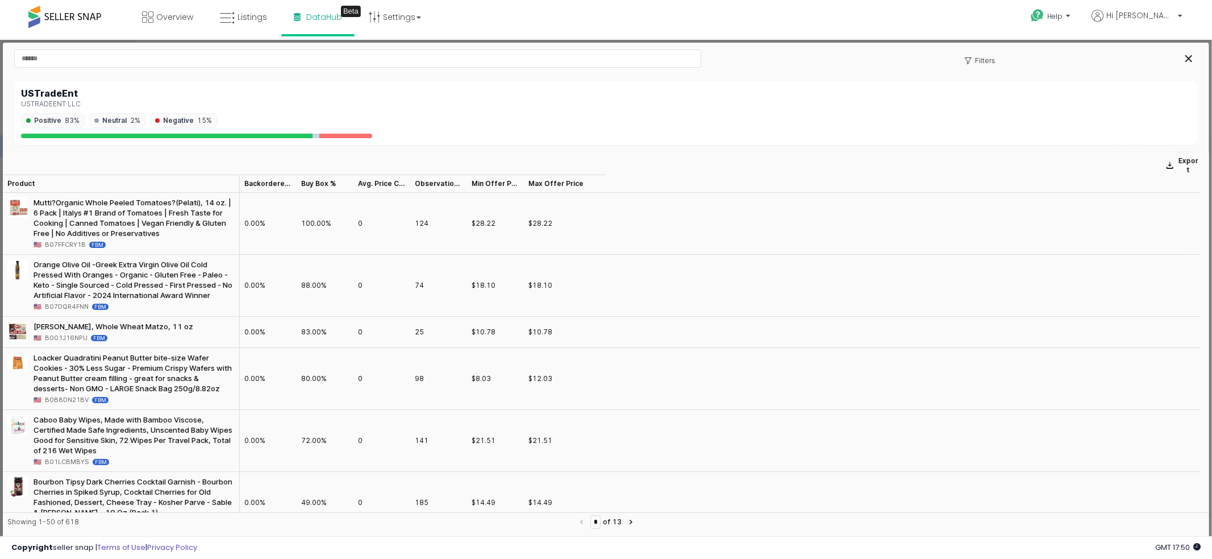
click at [159, 201] on div "Mutti?Organic Whole Peeled Tomatoes?(Pelati), 14 oz. | 6 Pack | Italys #1 Brand…" at bounding box center [134, 217] width 201 height 41
click at [97, 230] on div "Mutti?Organic Whole Peeled Tomatoes?(Pelati), 14 oz. | 6 Pack | Italys #1 Brand…" at bounding box center [134, 217] width 201 height 41
click at [71, 241] on span "B07FFCRY1B" at bounding box center [65, 244] width 41 height 10
click at [1192, 56] on div "Close" at bounding box center [1188, 57] width 17 height 17
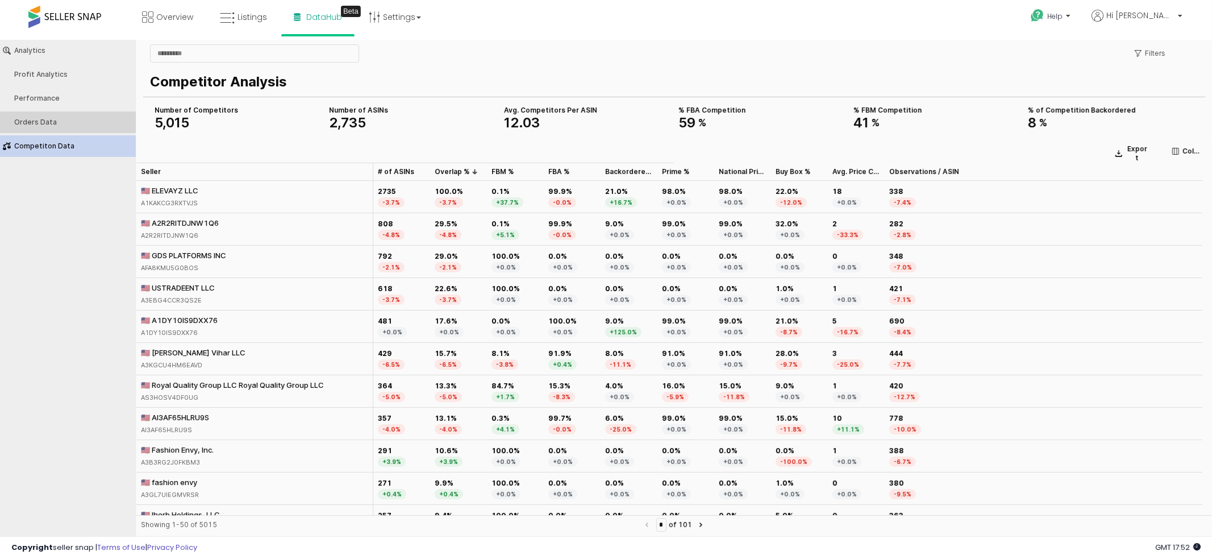
click at [97, 114] on button "Orders Data" at bounding box center [68, 122] width 144 height 22
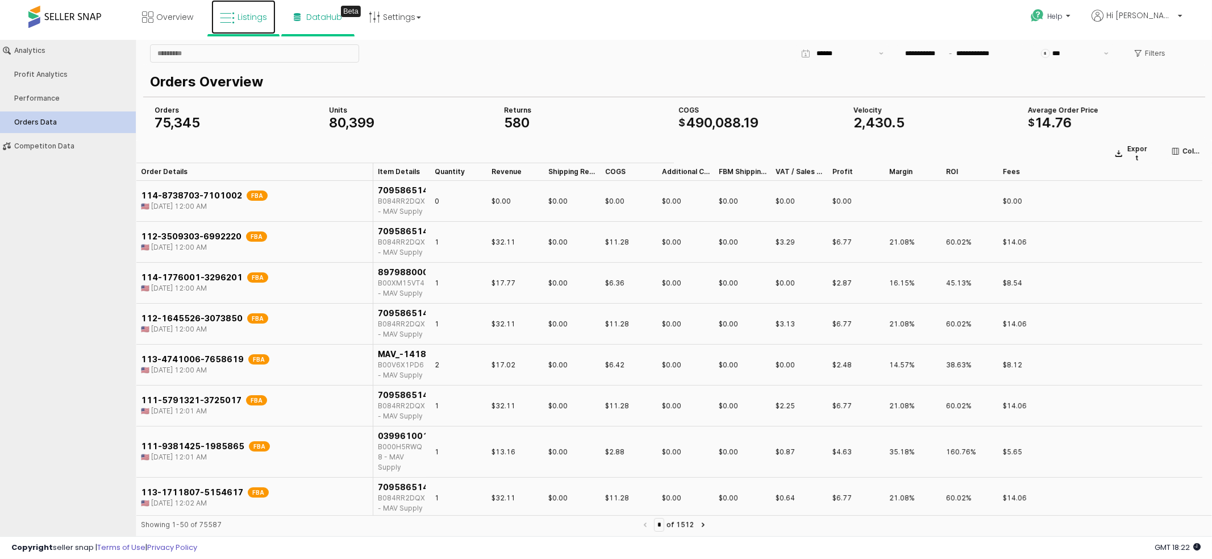
click at [249, 22] on link "Listings" at bounding box center [243, 17] width 64 height 34
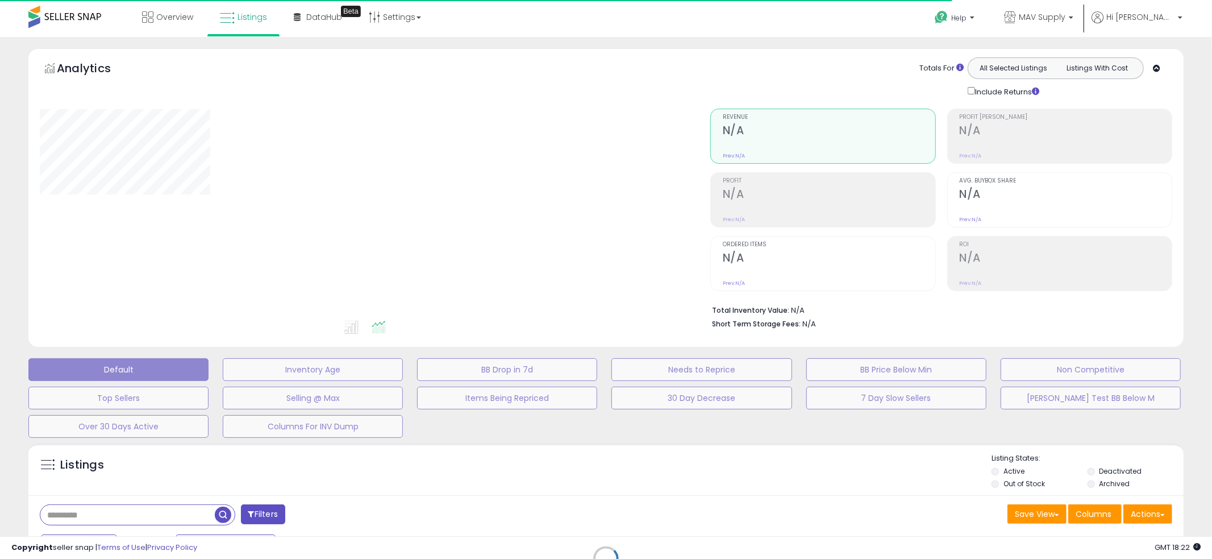
click at [151, 513] on div "Retrieving listings data.." at bounding box center [606, 567] width 1172 height 259
click at [146, 514] on div "Retrieving listings data.." at bounding box center [606, 567] width 1172 height 259
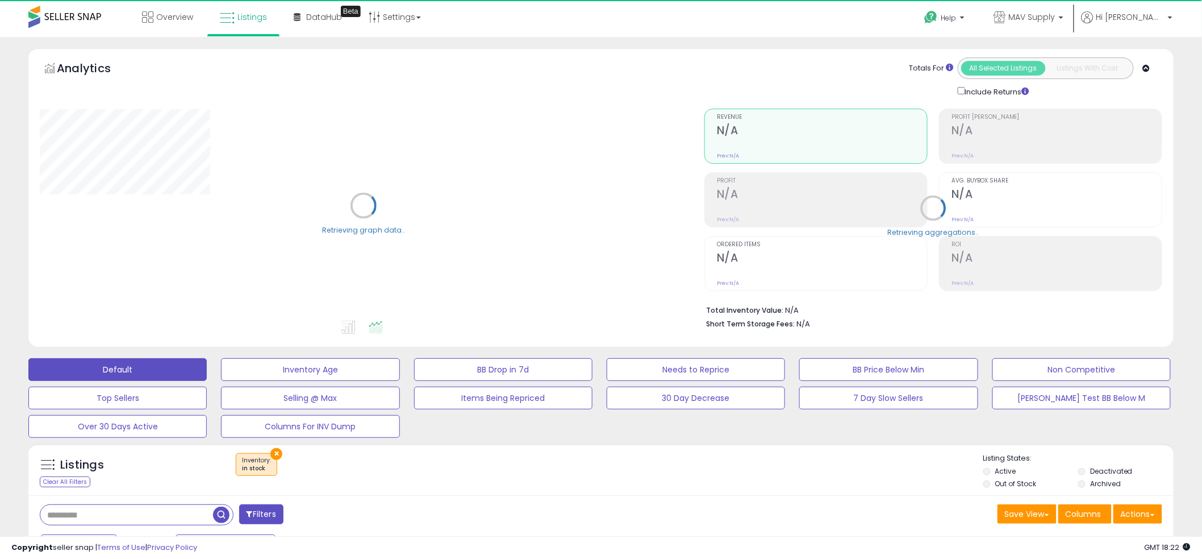
click at [275, 455] on button "×" at bounding box center [276, 454] width 12 height 12
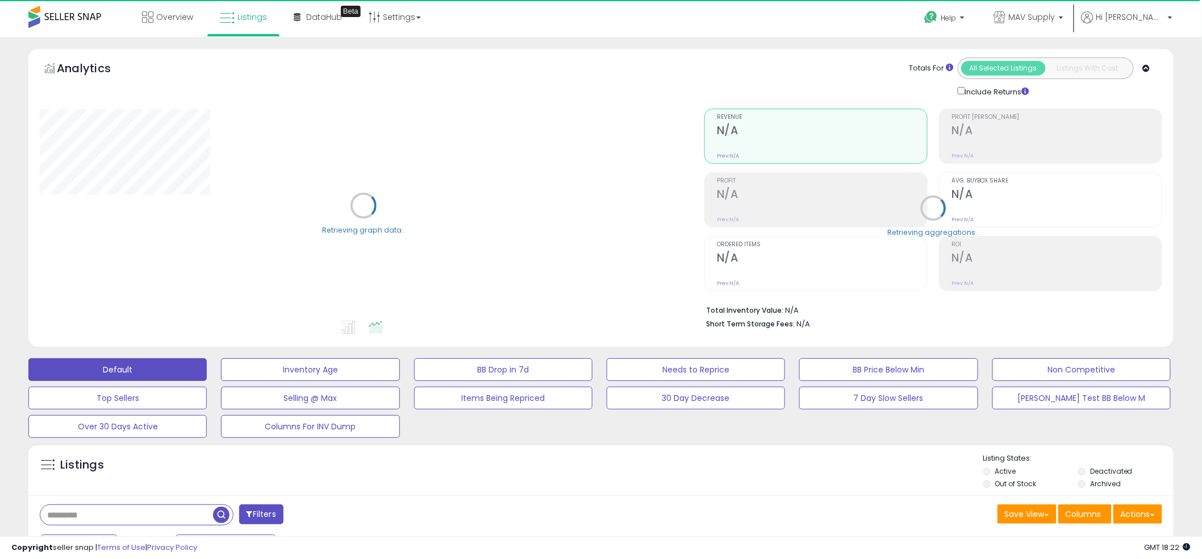
click at [152, 517] on input "text" at bounding box center [126, 515] width 173 height 20
paste input "**********"
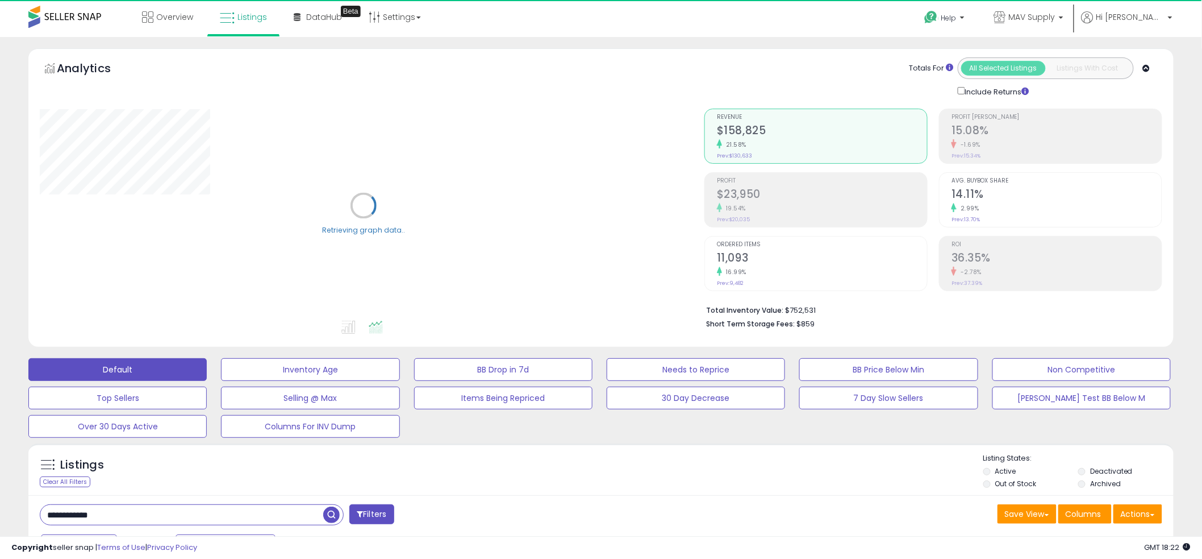
type input "**********"
click at [331, 514] on span "button" at bounding box center [331, 514] width 16 height 16
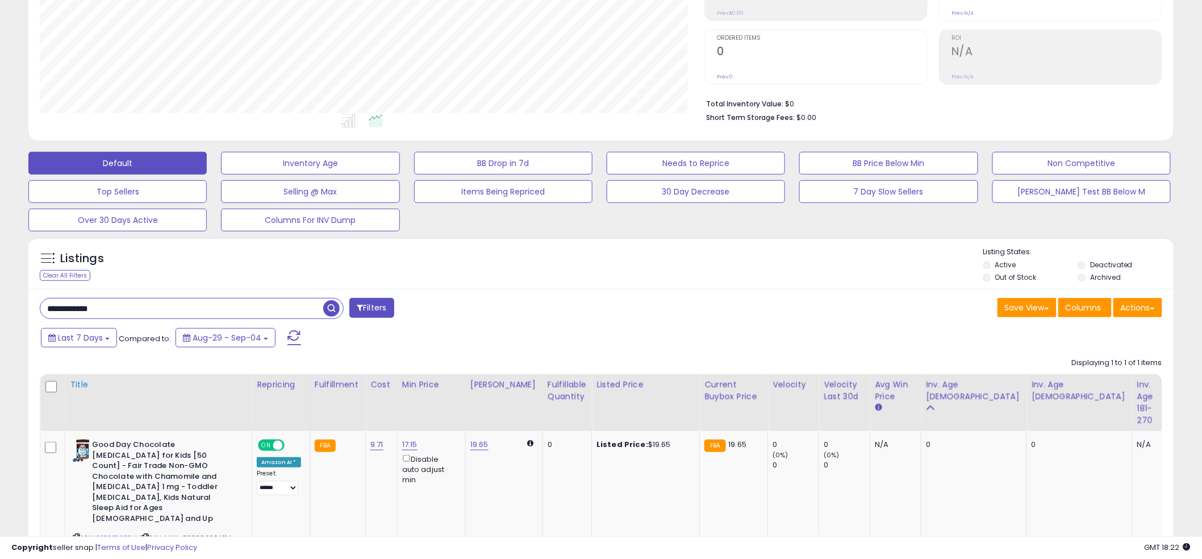
scroll to position [256, 0]
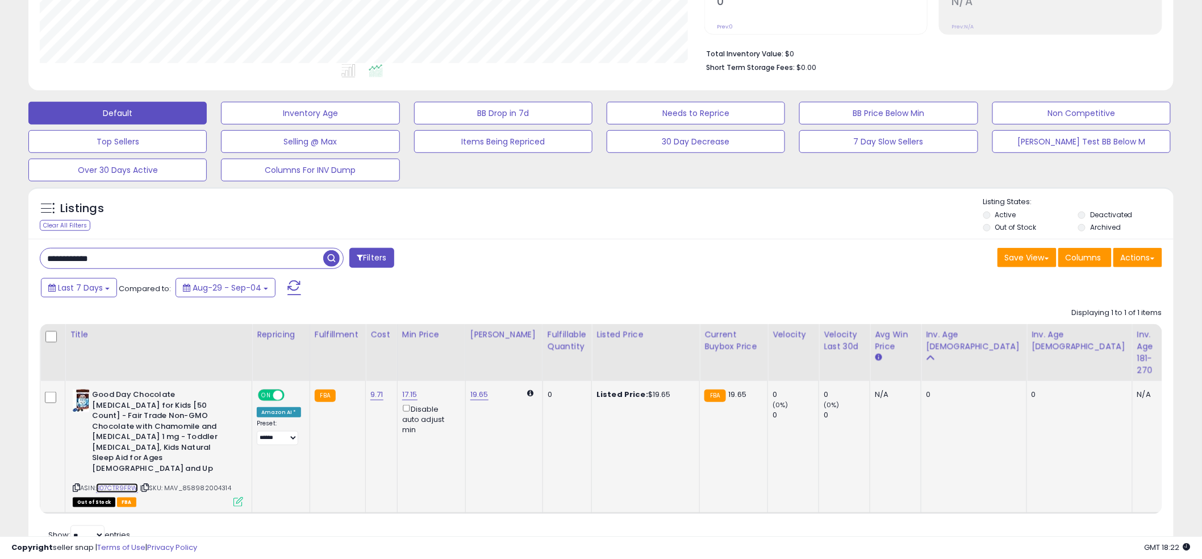
click at [124, 483] on link "B07CTR9FRW" at bounding box center [117, 488] width 42 height 10
